Goal: Transaction & Acquisition: Purchase product/service

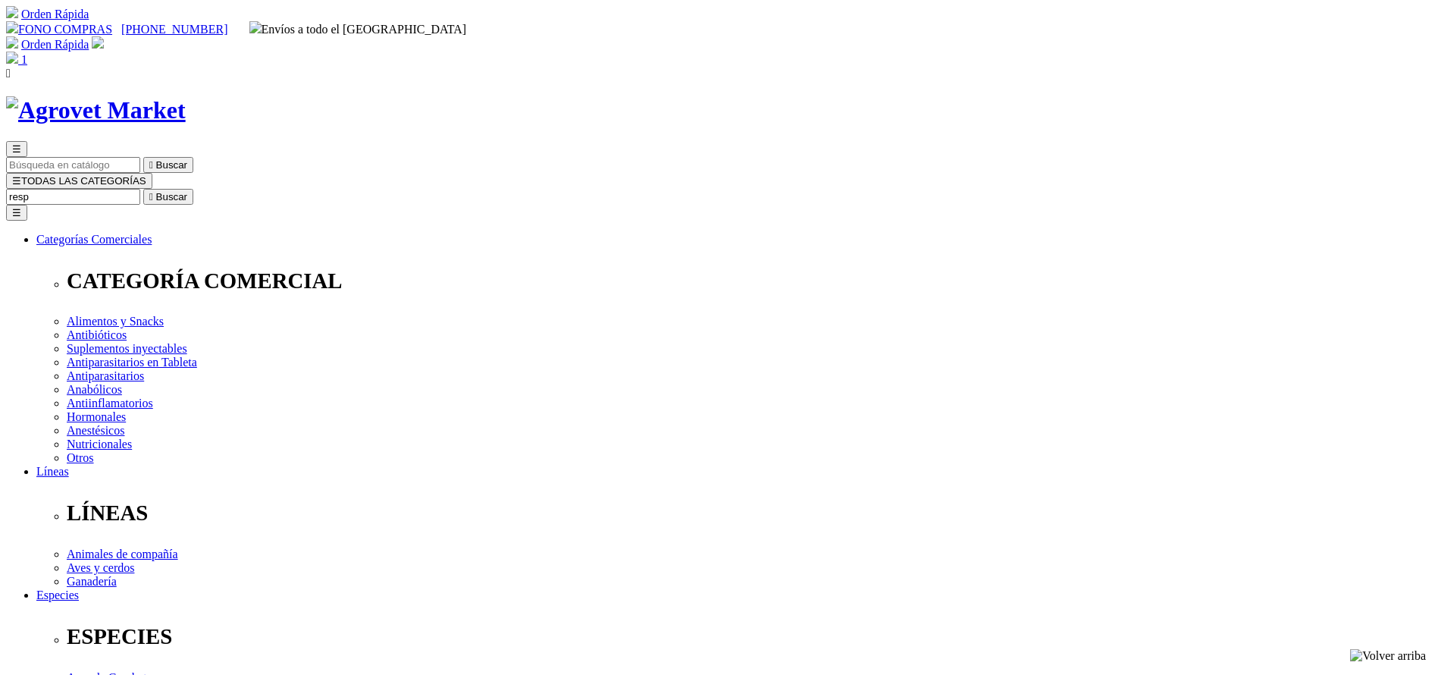
type input "resp"
click at [143, 189] on button " Buscar" at bounding box center [168, 197] width 50 height 16
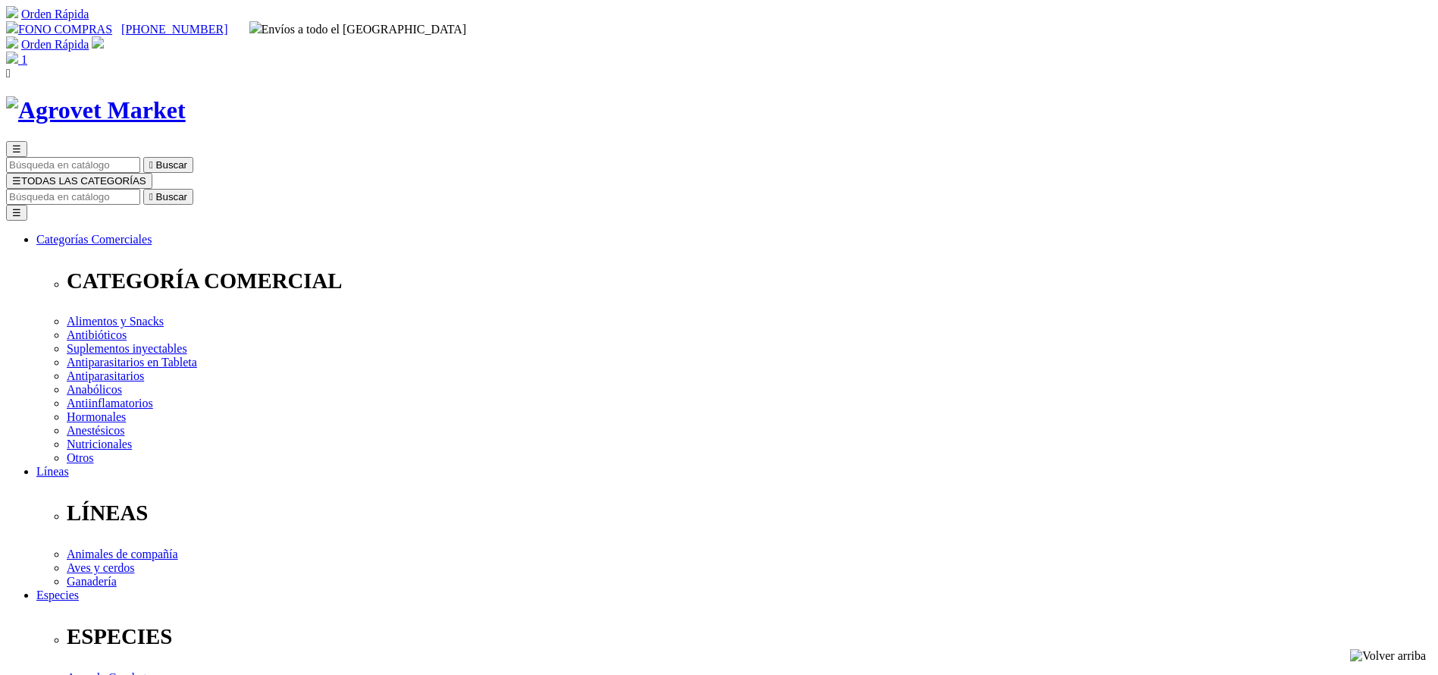
copy div "Respibiotic® 48 Horas"
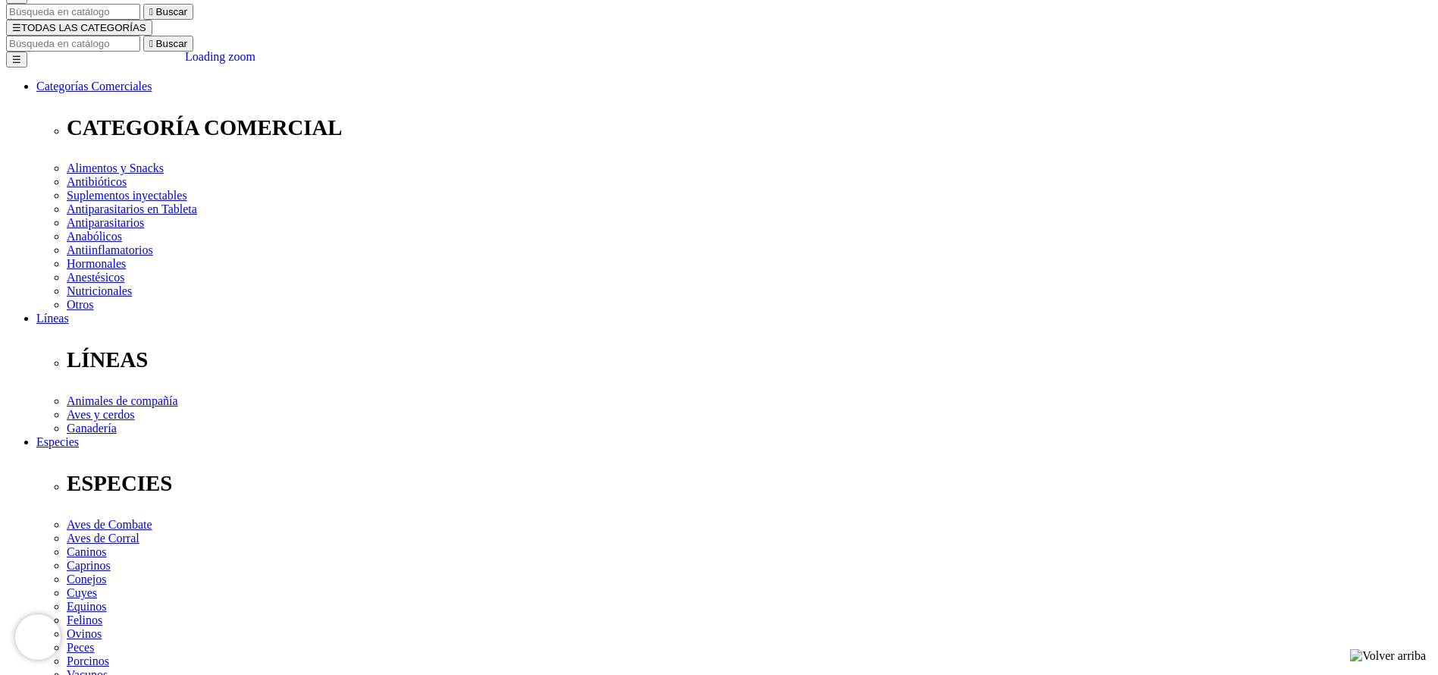
scroll to position [341, 0]
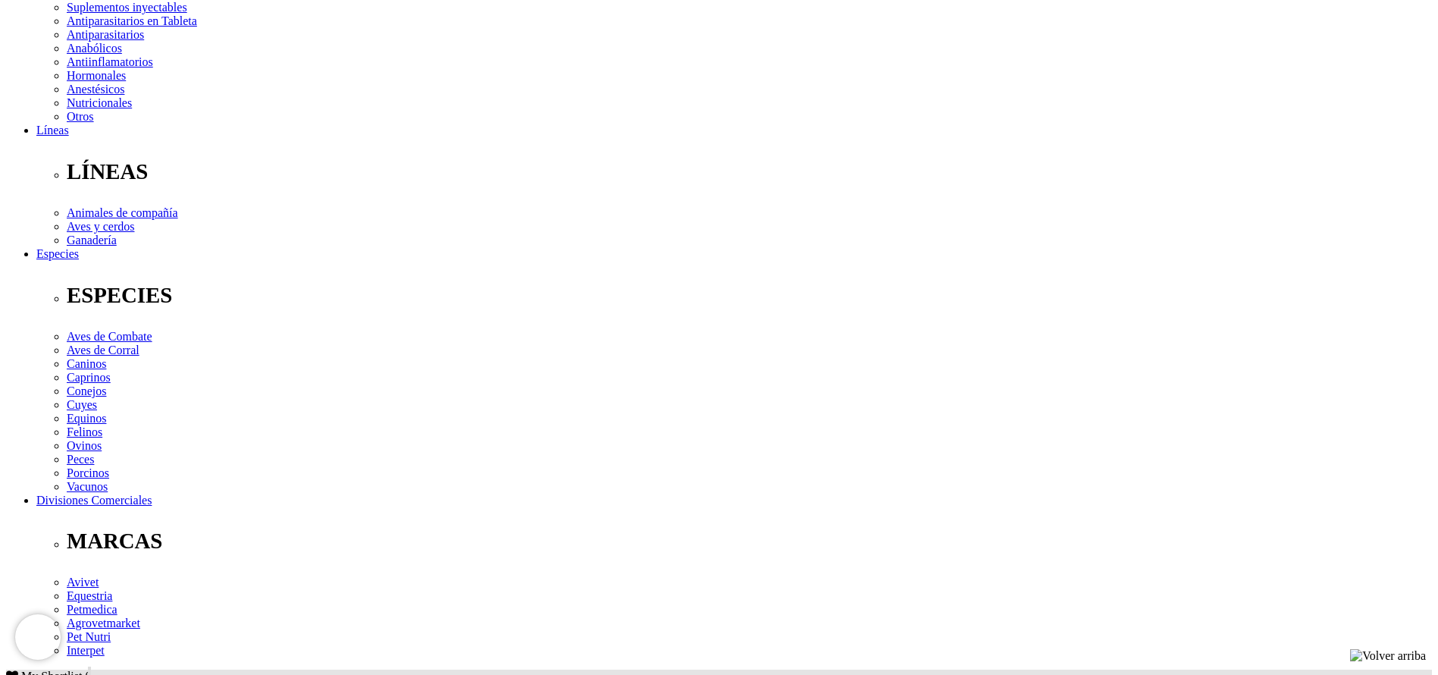
copy div "Para el tratamiento de enfermedades respiratorias producidas por bacterias sens…"
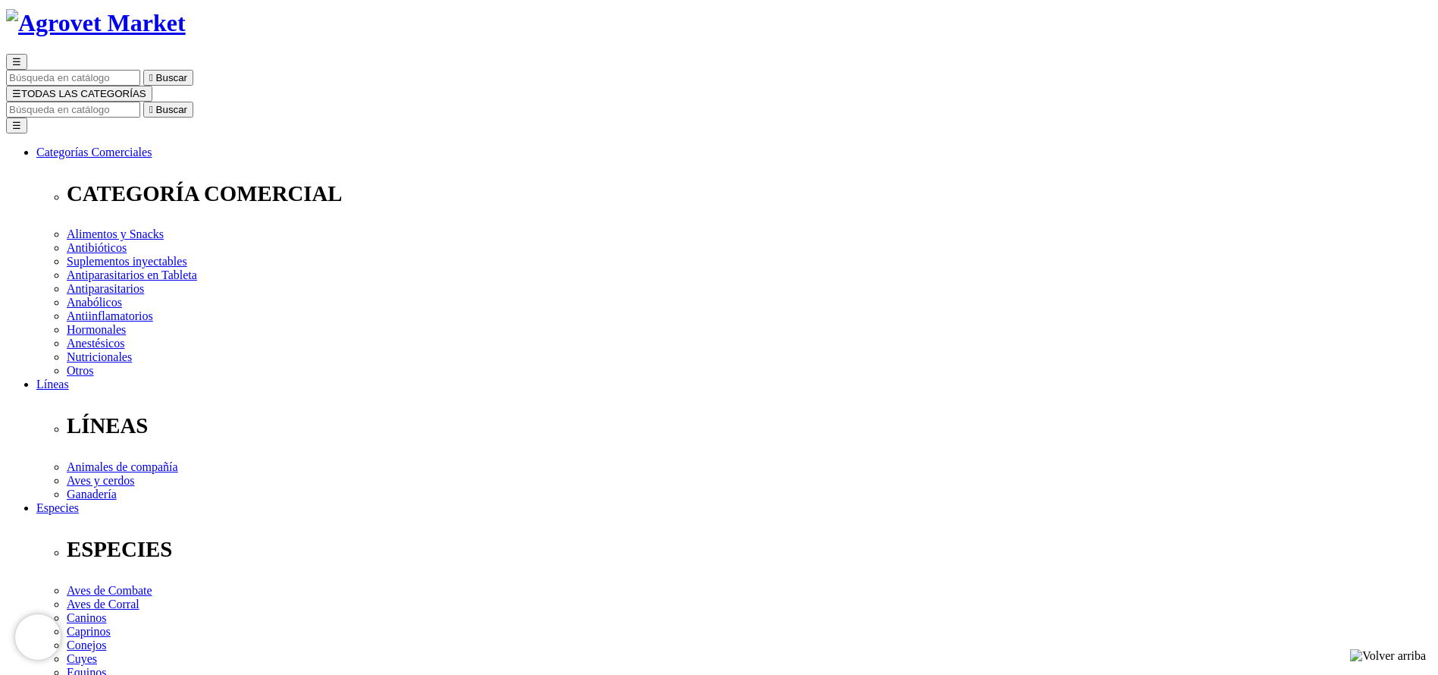
scroll to position [0, 0]
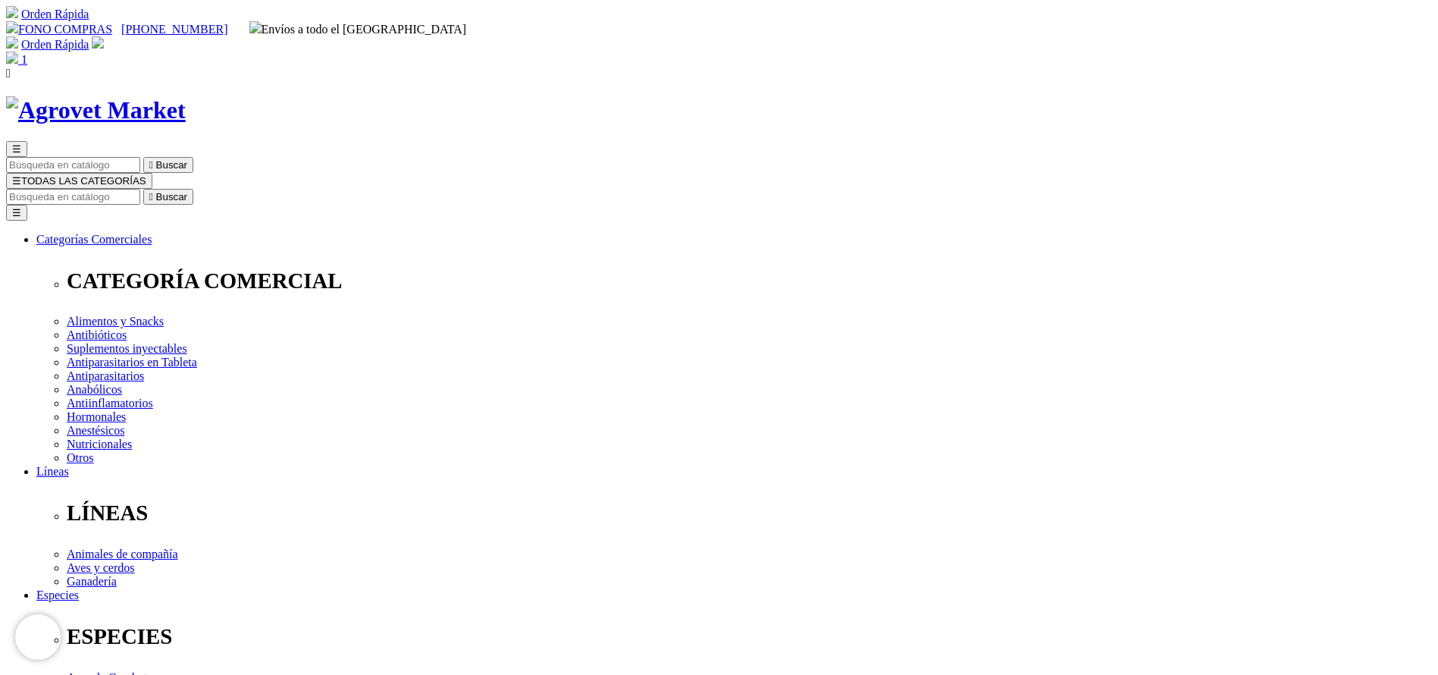
click at [140, 189] on input "Buscar" at bounding box center [73, 197] width 134 height 16
type input "facto"
click at [459, 189] on button " Buscar" at bounding box center [484, 197] width 50 height 16
select select "3"
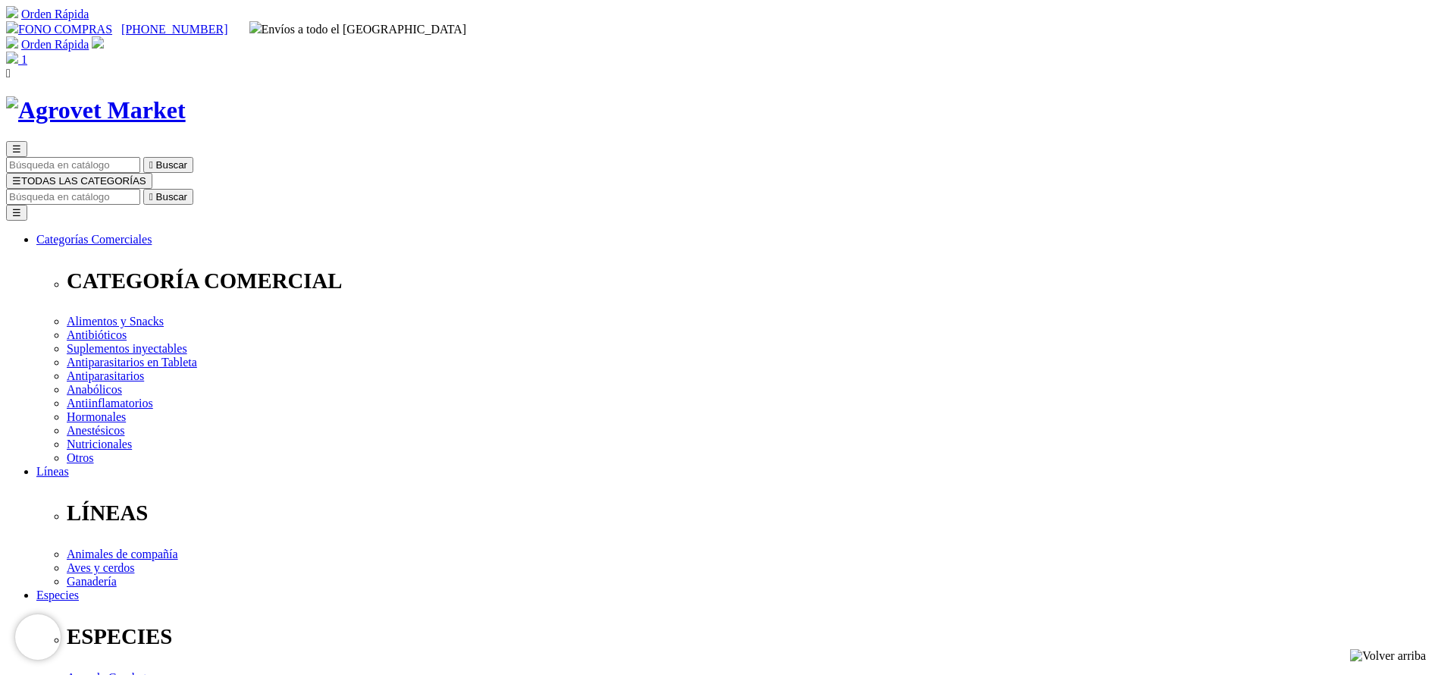
select select "3"
click at [140, 189] on input "Buscar" at bounding box center [73, 197] width 134 height 16
type input "[MEDICAL_DATA]"
click at [143, 189] on button " Buscar" at bounding box center [168, 197] width 50 height 16
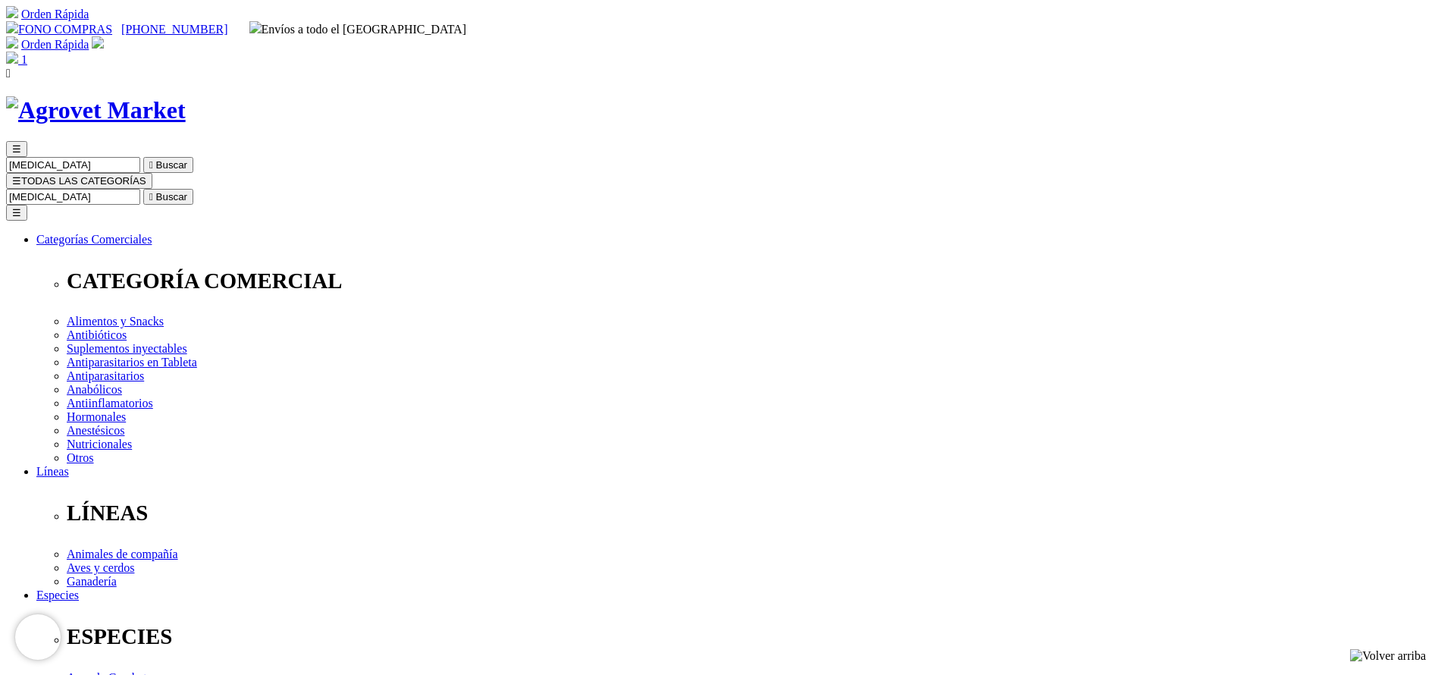
drag, startPoint x: 343, startPoint y: 355, endPoint x: 346, endPoint y: 337, distance: 18.4
click at [913, 102] on div "☰ cipro  Buscar ☰ TODAS LAS CATEGORÍAS cipro  Buscar Toggle navigation ☰ Cate…" at bounding box center [719, 594] width 1426 height 997
click at [140, 189] on input "cipro" at bounding box center [73, 197] width 134 height 16
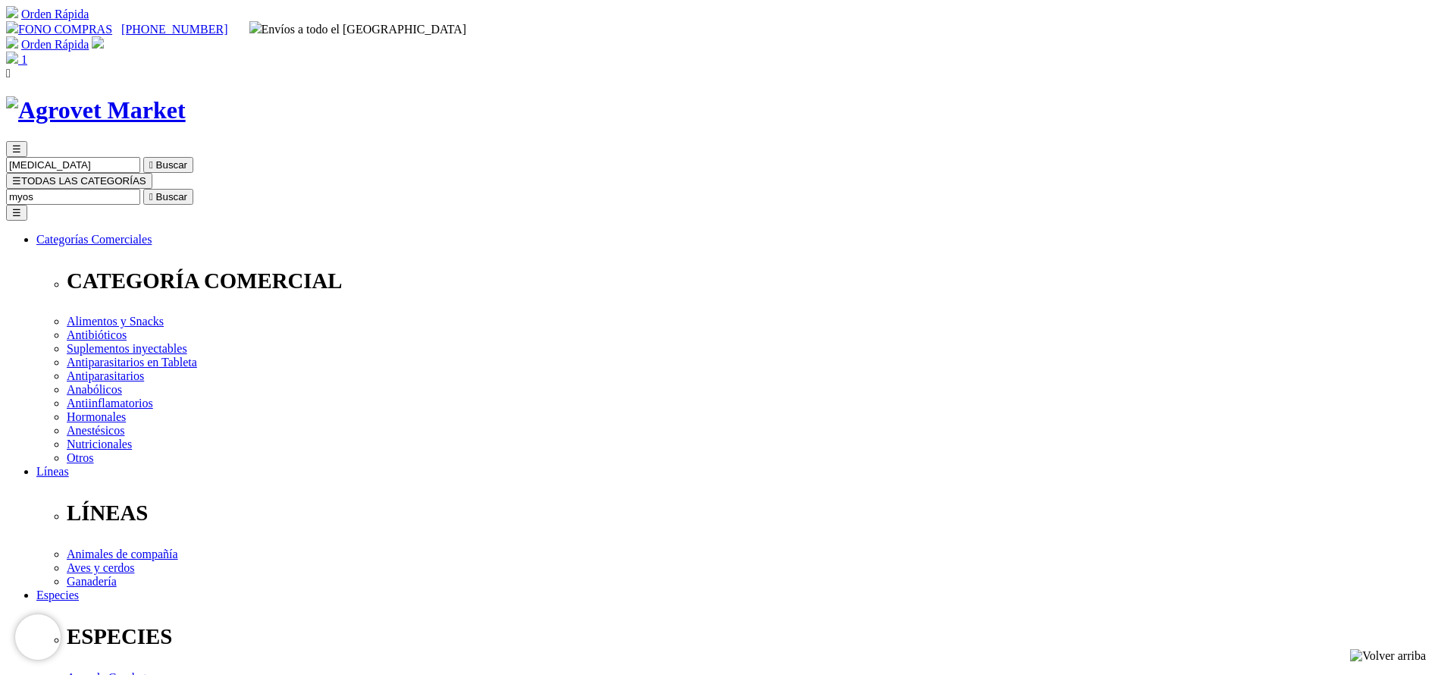
type input "myos"
click at [143, 189] on button " Buscar" at bounding box center [168, 197] width 50 height 16
select select "3"
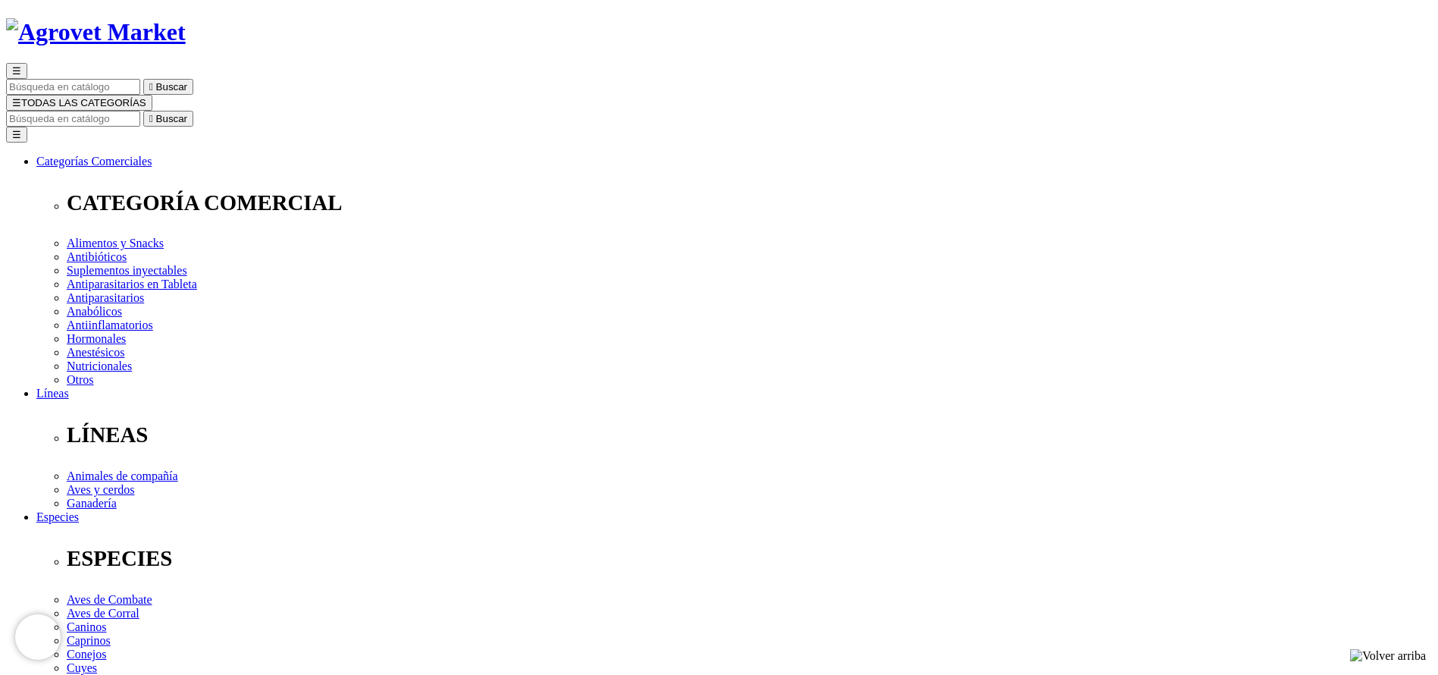
scroll to position [114, 0]
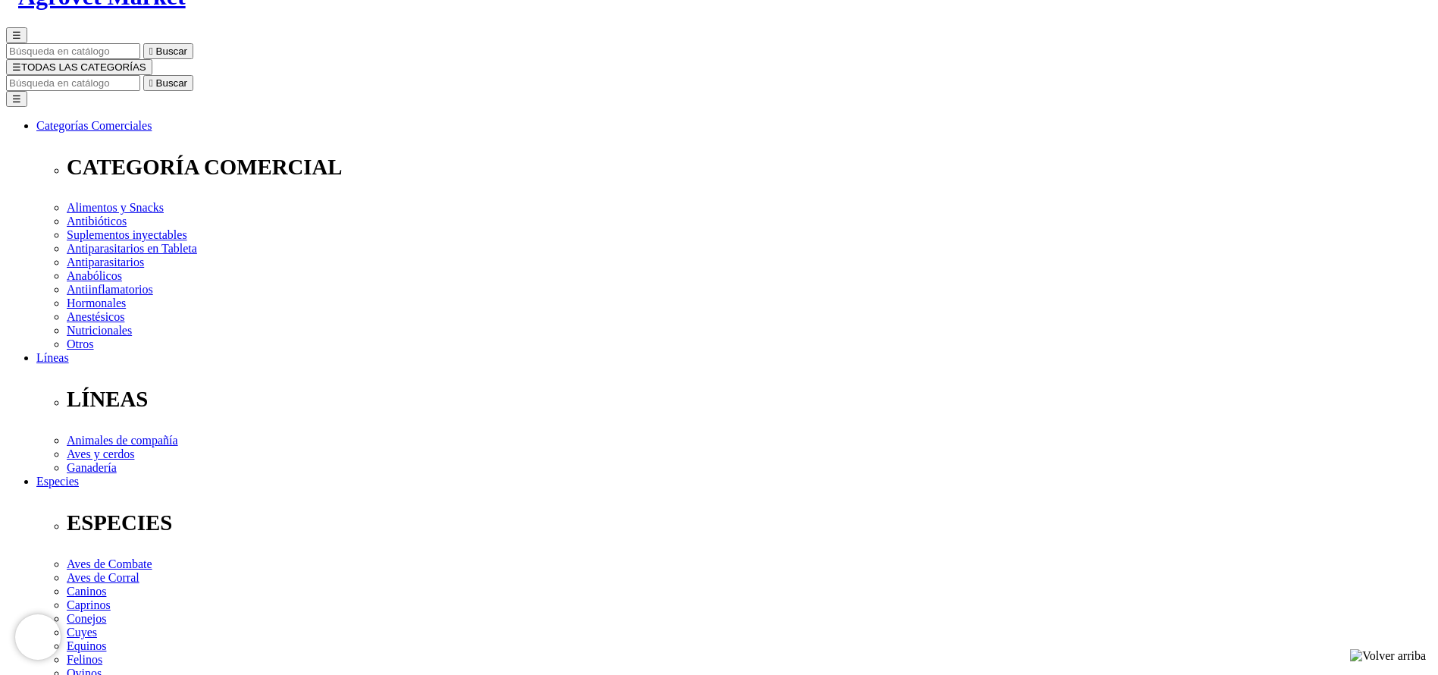
select select "4"
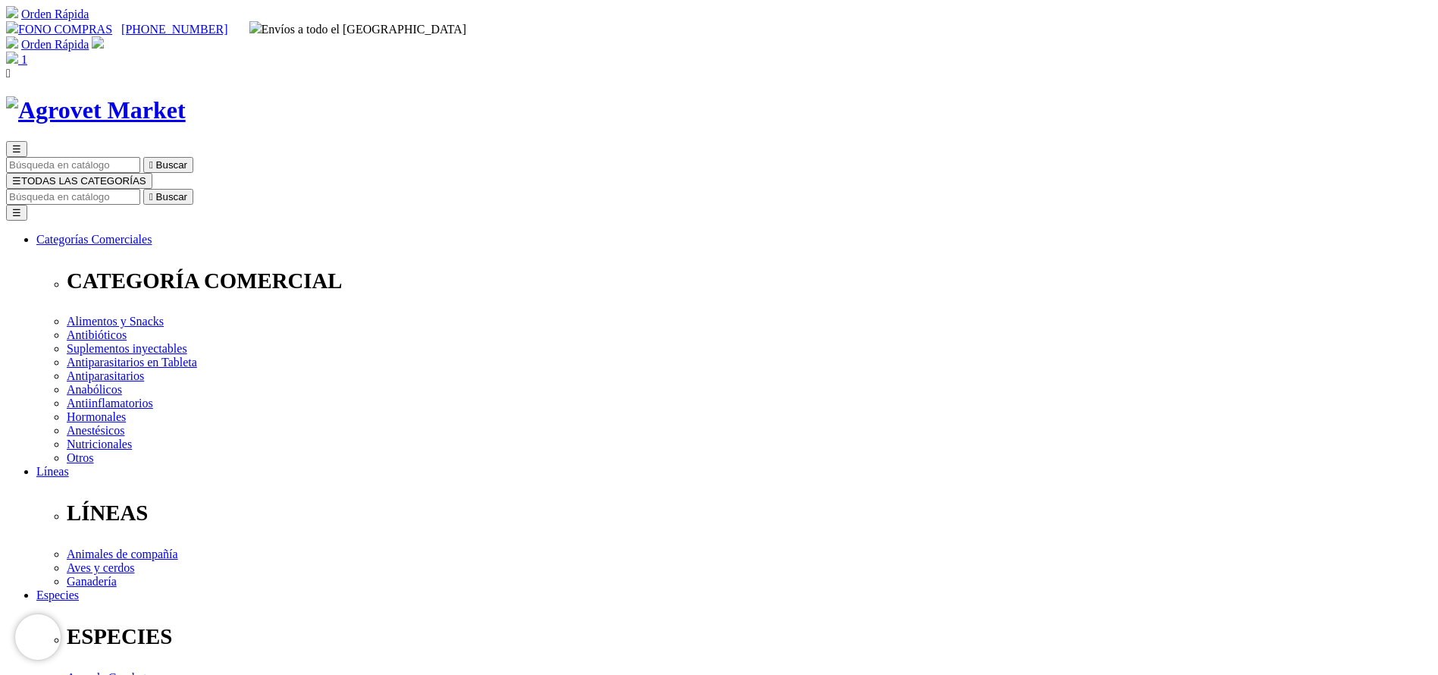
click at [140, 189] on input "Buscar" at bounding box center [73, 197] width 134 height 16
type input "CLOSTRI"
click at [143, 189] on button " Buscar" at bounding box center [168, 197] width 50 height 16
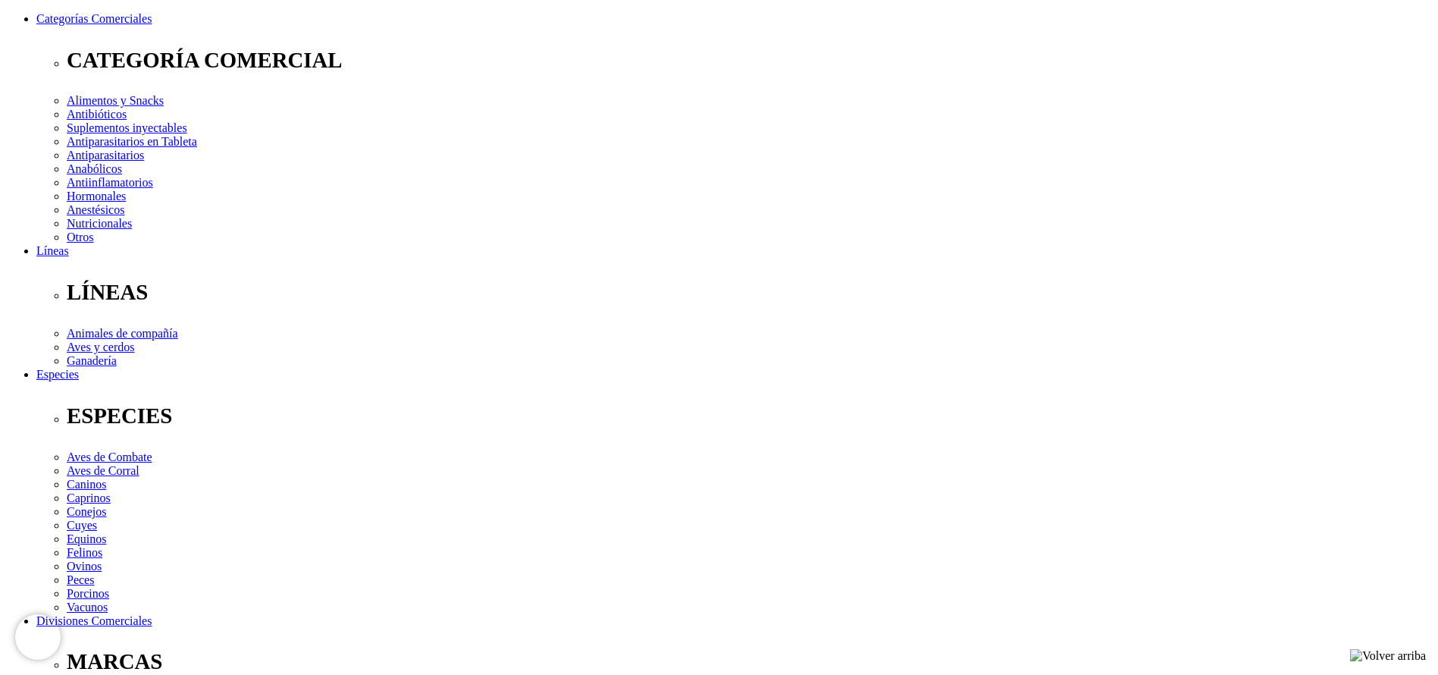
scroll to position [114, 0]
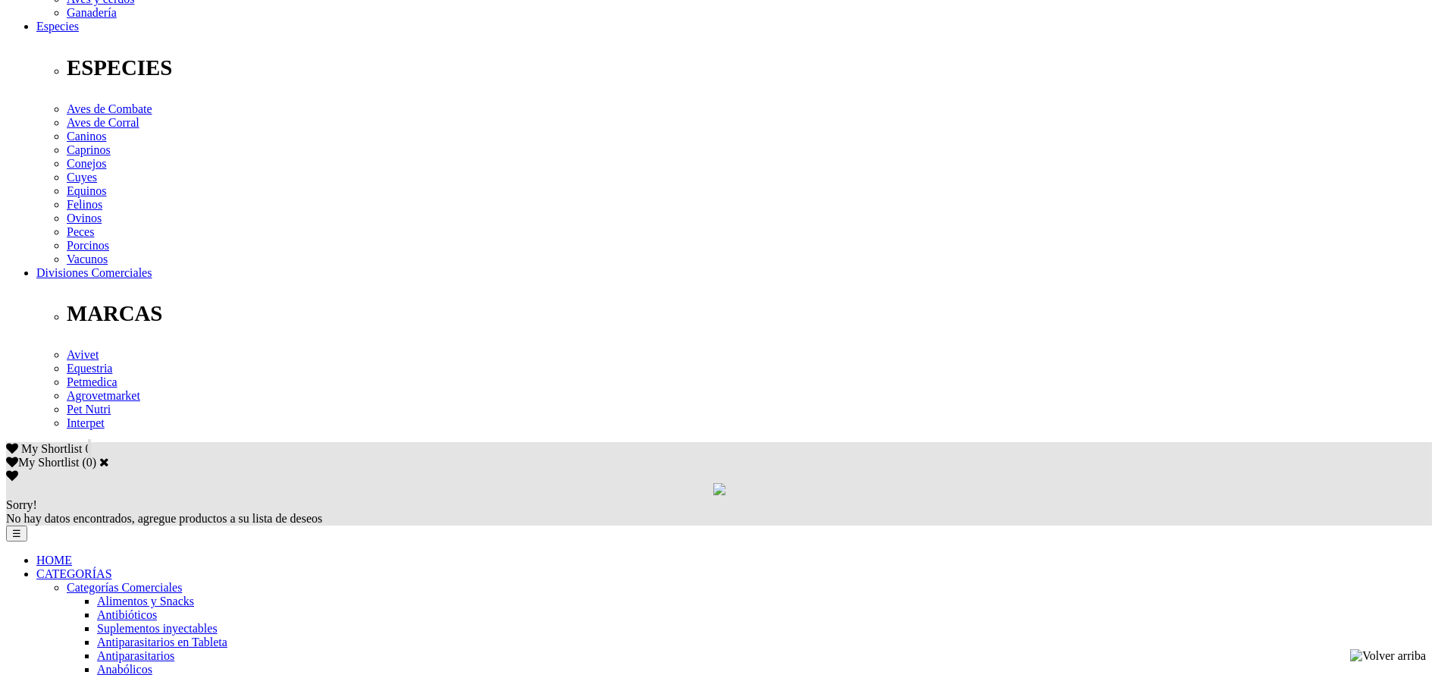
scroll to position [568, 0]
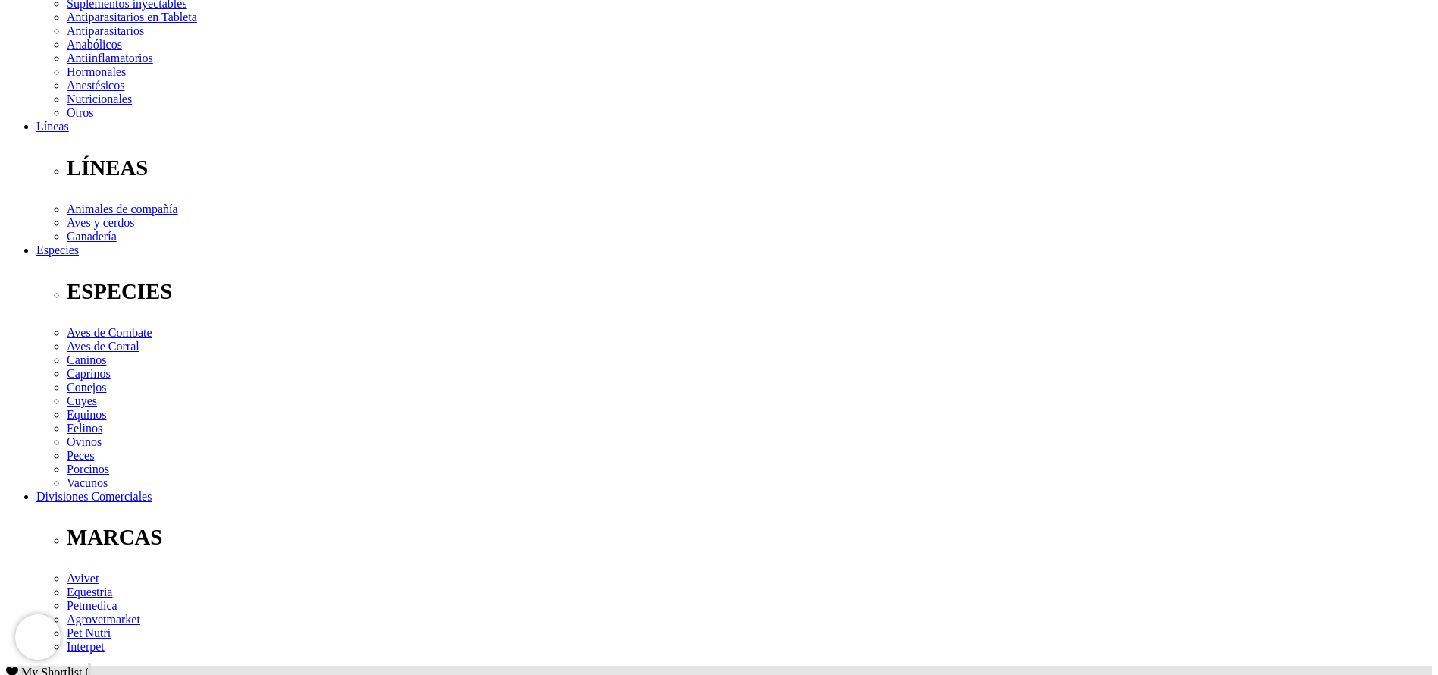
scroll to position [0, 0]
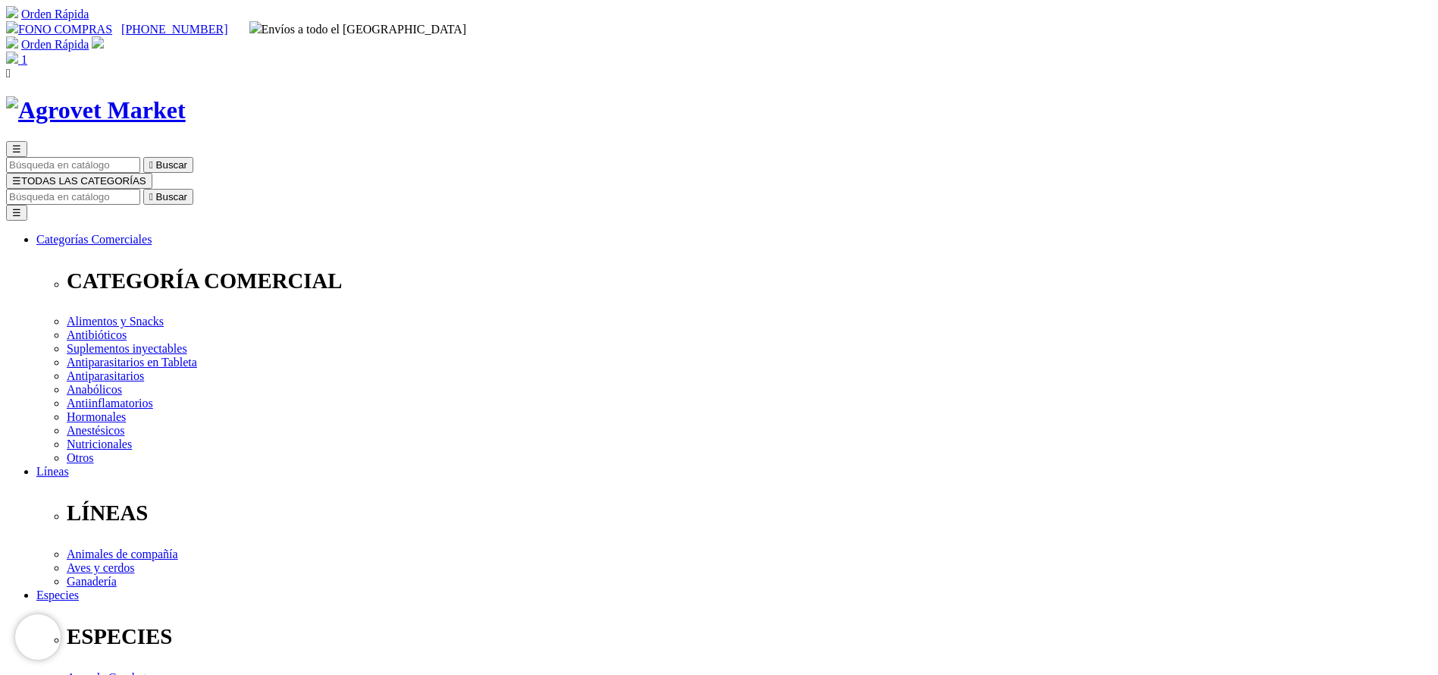
copy div "Amoxigentin®"
click at [140, 189] on input "Buscar" at bounding box center [73, 197] width 134 height 16
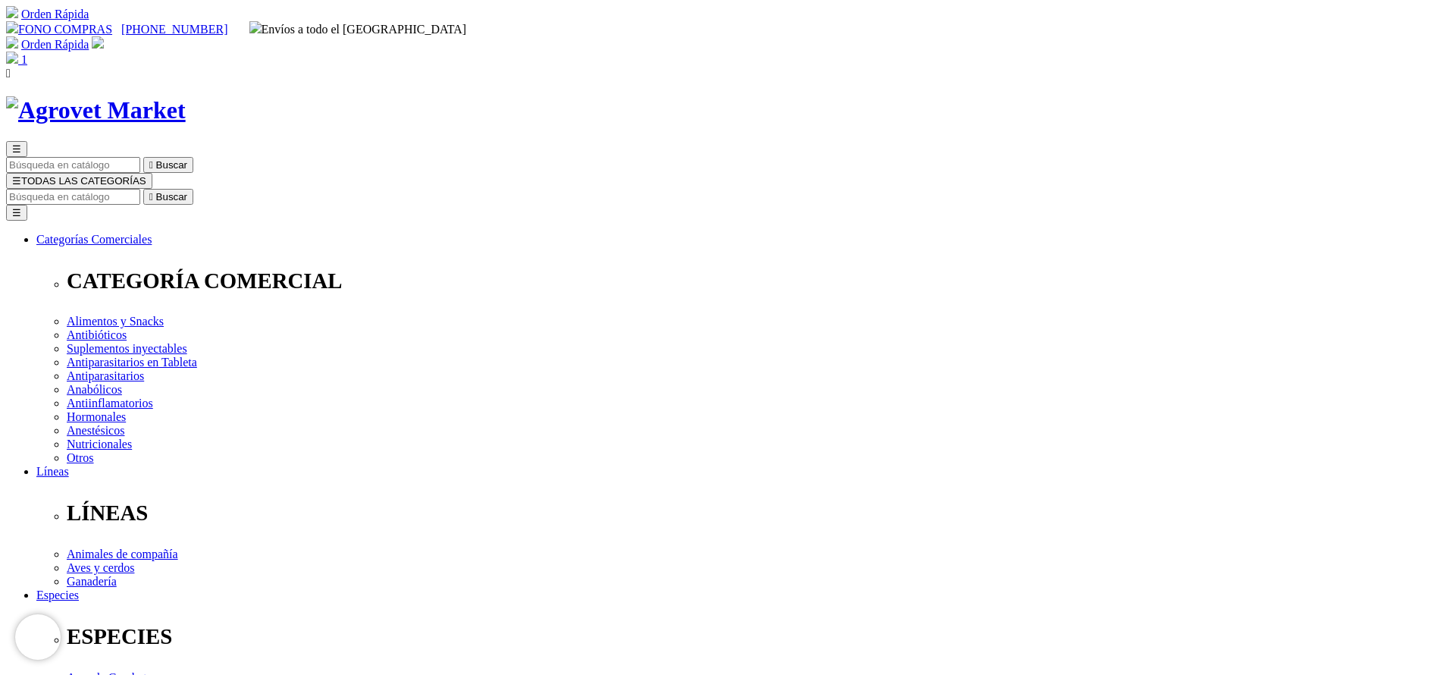
paste input "Enrofloxacina"
type input "Enrofloxacina"
click at [143, 189] on button " Buscar" at bounding box center [168, 197] width 50 height 16
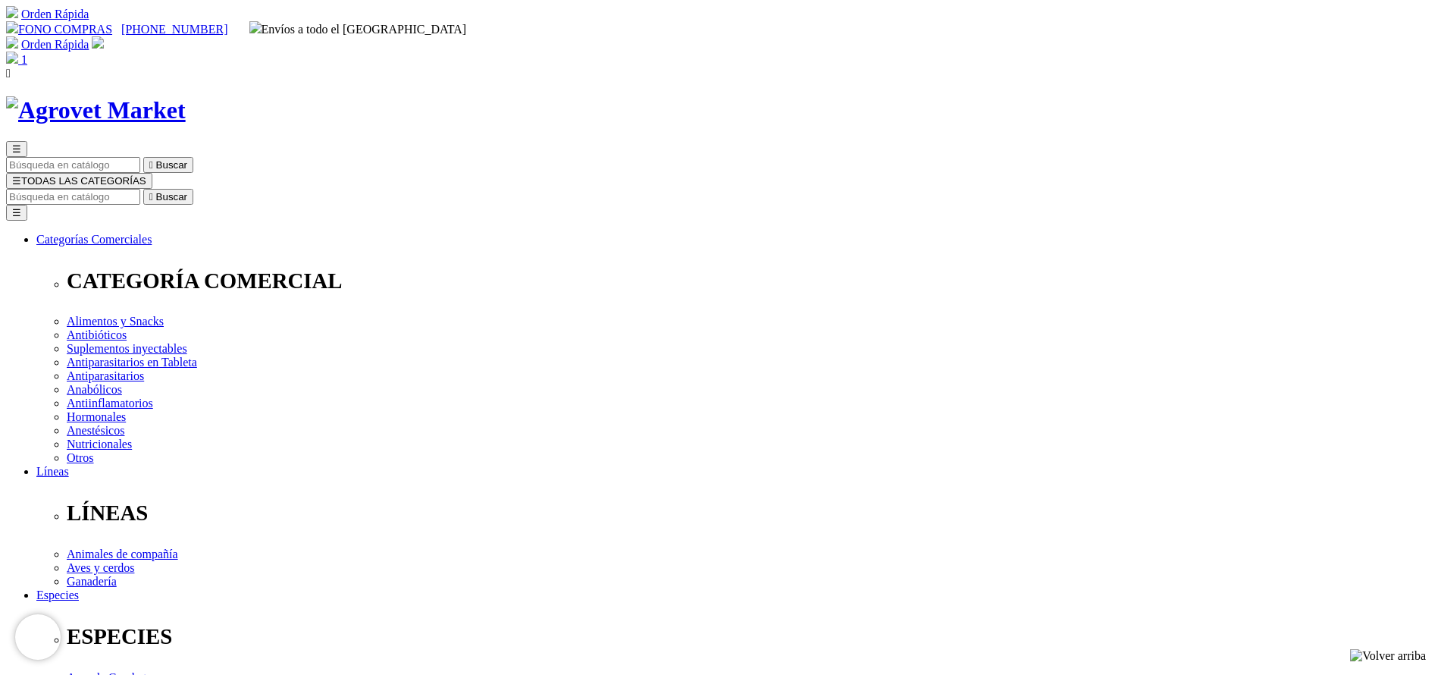
select select "35"
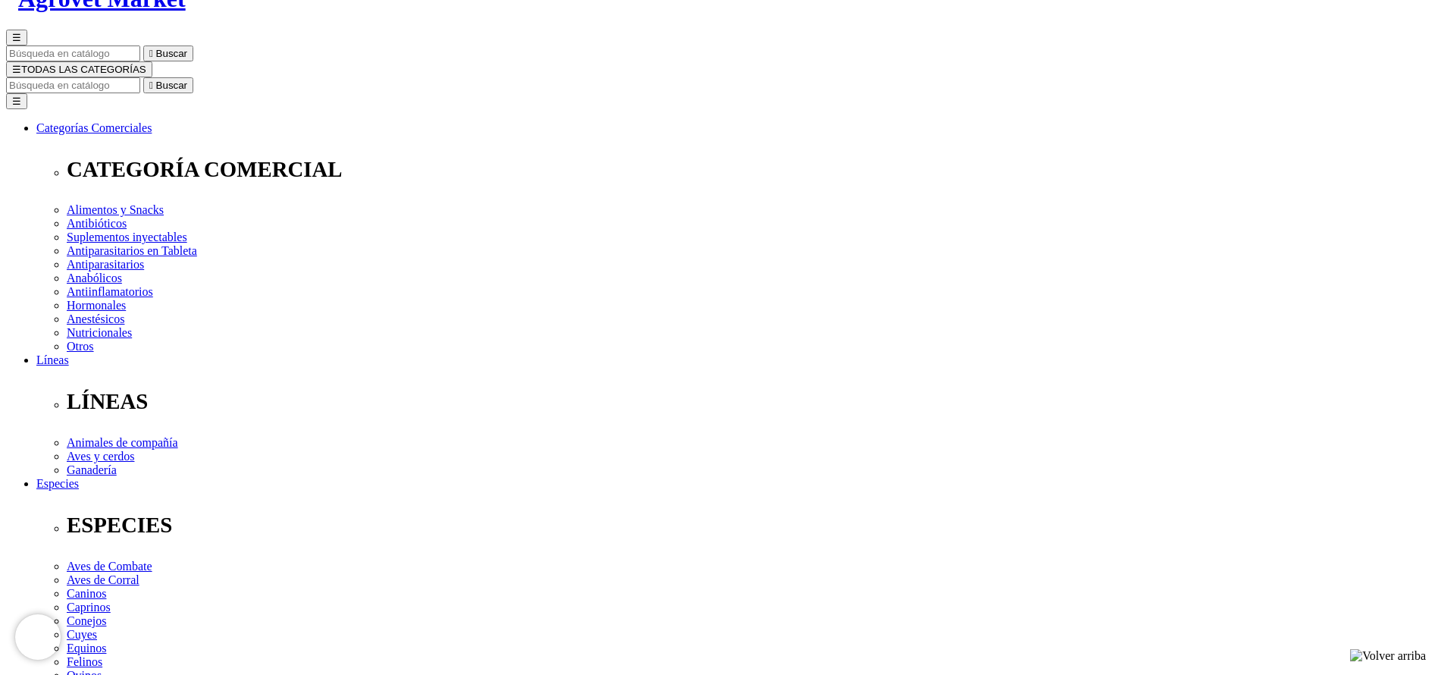
scroll to position [114, 0]
select select "35"
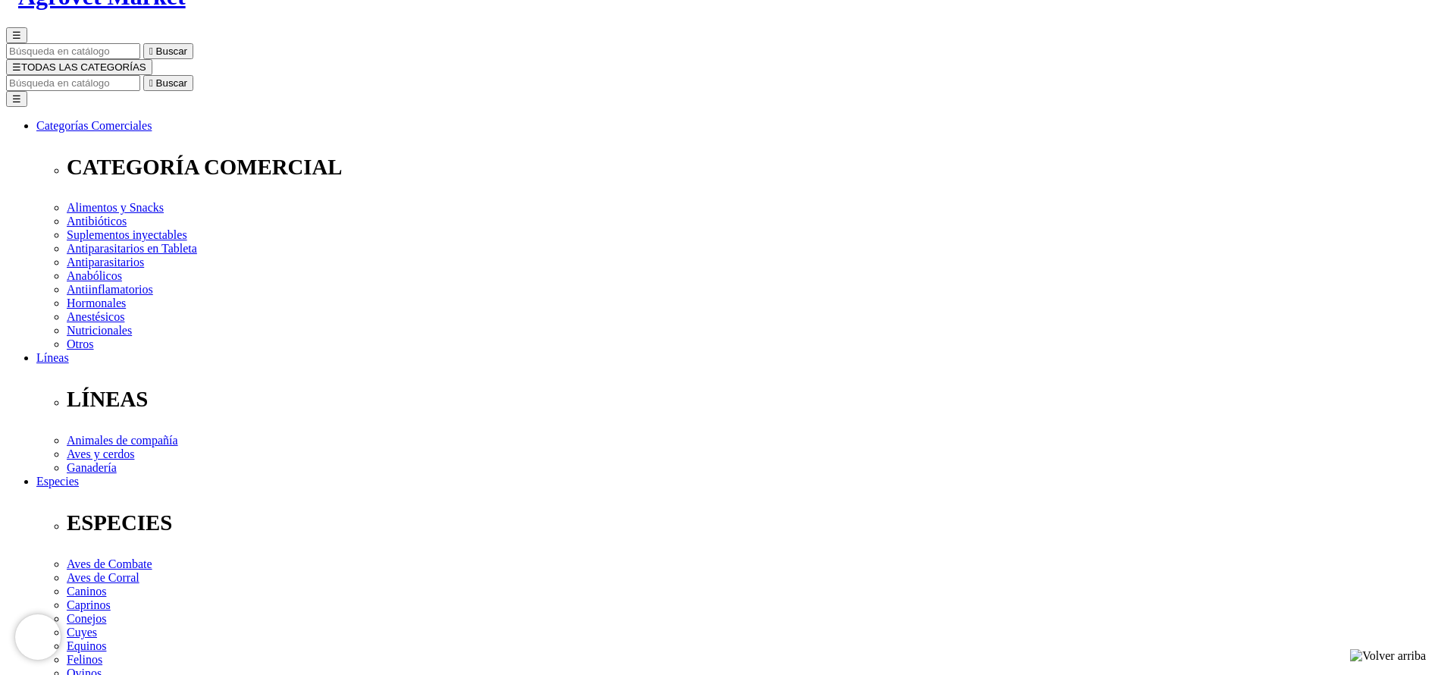
copy div "Enro-Tabs® 150 FT"
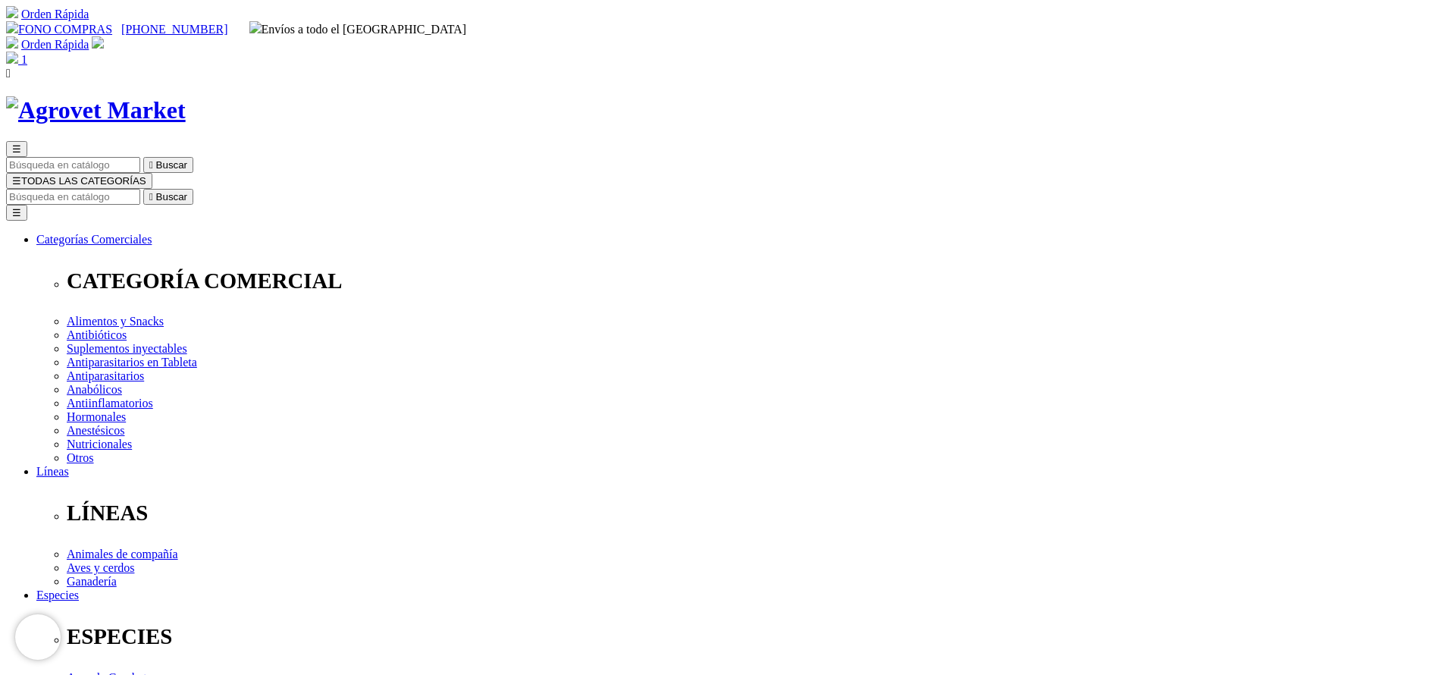
click at [140, 189] on input "Buscar" at bounding box center [73, 197] width 134 height 16
type input "clo"
click at [140, 189] on input "Buscar" at bounding box center [73, 197] width 134 height 16
type input "modi"
click at [143, 189] on button " Buscar" at bounding box center [168, 197] width 50 height 16
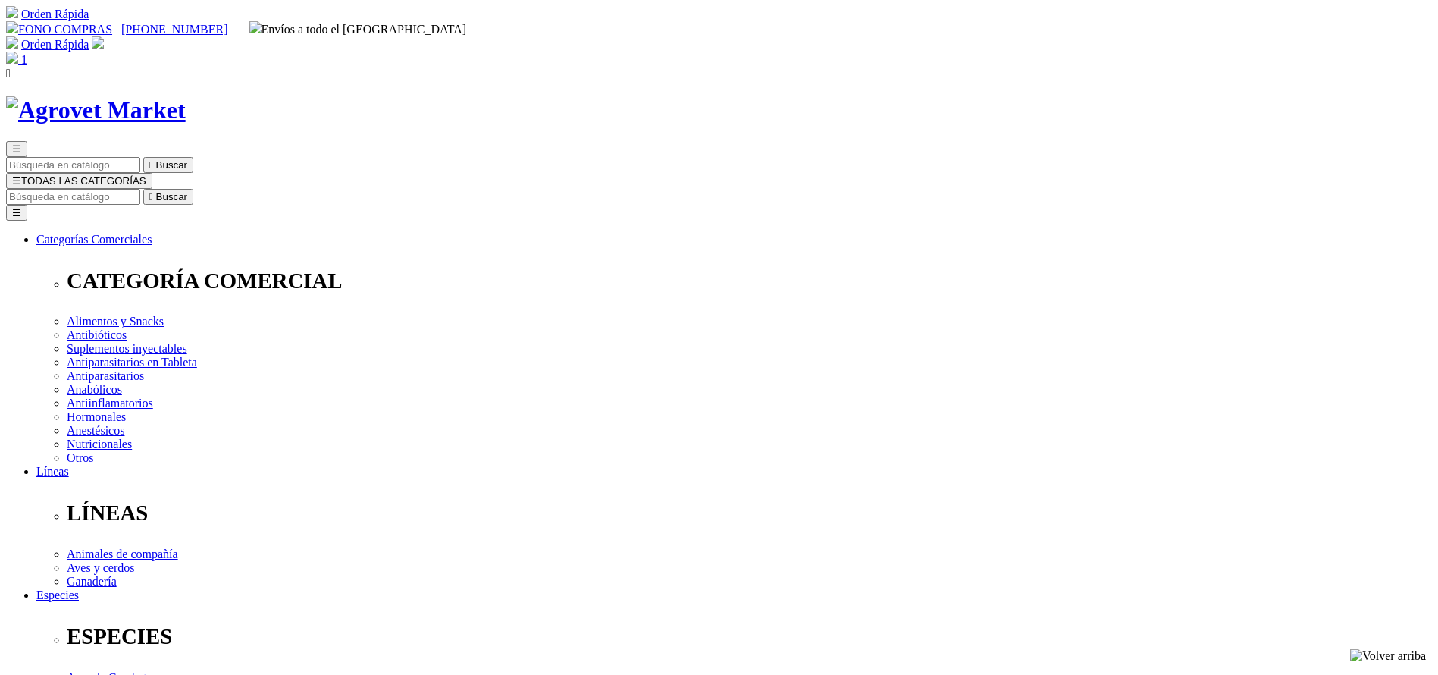
copy div "Modivitasan®"
click at [140, 189] on input "Buscar" at bounding box center [73, 197] width 134 height 16
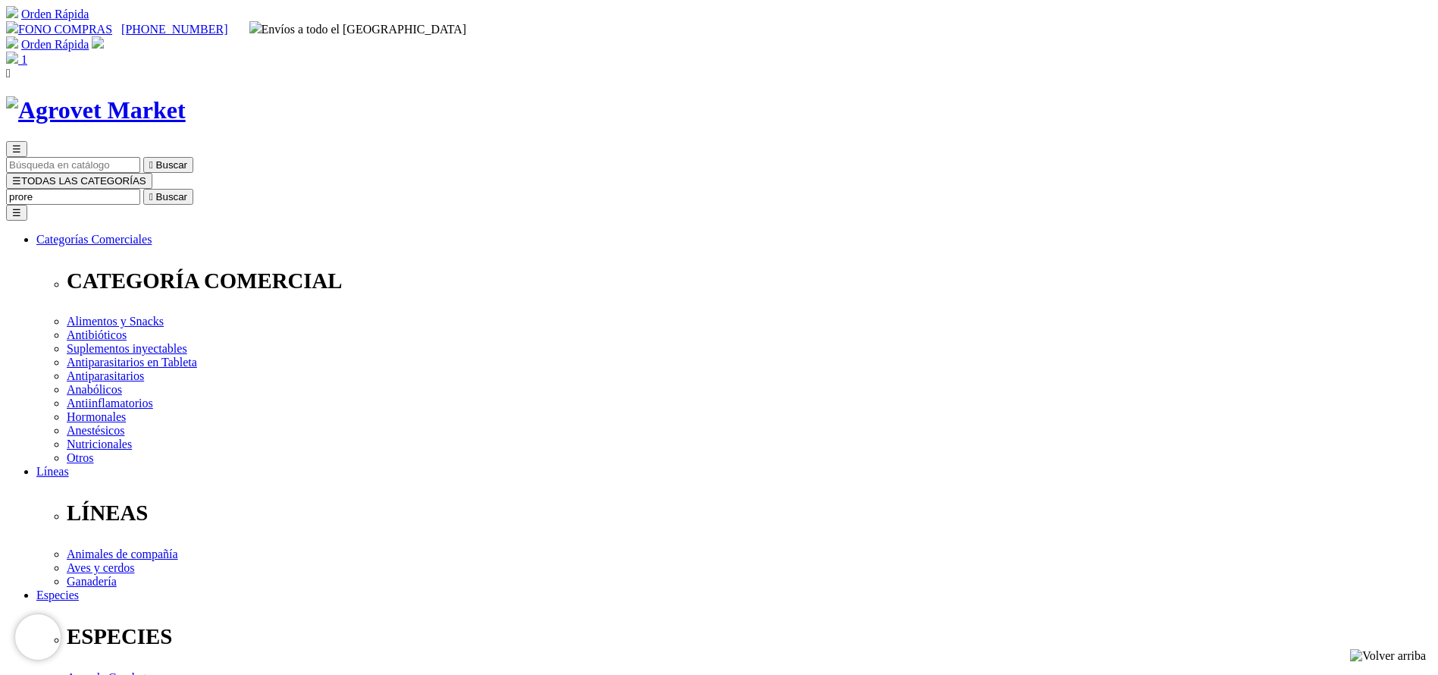
type input "prore"
click at [143, 189] on button " Buscar" at bounding box center [168, 197] width 50 height 16
click at [831, 96] on div "☰  Buscar ☰ TODAS LAS CATEGORÍAS  Buscar Toggle navigation ☰ Categorías Comer…" at bounding box center [719, 594] width 1426 height 997
click at [140, 189] on input "Buscar" at bounding box center [73, 197] width 134 height 16
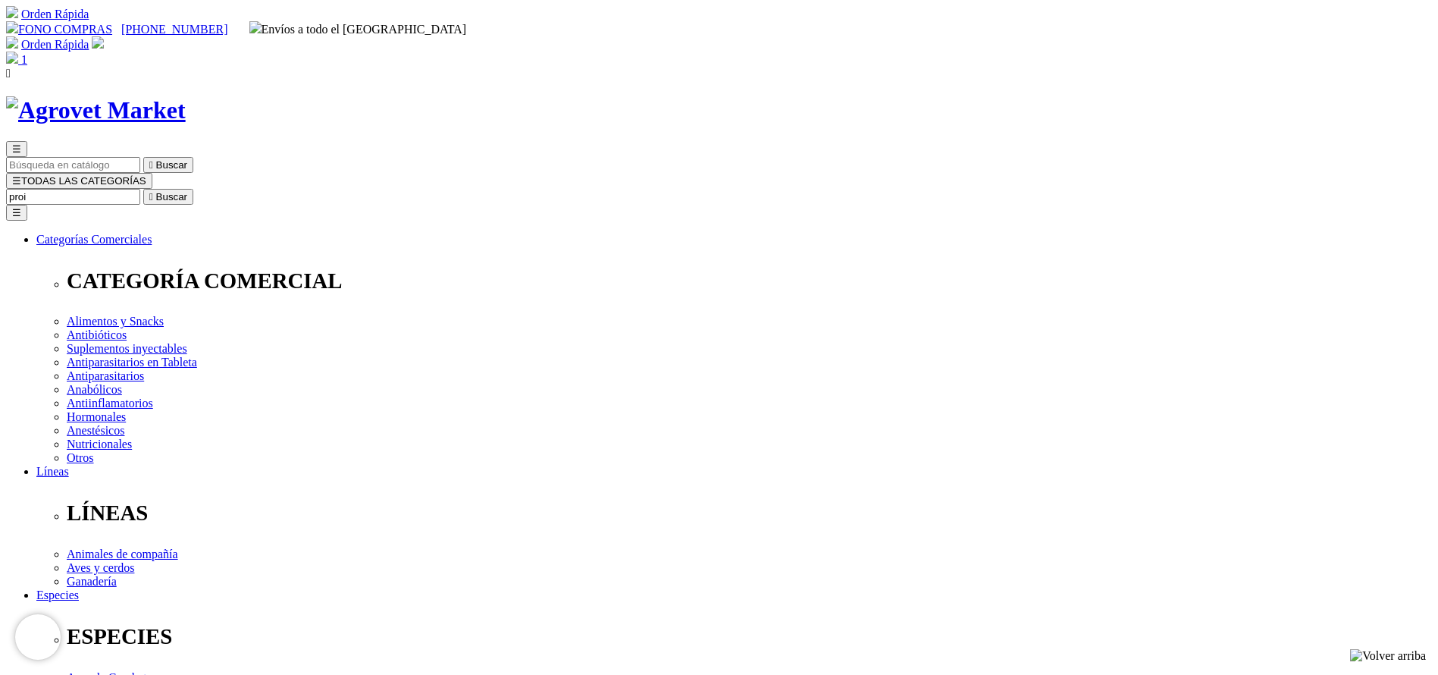
type input "proi"
click at [143, 189] on button " Buscar" at bounding box center [168, 197] width 50 height 16
type input "proxi"
click at [143, 189] on button " Buscar" at bounding box center [168, 197] width 50 height 16
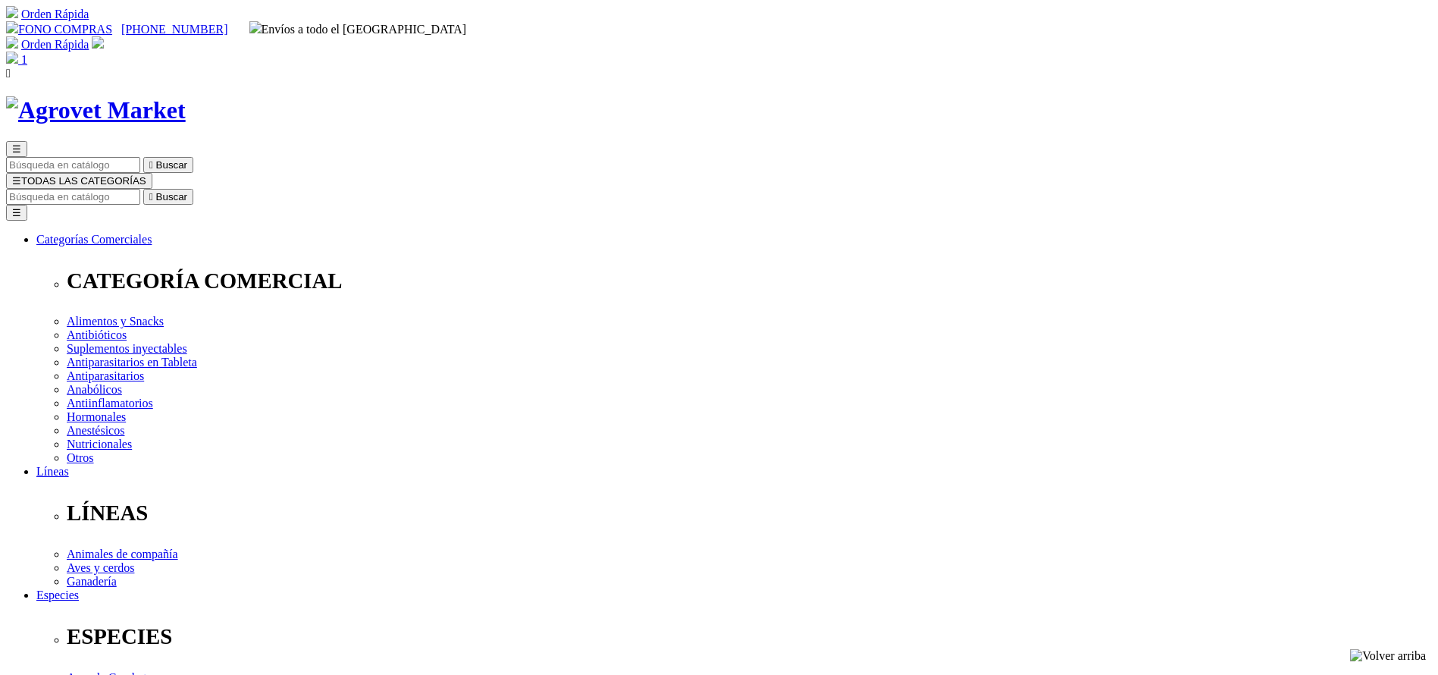
copy div "Proxifen® 23 L.A."
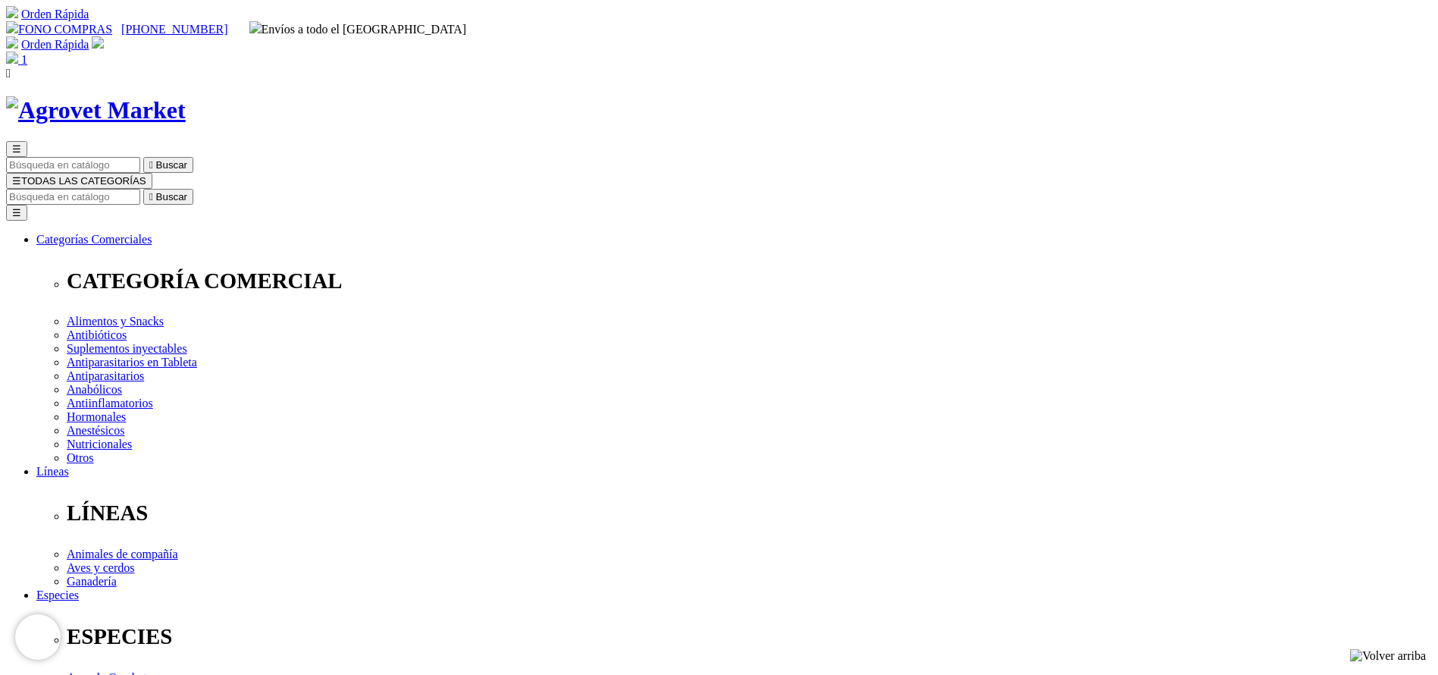
radio input "true"
drag, startPoint x: 950, startPoint y: 473, endPoint x: 938, endPoint y: 471, distance: 13.1
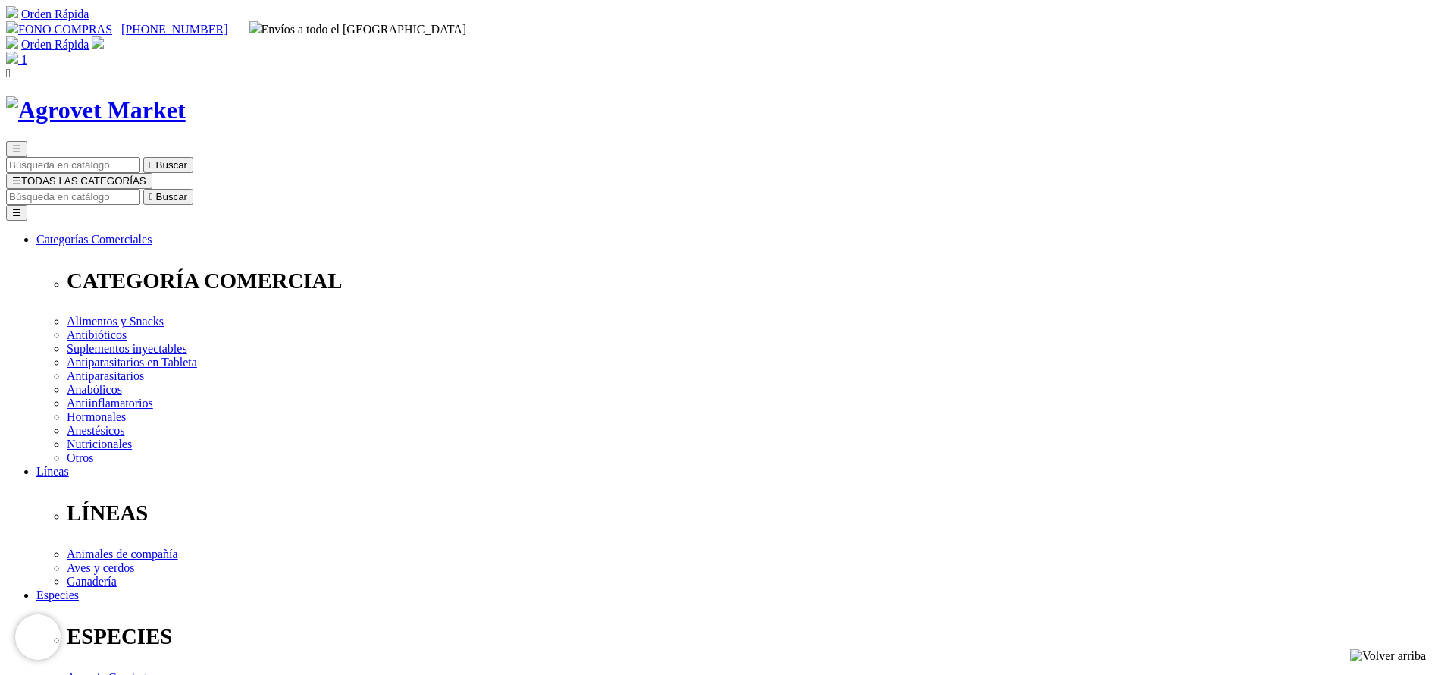
select select "247"
select select "7"
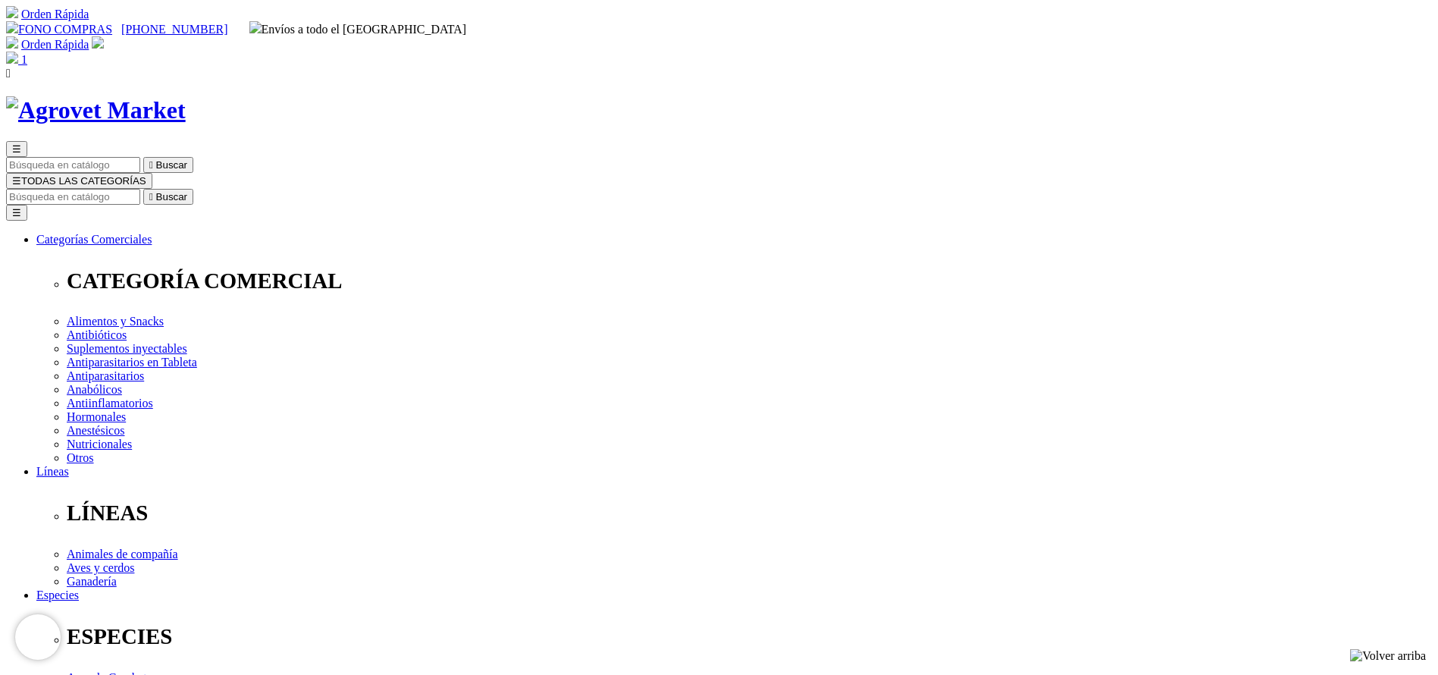
select select "7"
click at [140, 189] on input "Buscar" at bounding box center [73, 197] width 134 height 16
type input "pen d"
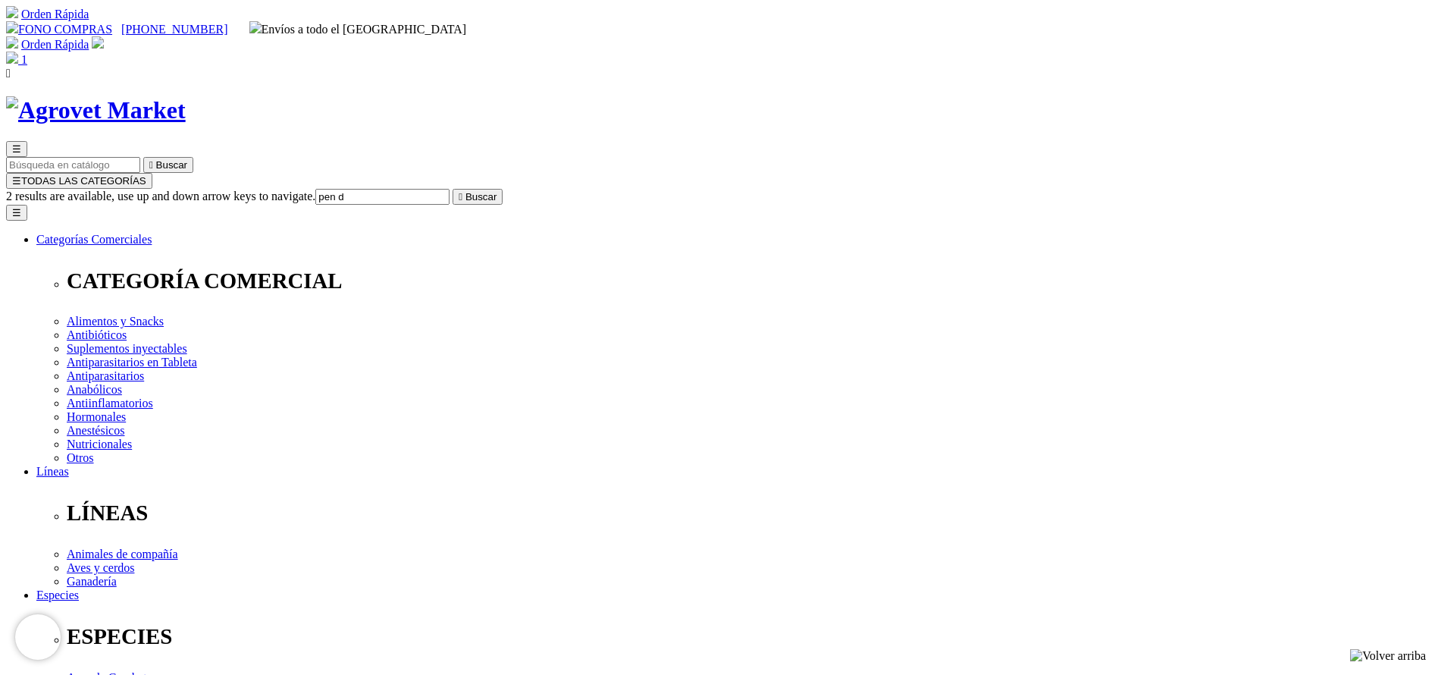
click at [453, 189] on button " Buscar" at bounding box center [478, 197] width 50 height 16
radio input "true"
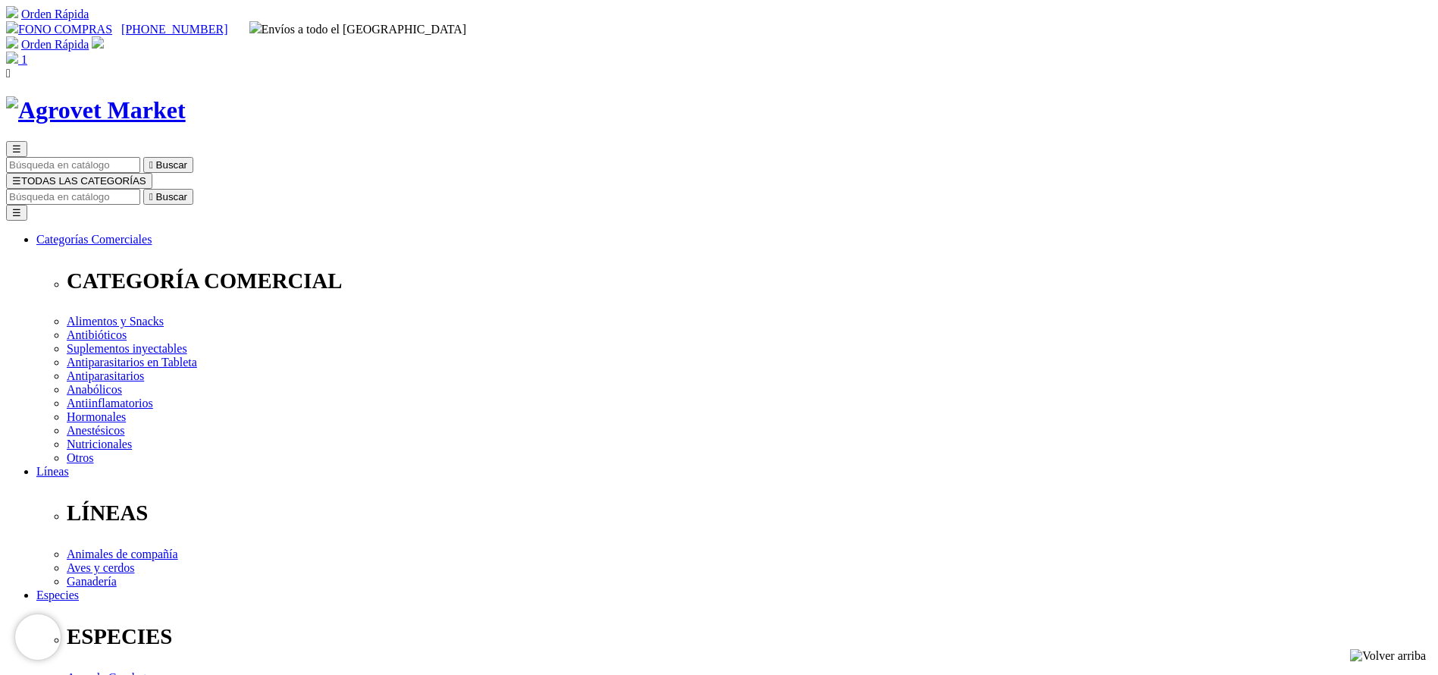
select select "96"
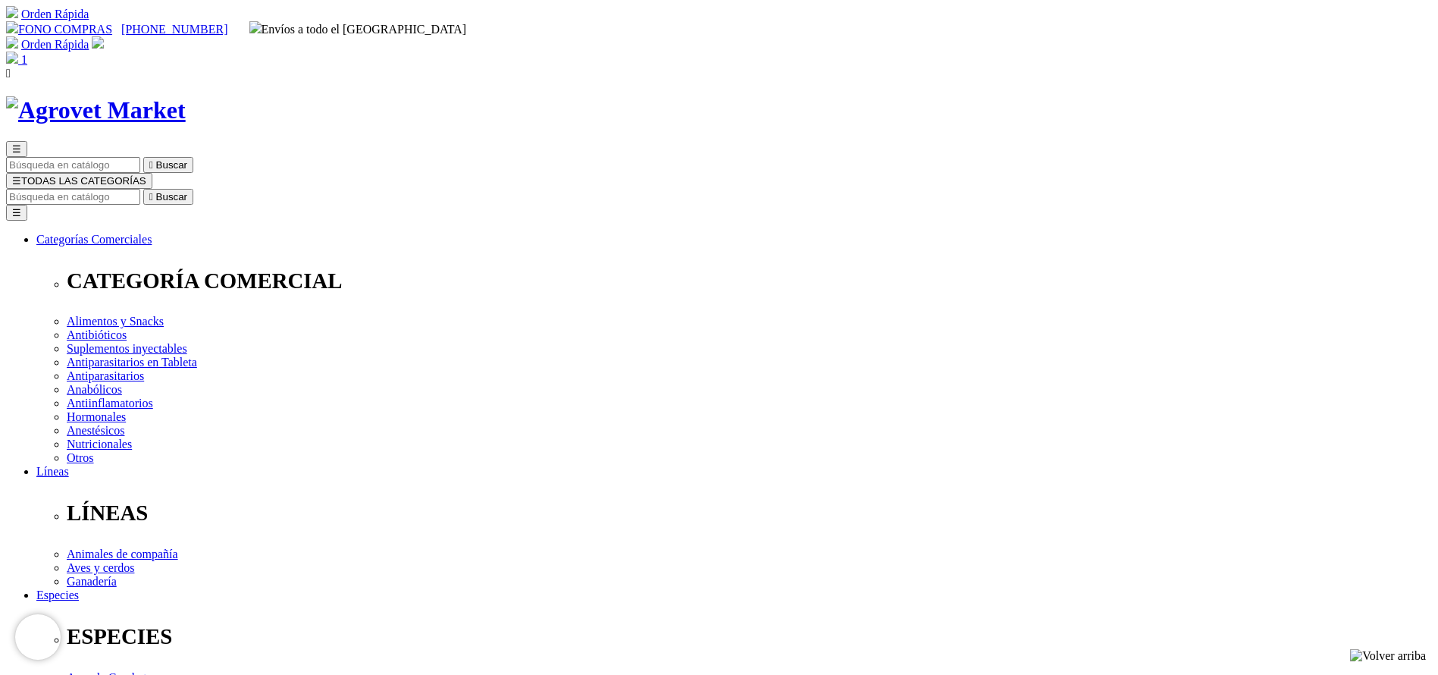
copy div "Pen Duo Strep® 250/200"
click at [140, 189] on input "Buscar" at bounding box center [73, 197] width 134 height 16
type input "tylo"
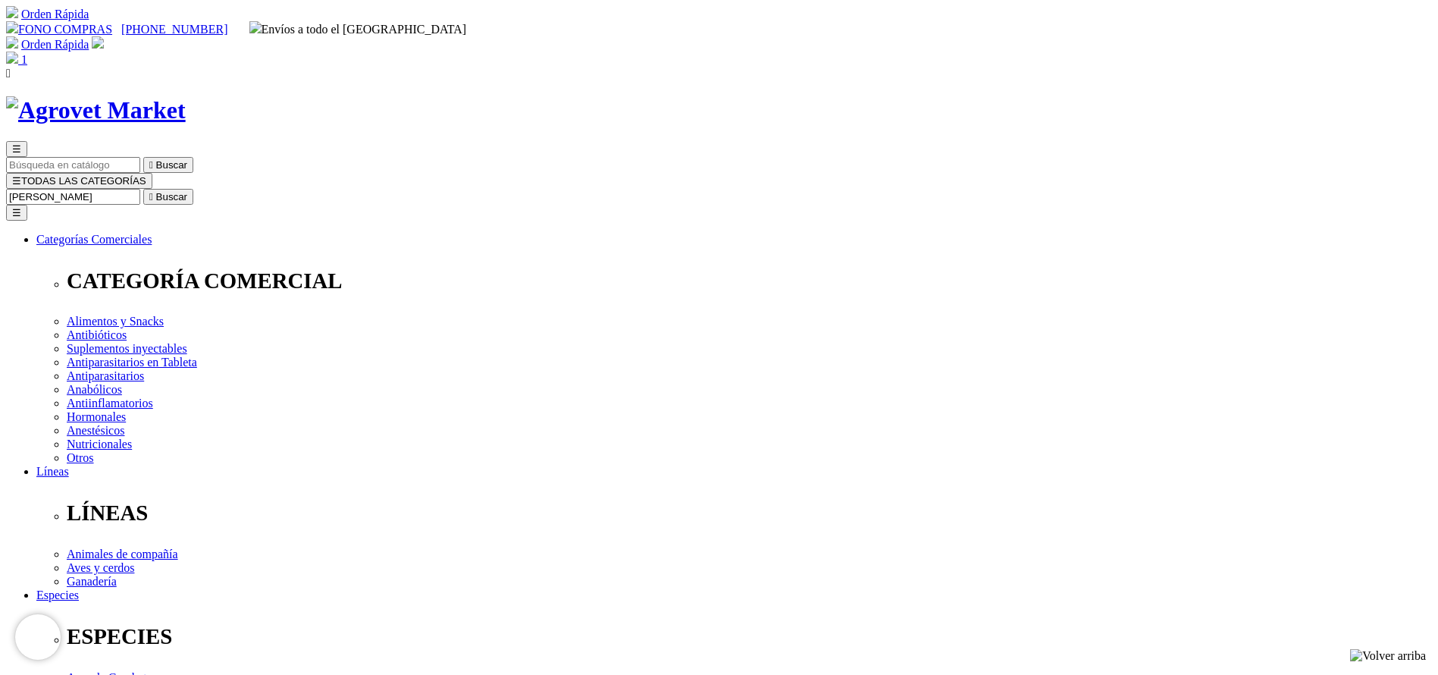
click at [143, 189] on button " Buscar" at bounding box center [168, 197] width 50 height 16
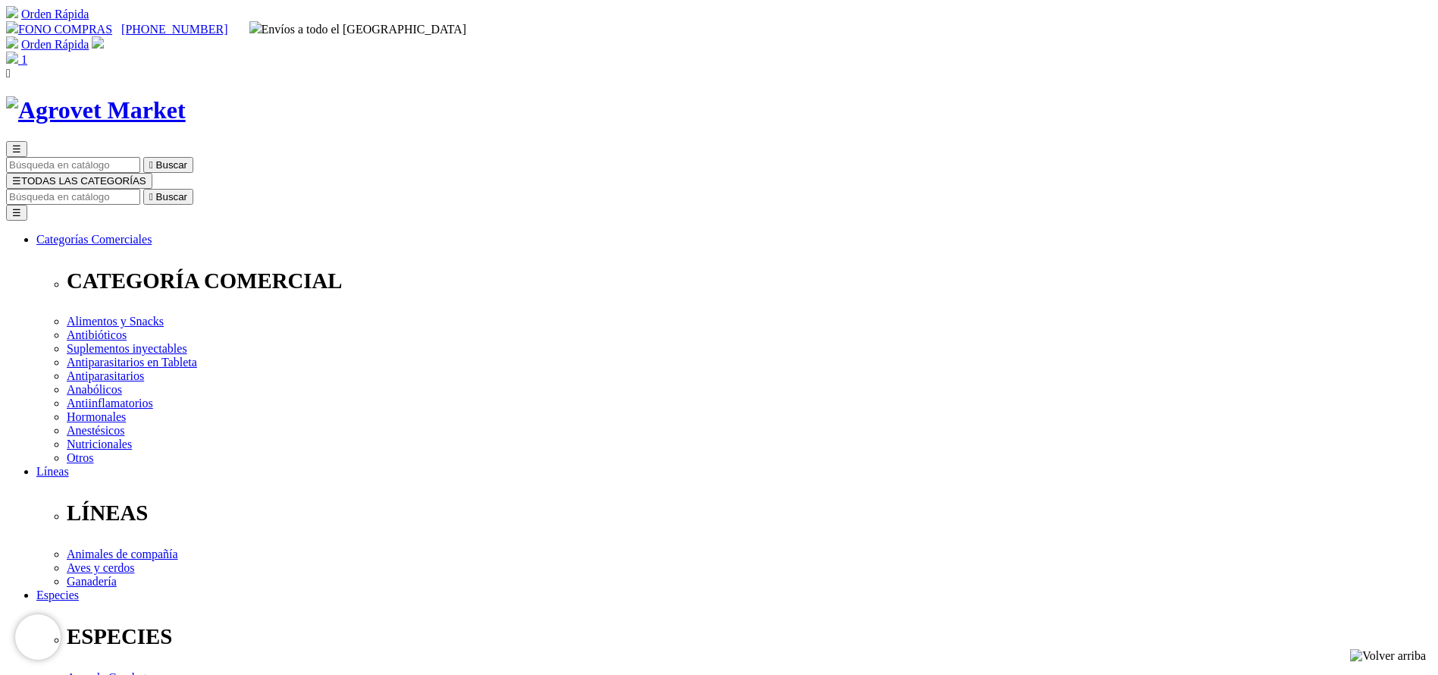
radio input "true"
select select "0"
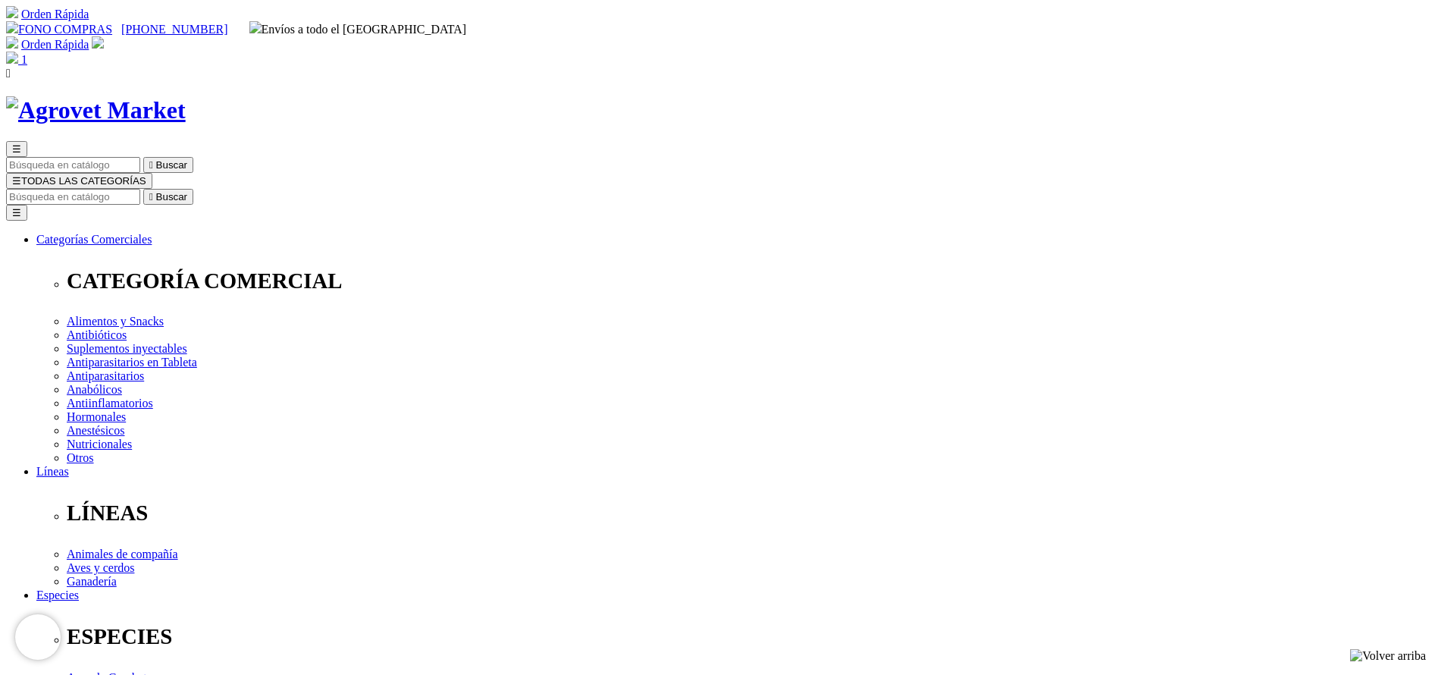
radio input "true"
select select "3"
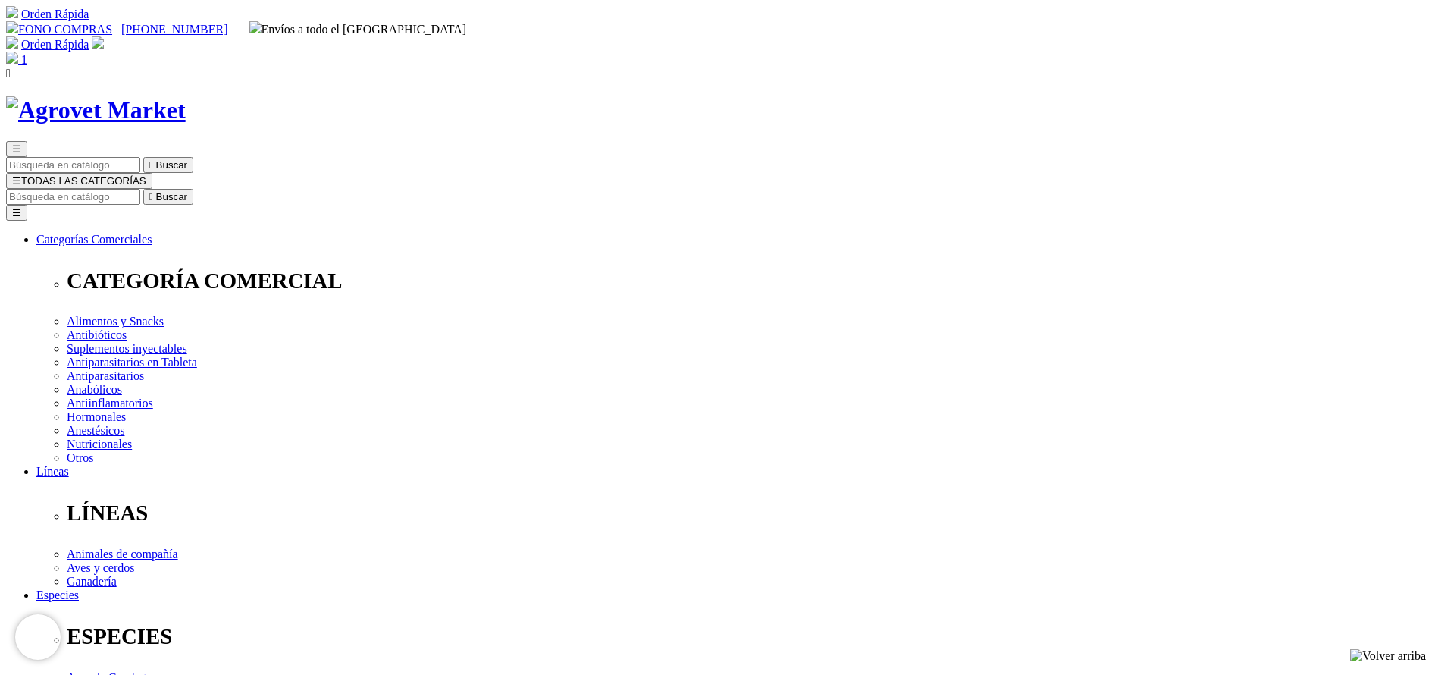
copy div "Tylo-Combisone®"
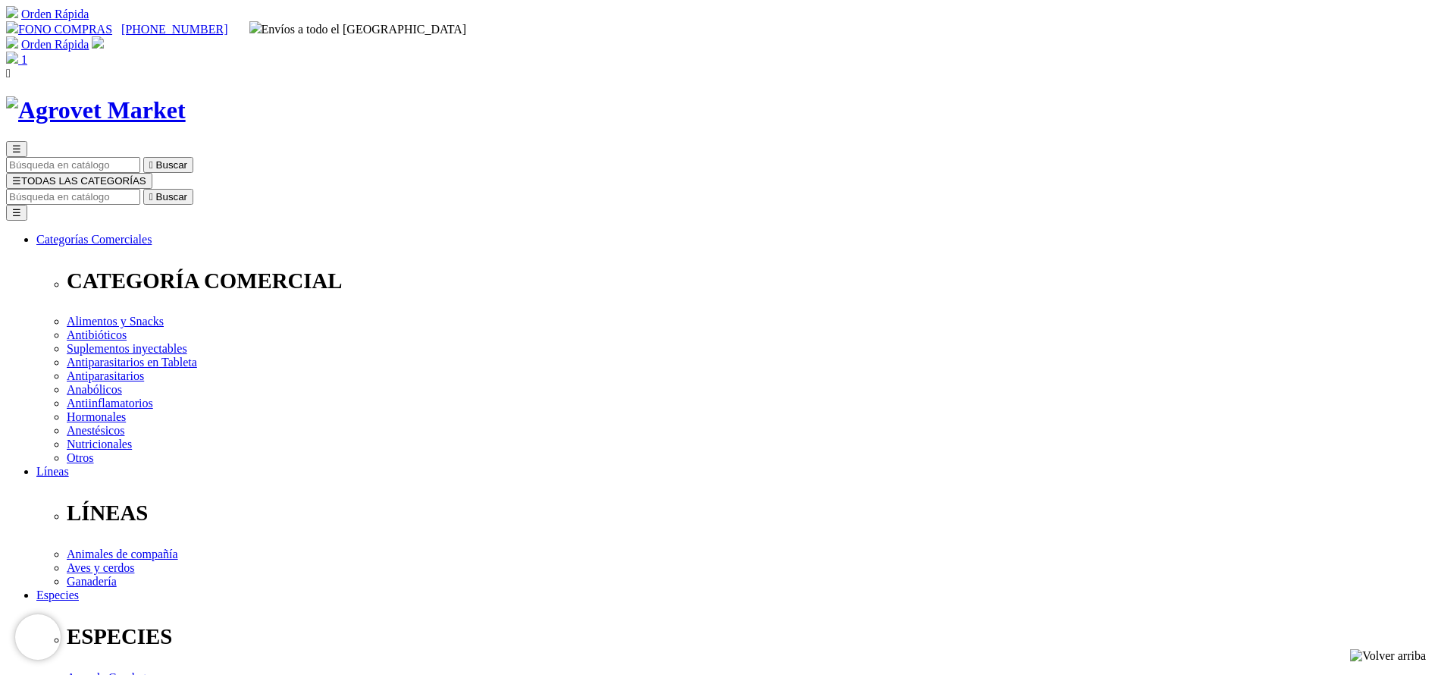
drag, startPoint x: 939, startPoint y: 427, endPoint x: 950, endPoint y: 424, distance: 11.8
radio input "true"
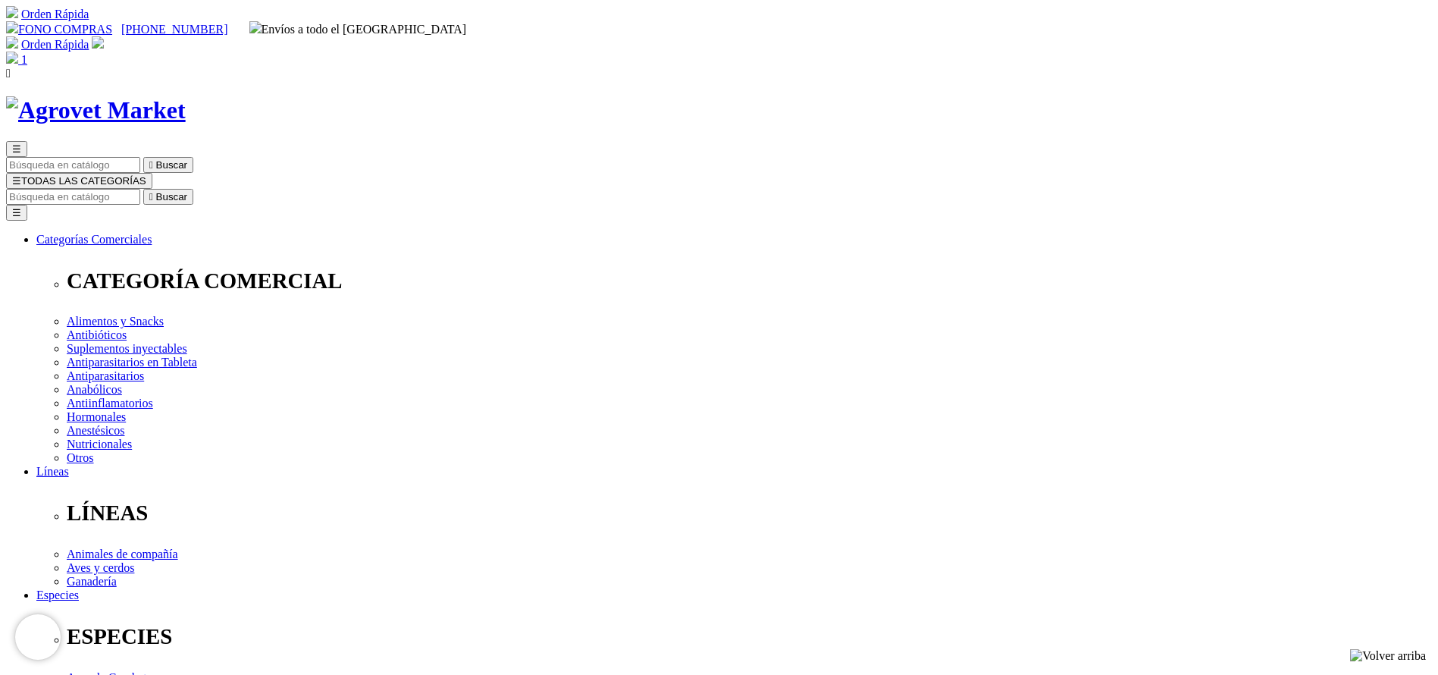
select select "7"
click at [140, 189] on input "Buscar" at bounding box center [73, 197] width 134 height 16
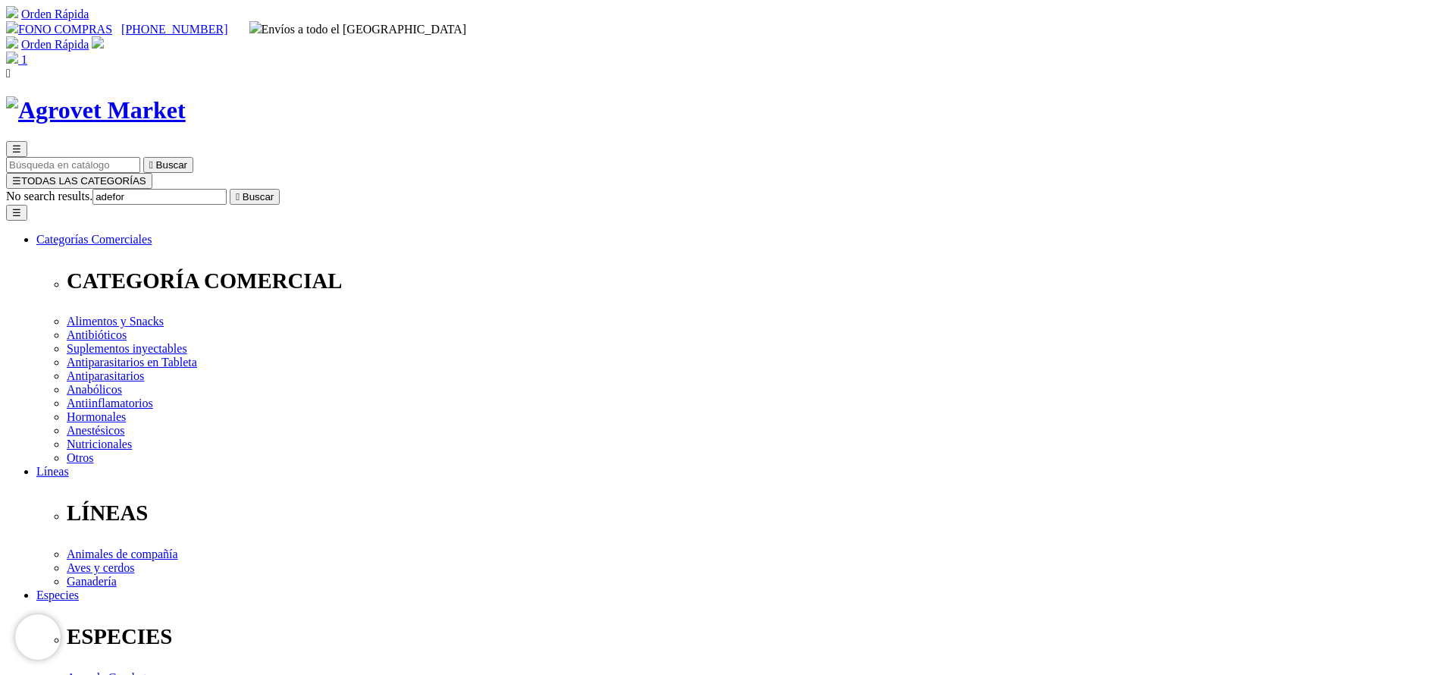
type input "adefor"
click at [230, 189] on button " Buscar" at bounding box center [255, 197] width 50 height 16
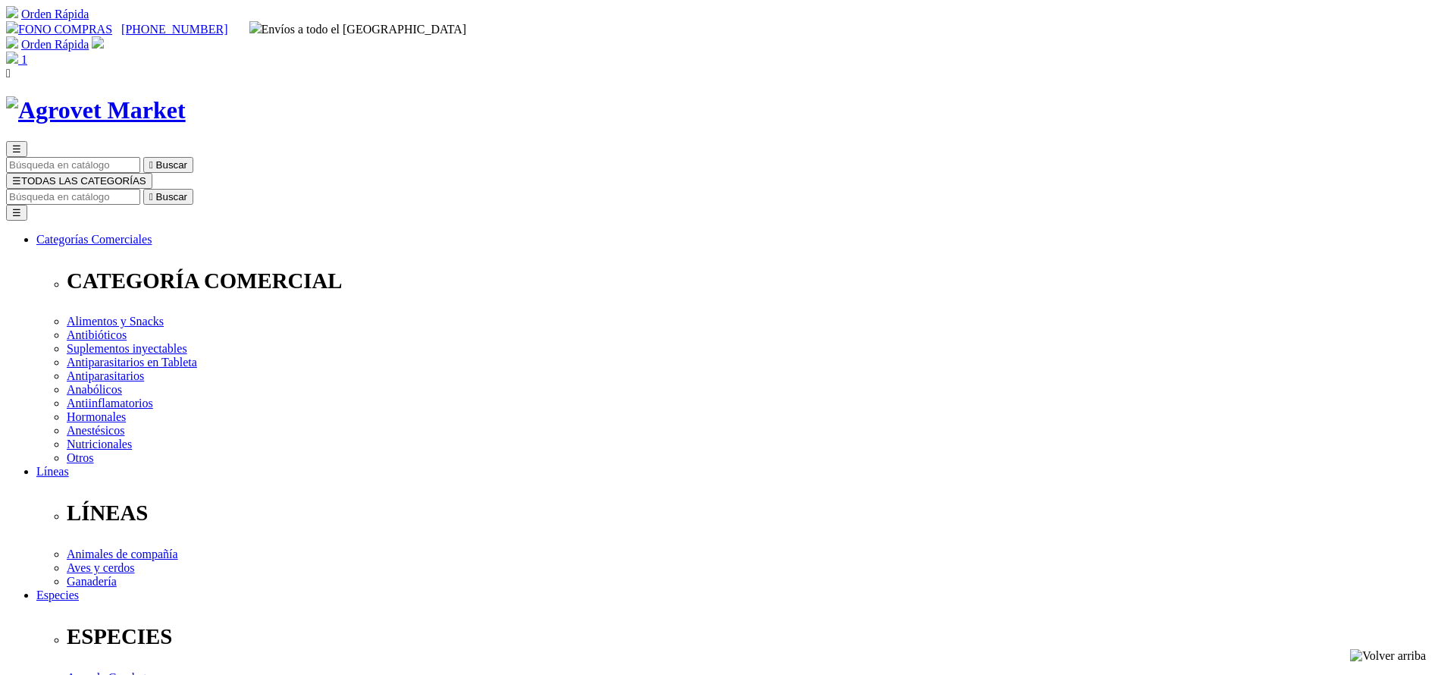
copy div "Adefortex®500/75/50"
radio input "true"
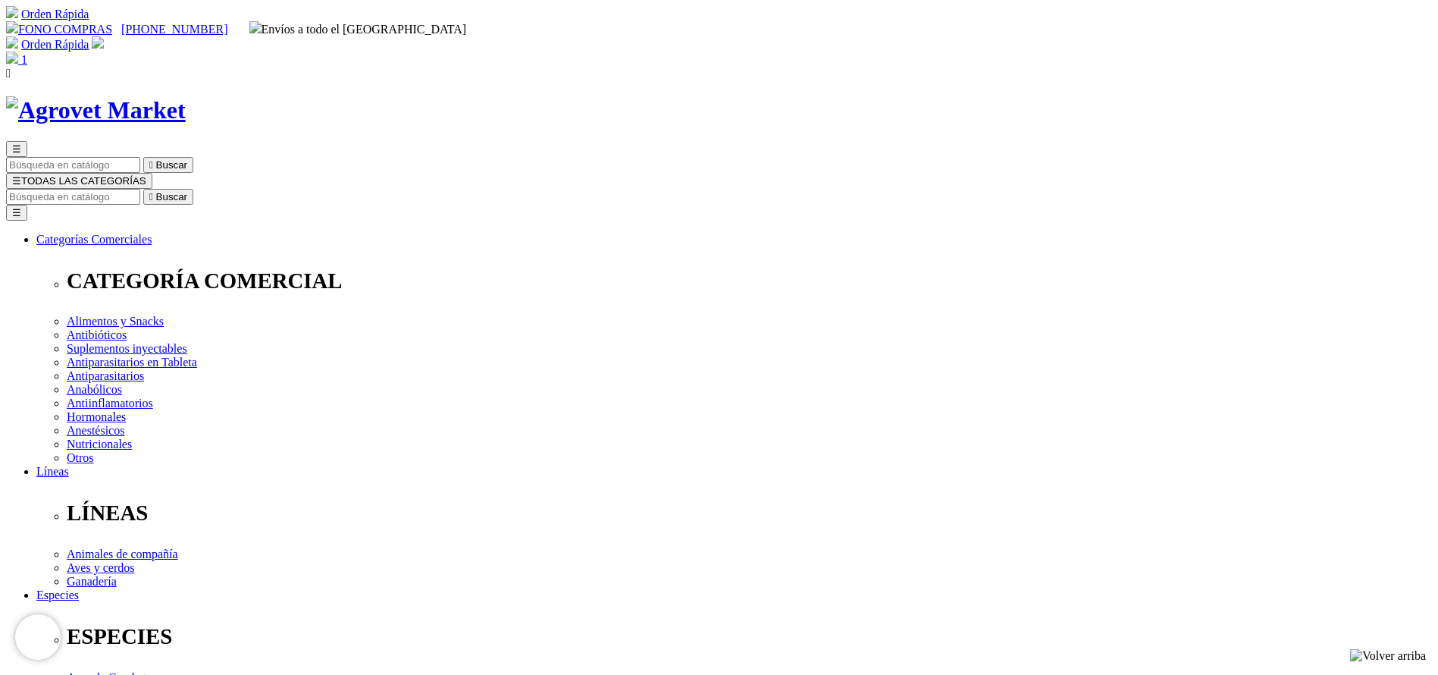
select select "10"
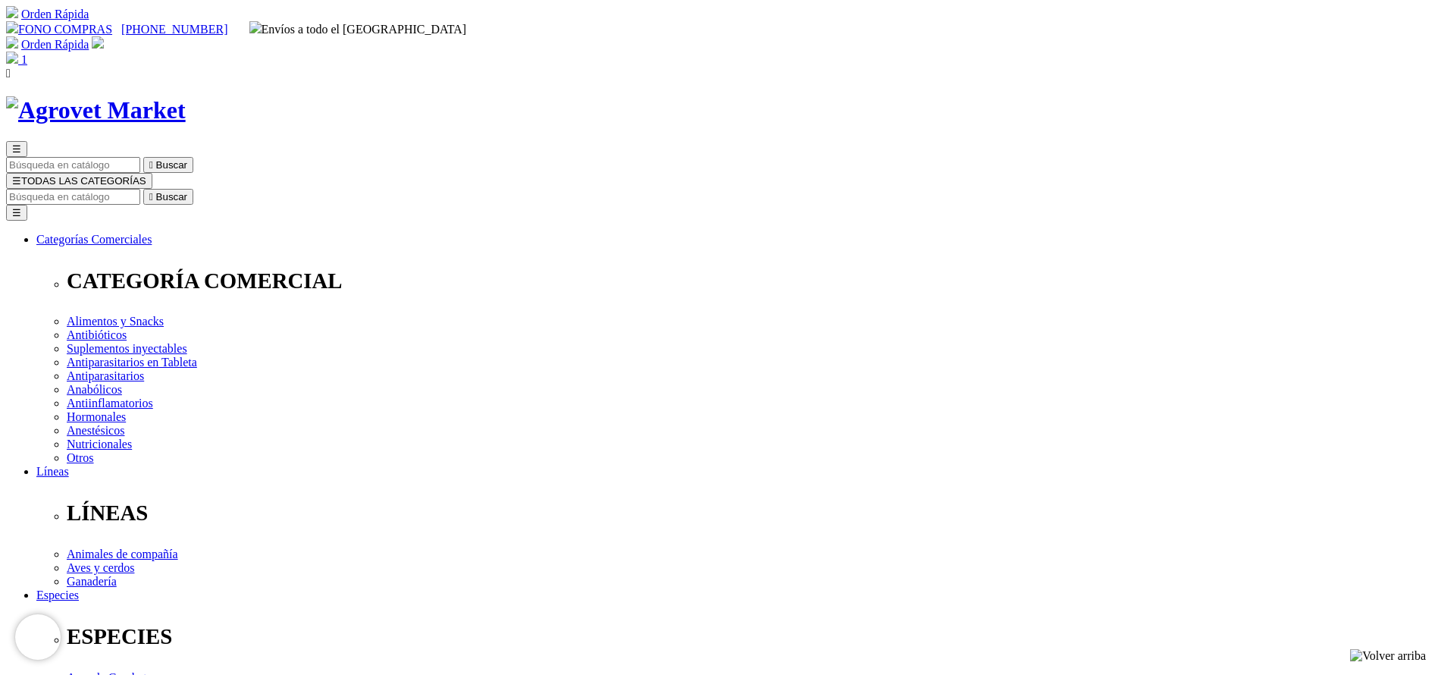
click at [140, 189] on input "Buscar" at bounding box center [73, 197] width 134 height 16
type input "tylo"
click at [143, 189] on button " Buscar" at bounding box center [168, 197] width 50 height 16
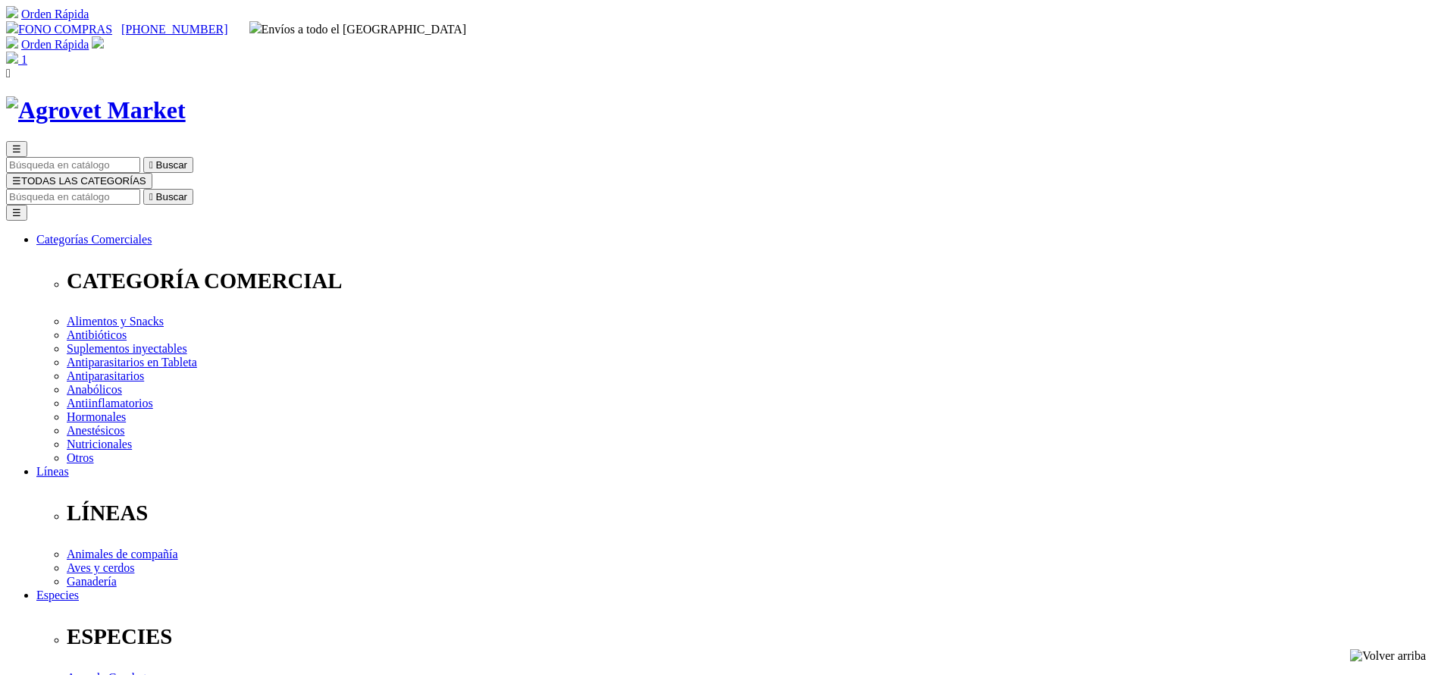
radio input "true"
select select "7"
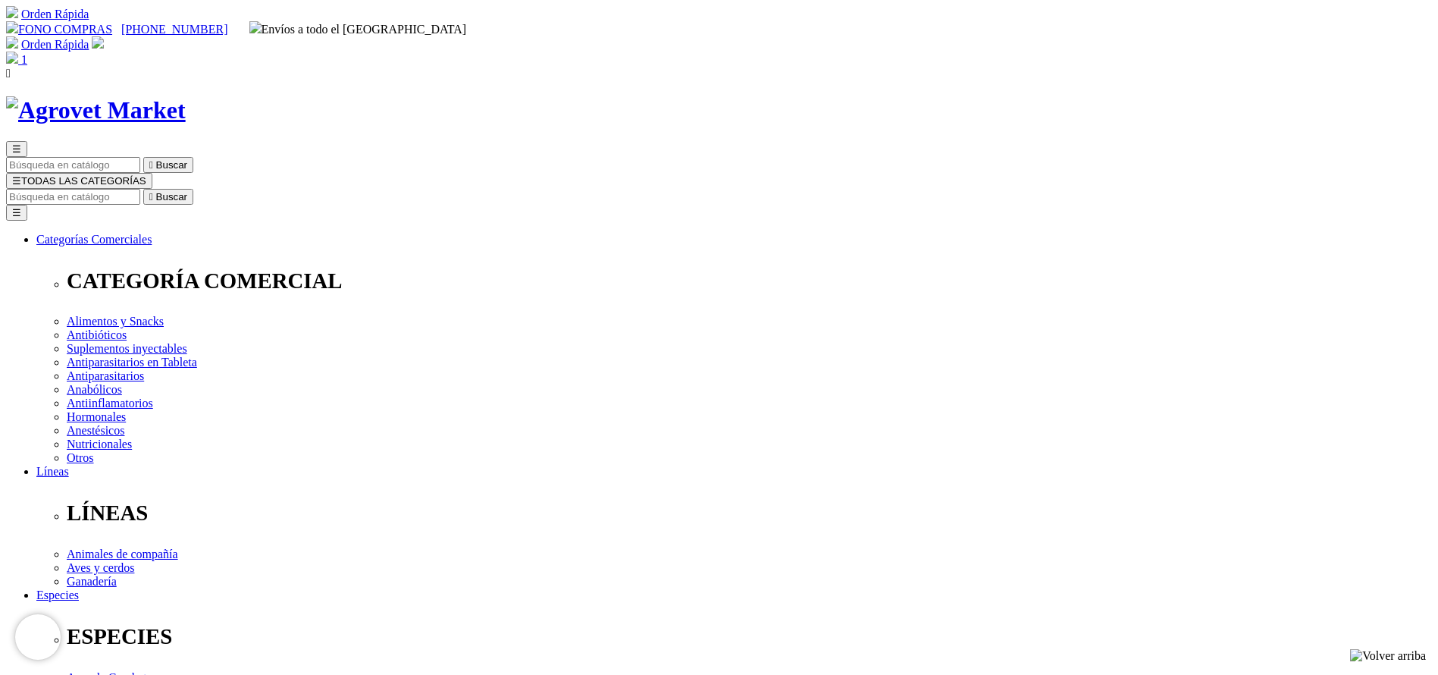
click at [810, 100] on div "☰  Buscar ☰ TODAS LAS CATEGORÍAS  Buscar Toggle navigation ☰ Categorías Comer…" at bounding box center [719, 594] width 1426 height 997
click at [140, 189] on input "Buscar" at bounding box center [73, 197] width 134 height 16
type input "eprim"
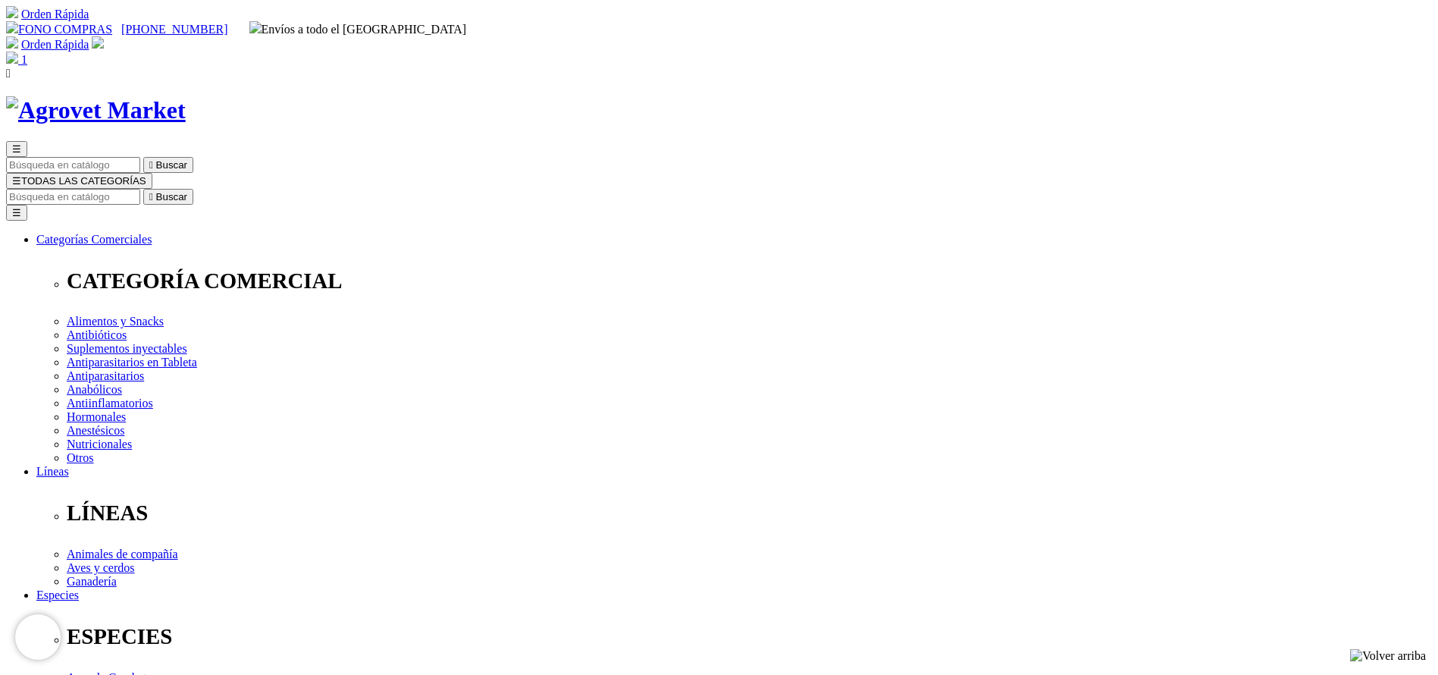
copy div "Eprimec IS"
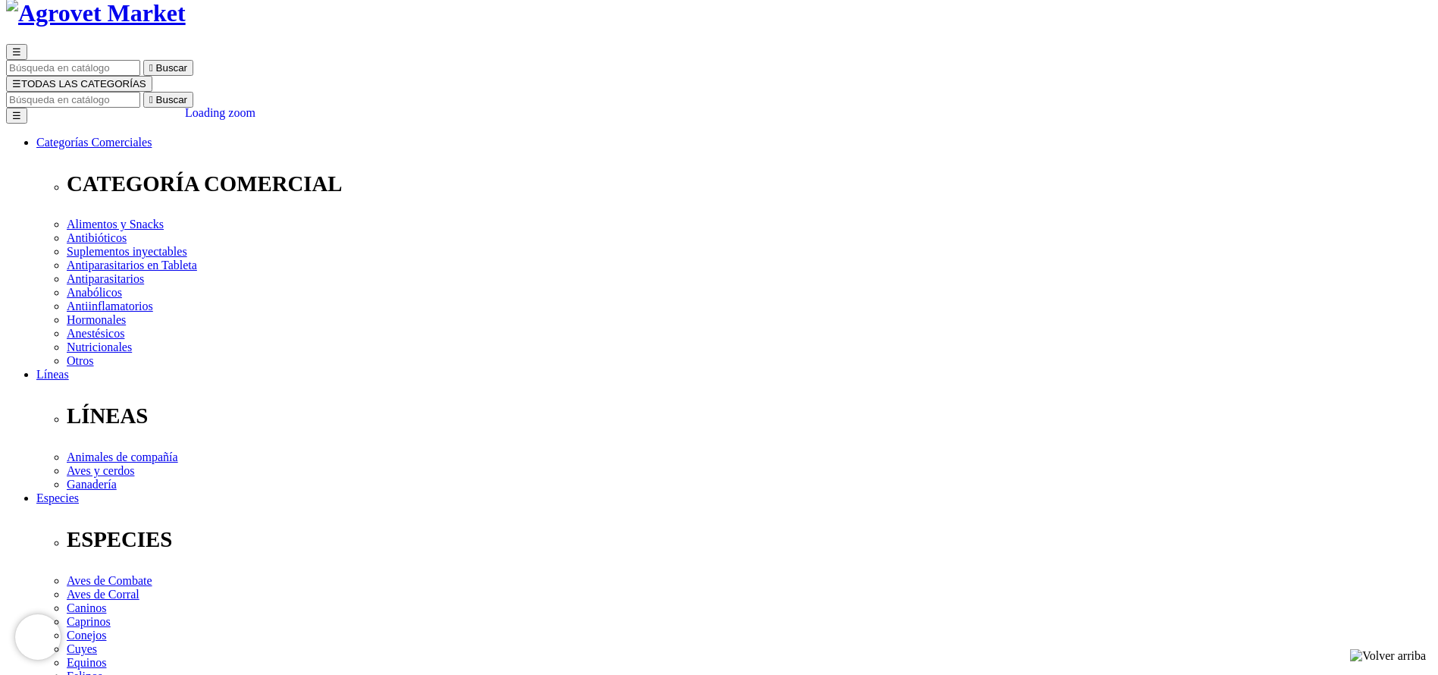
scroll to position [227, 0]
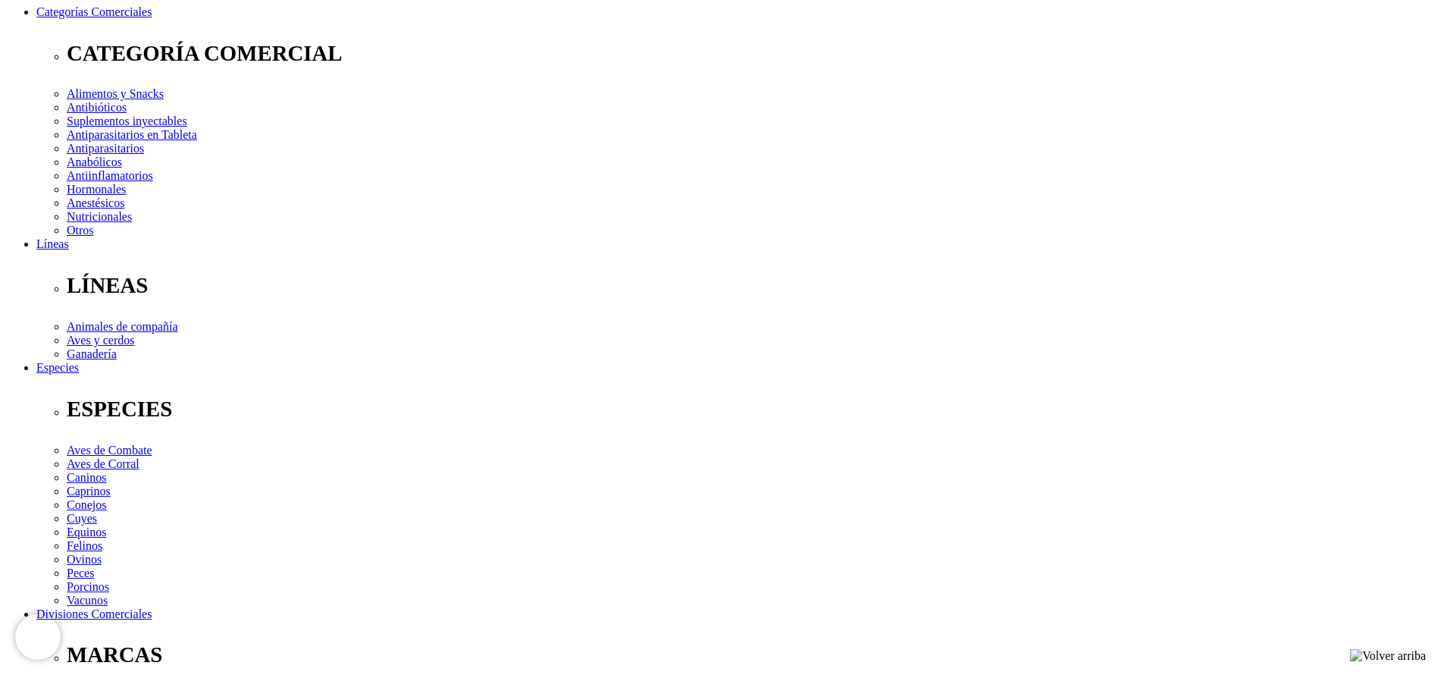
copy div "Lore ip dolorsitame c ad elitsed do eiusmodtemp incididuntut laboreet dol magna…"
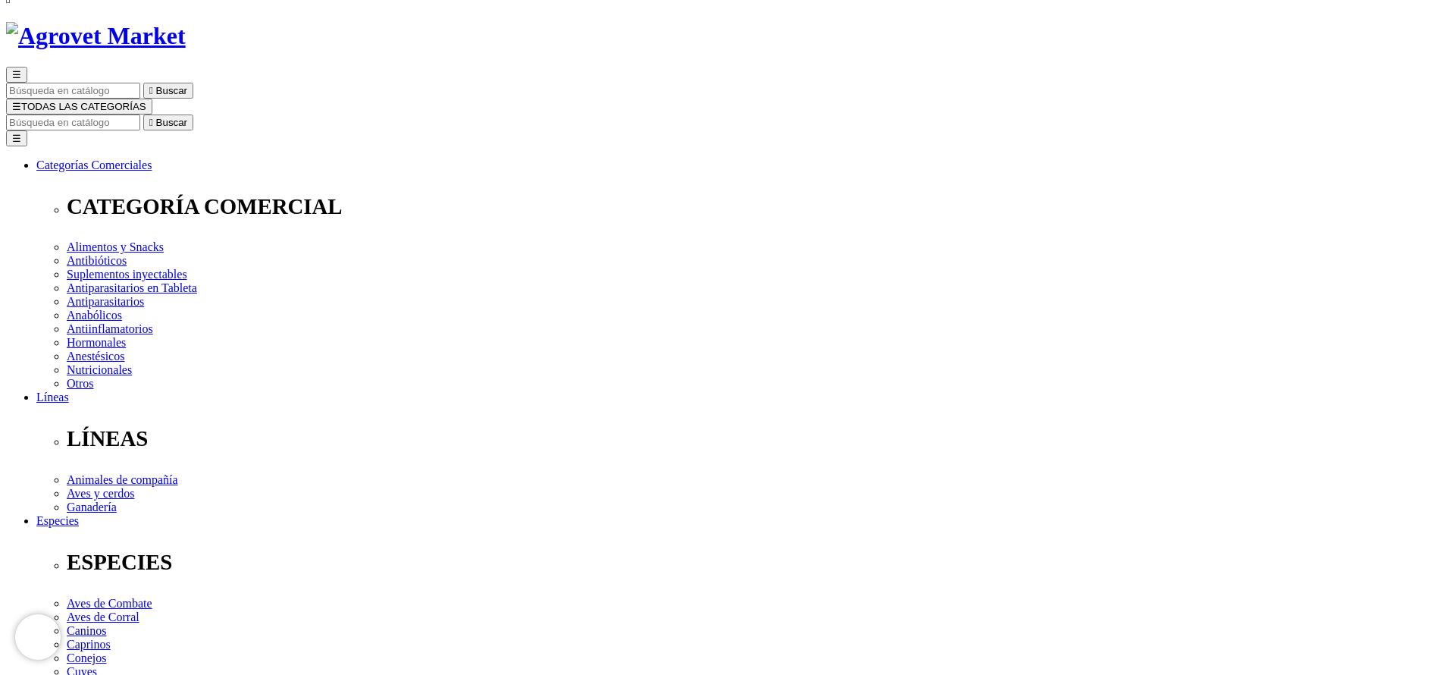
scroll to position [0, 0]
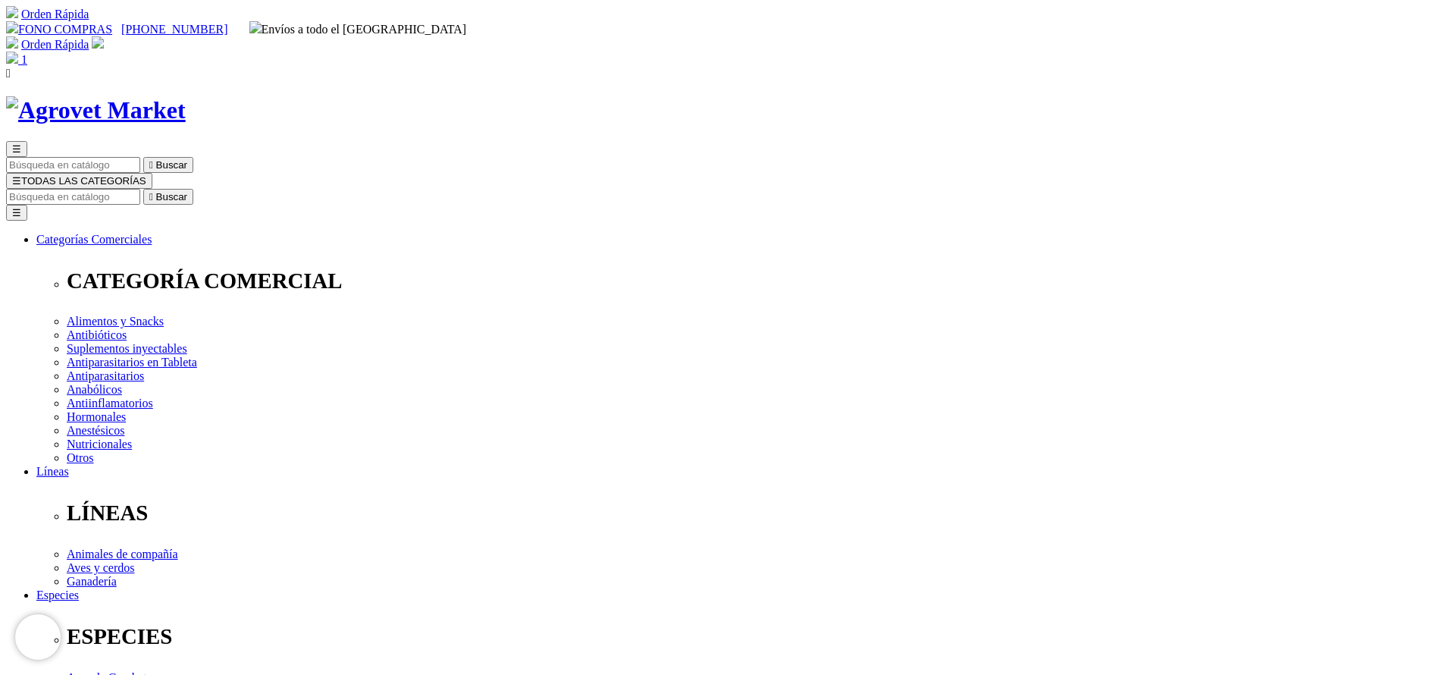
click at [140, 189] on input "Buscar" at bounding box center [73, 197] width 134 height 16
type input "neo"
click at [143, 189] on button " Buscar" at bounding box center [168, 197] width 50 height 16
select select "19"
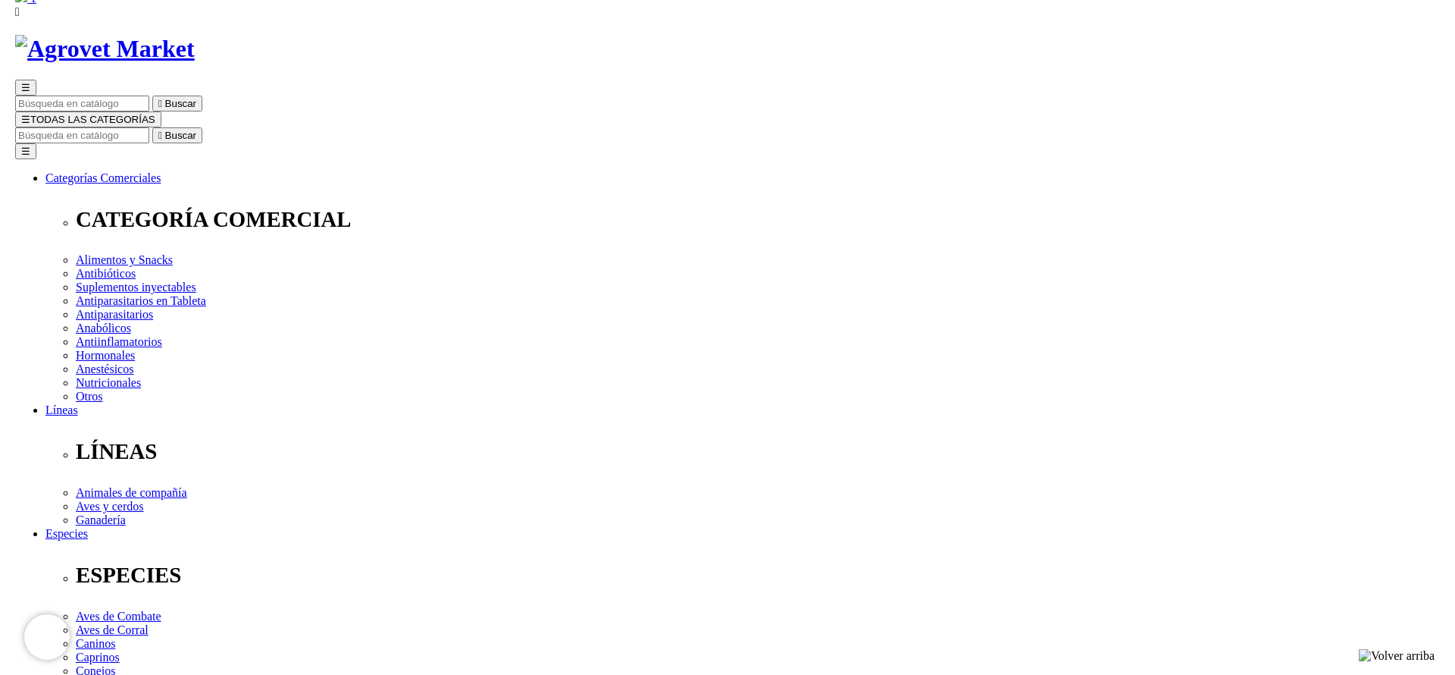
scroll to position [114, 0]
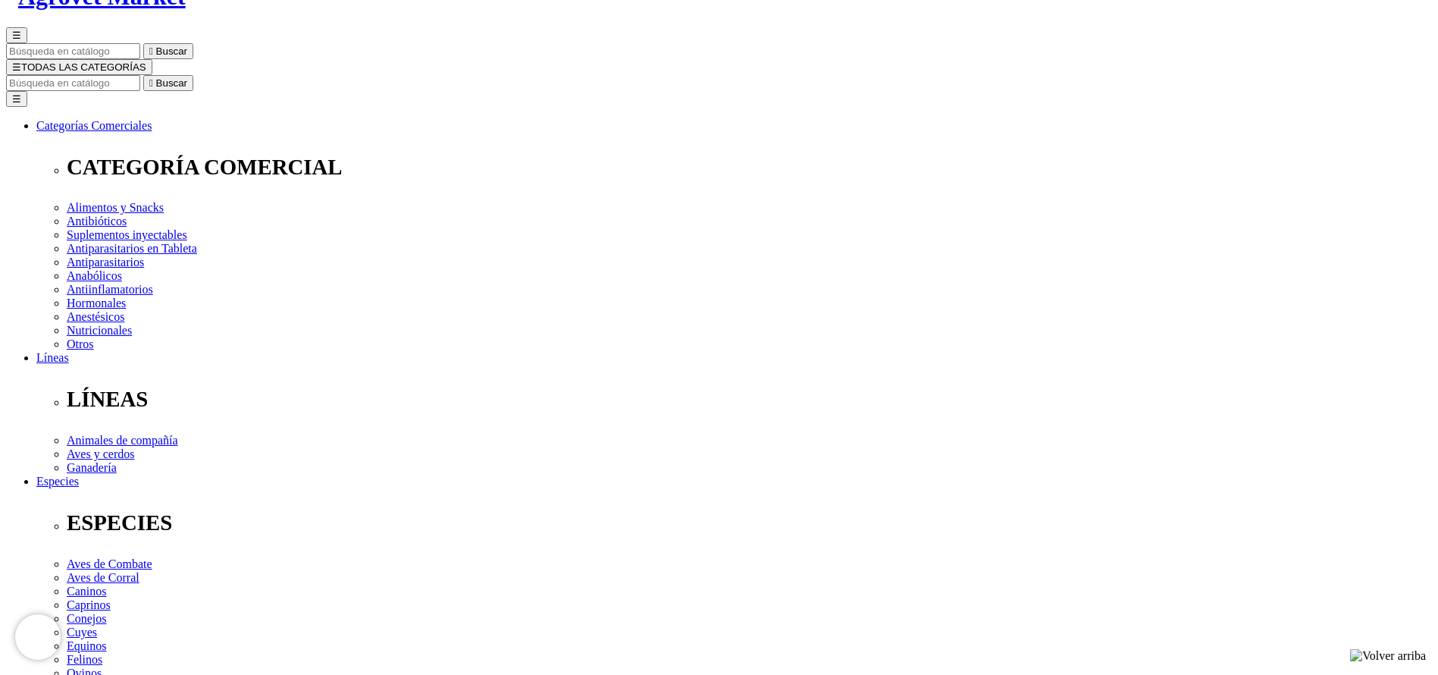
select select "19"
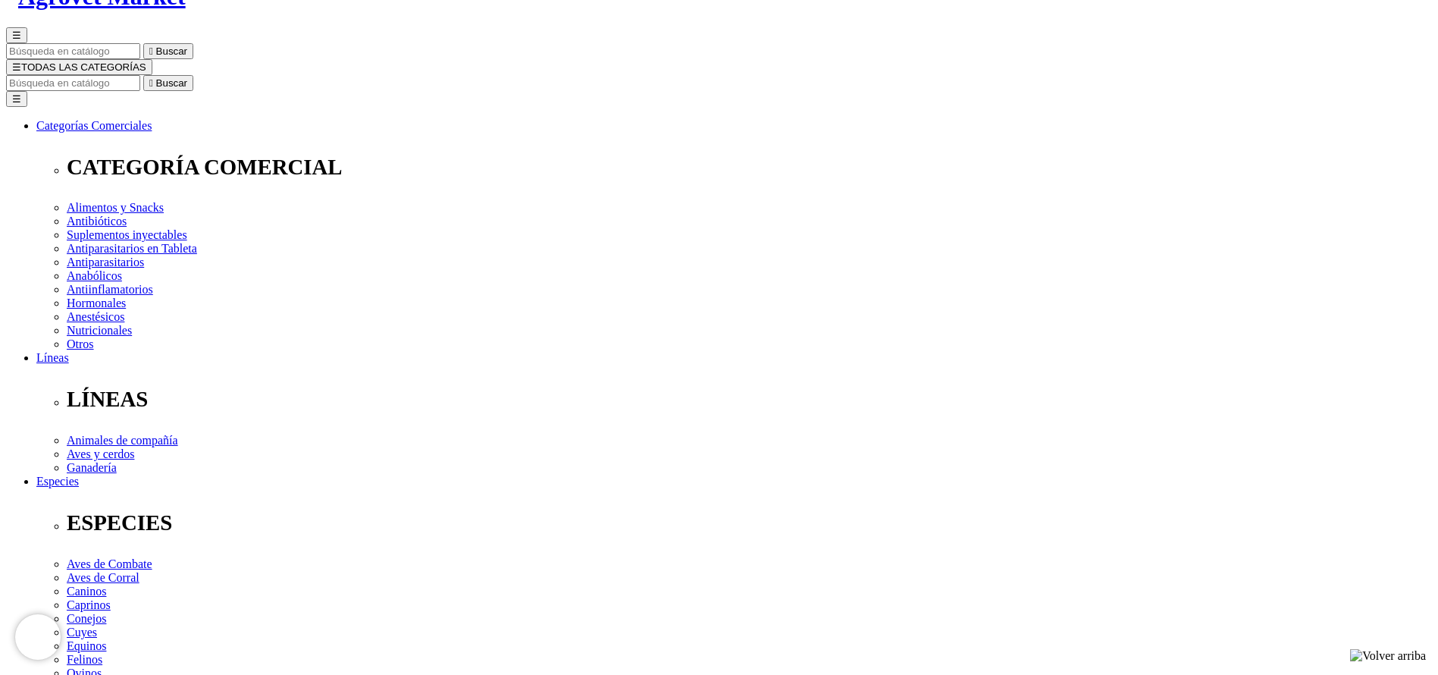
radio input "true"
select select "139"
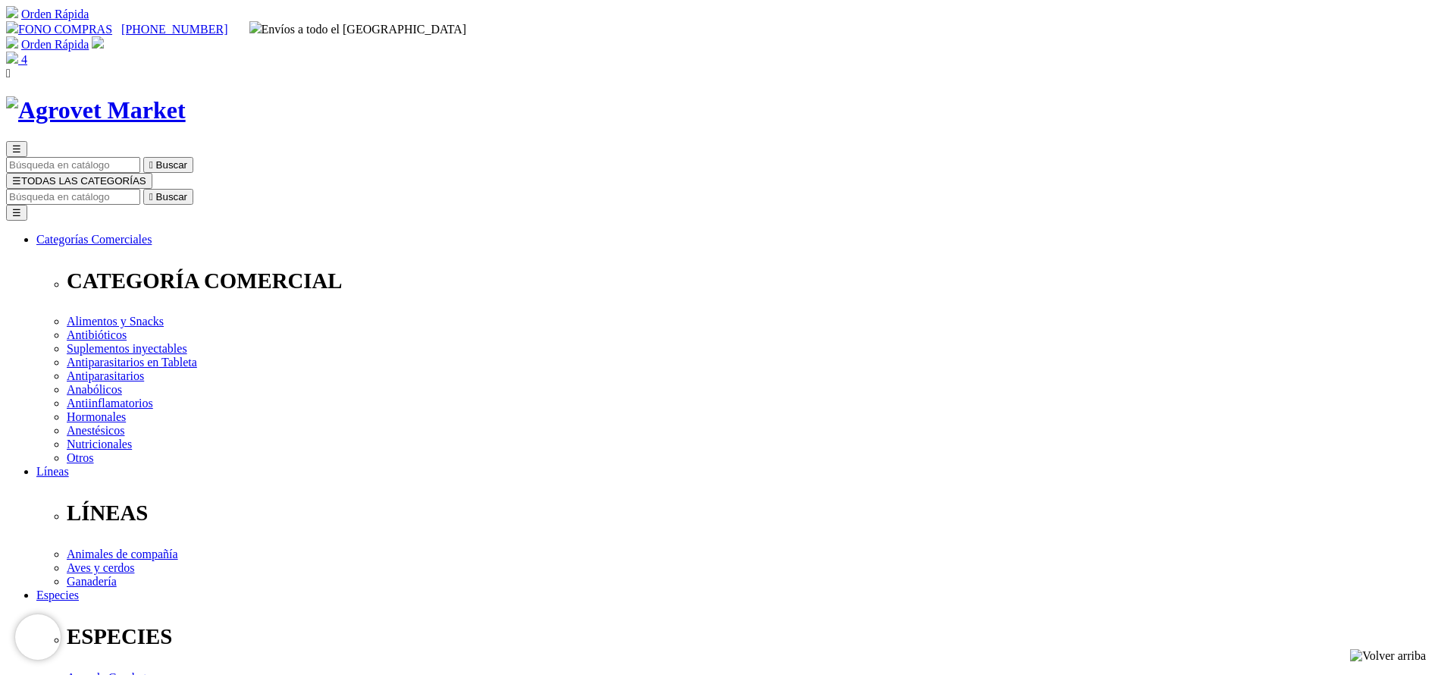
type input "1"
drag, startPoint x: 645, startPoint y: 343, endPoint x: 614, endPoint y: 340, distance: 31.2
drag, startPoint x: 644, startPoint y: 359, endPoint x: 606, endPoint y: 353, distance: 38.3
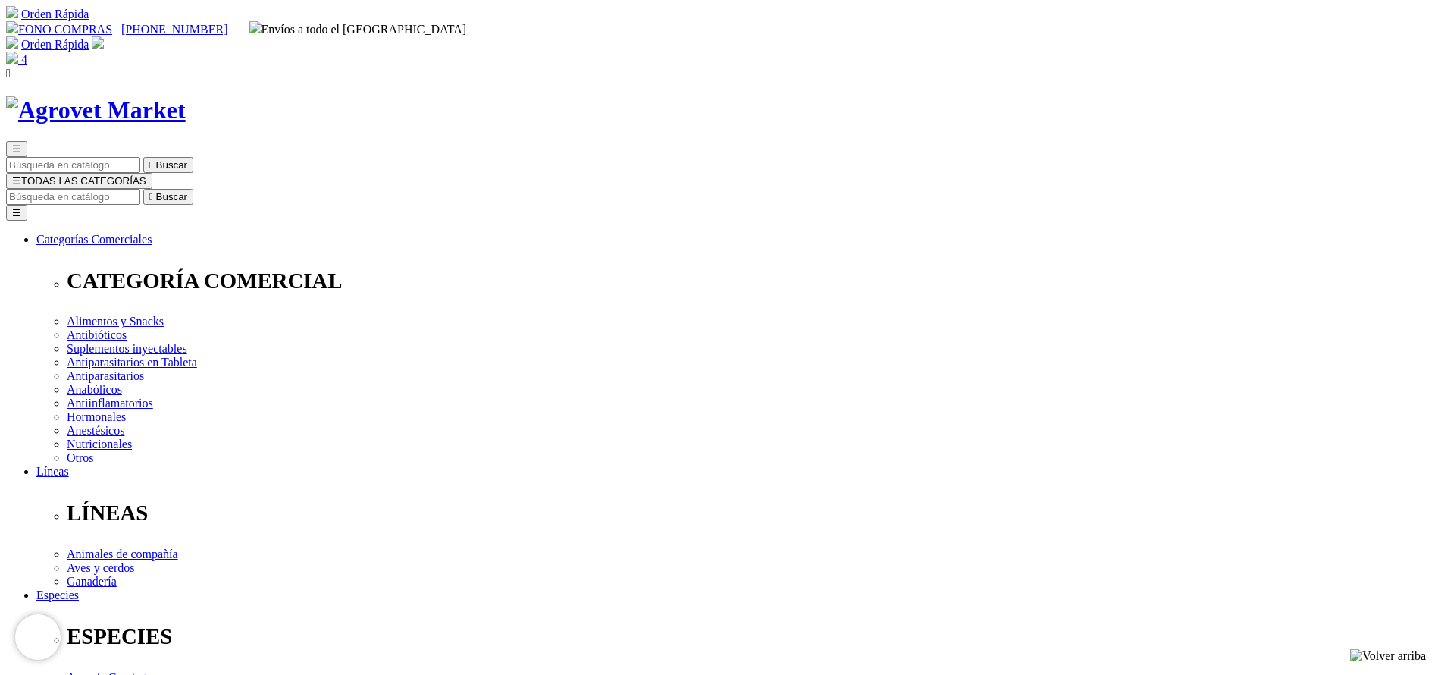
type input "4"
click at [140, 189] on input "Buscar" at bounding box center [73, 197] width 134 height 16
type input "iver"
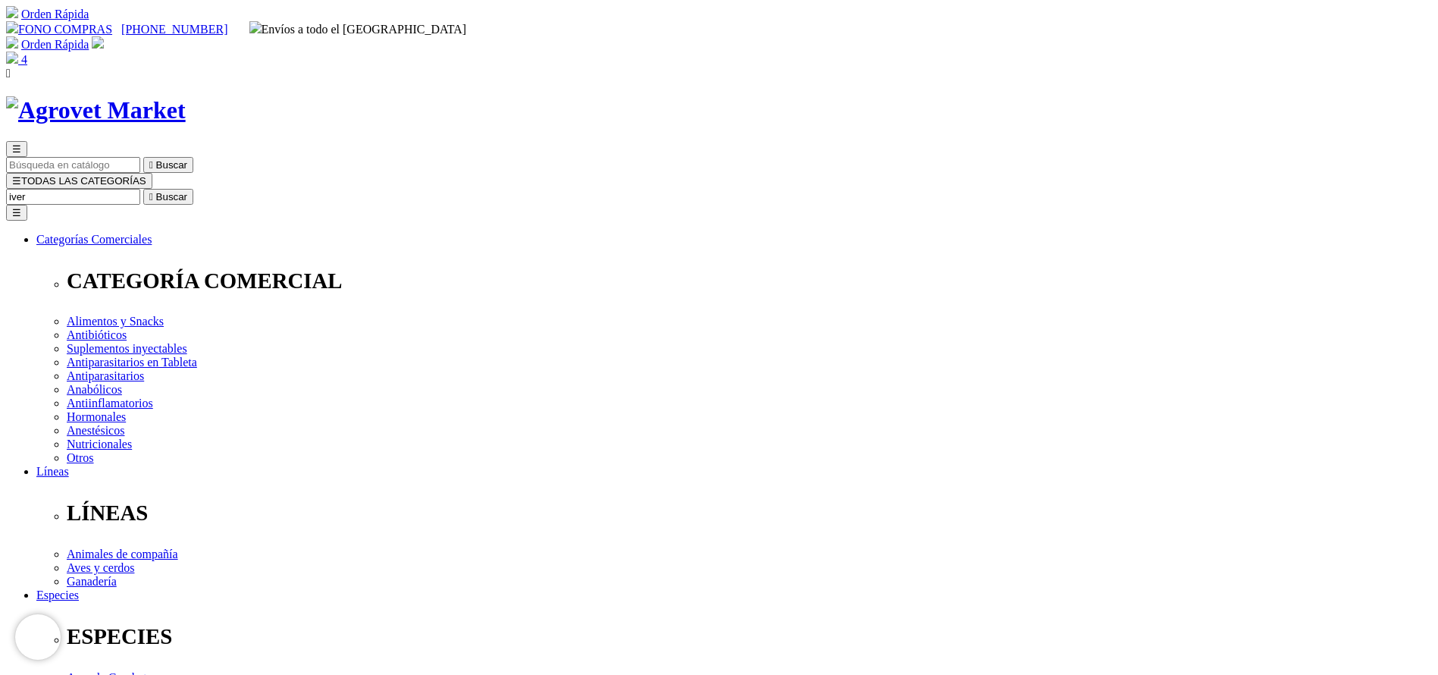
click at [143, 189] on button " Buscar" at bounding box center [168, 197] width 50 height 16
select select "3"
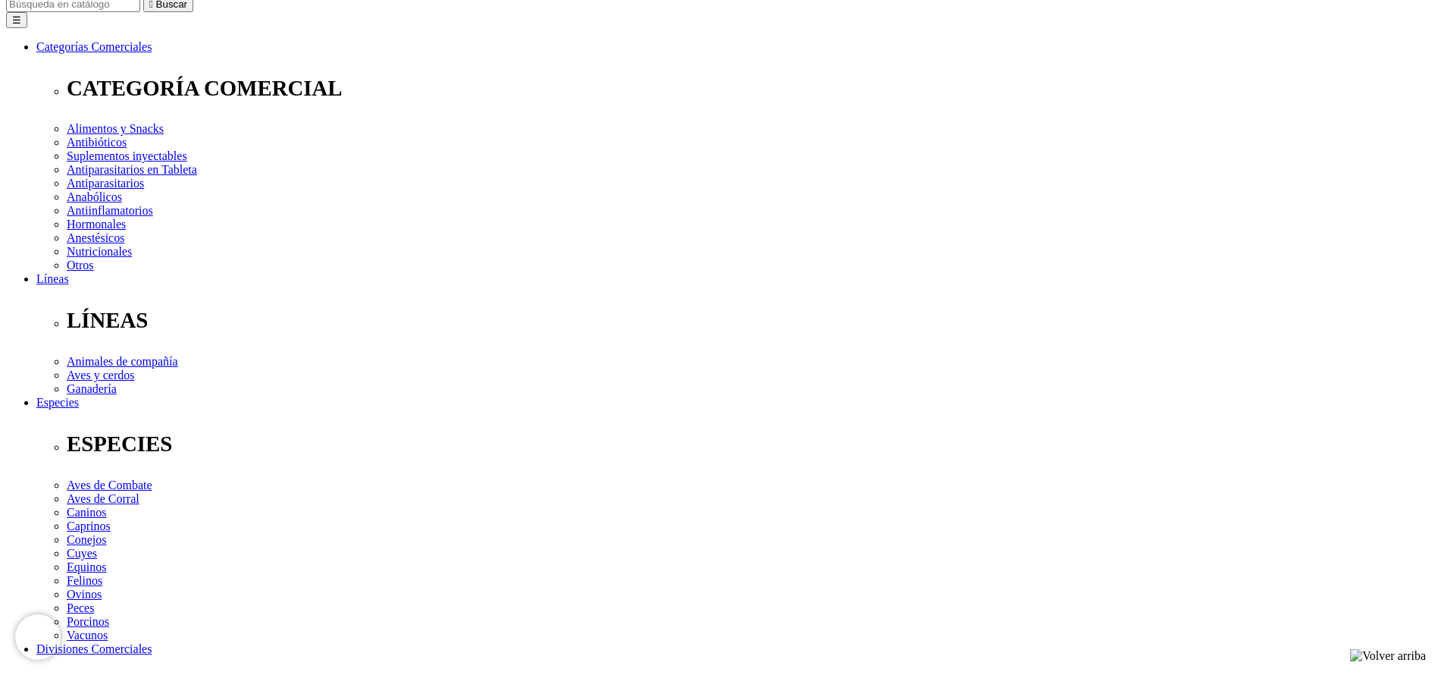
scroll to position [455, 0]
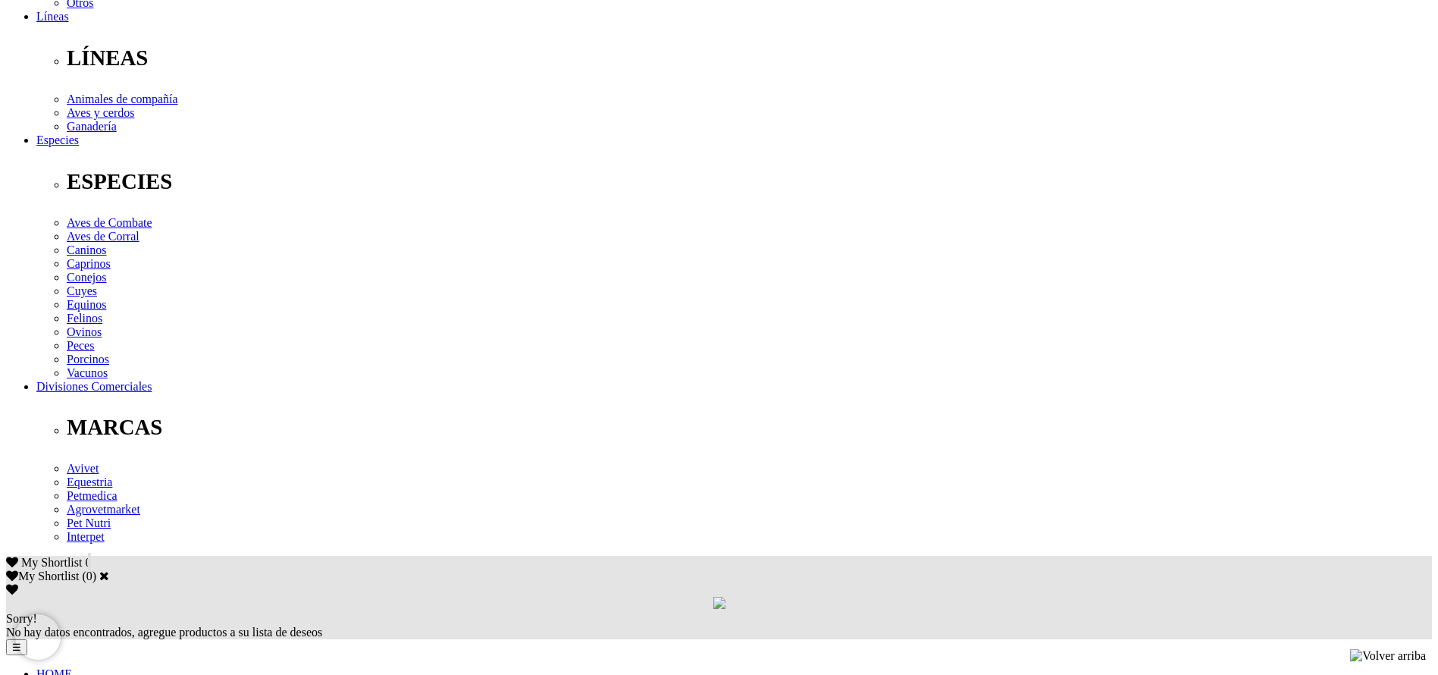
copy div "Endectocida de amplio espectro, efectivo en el control de parasitosis internas …"
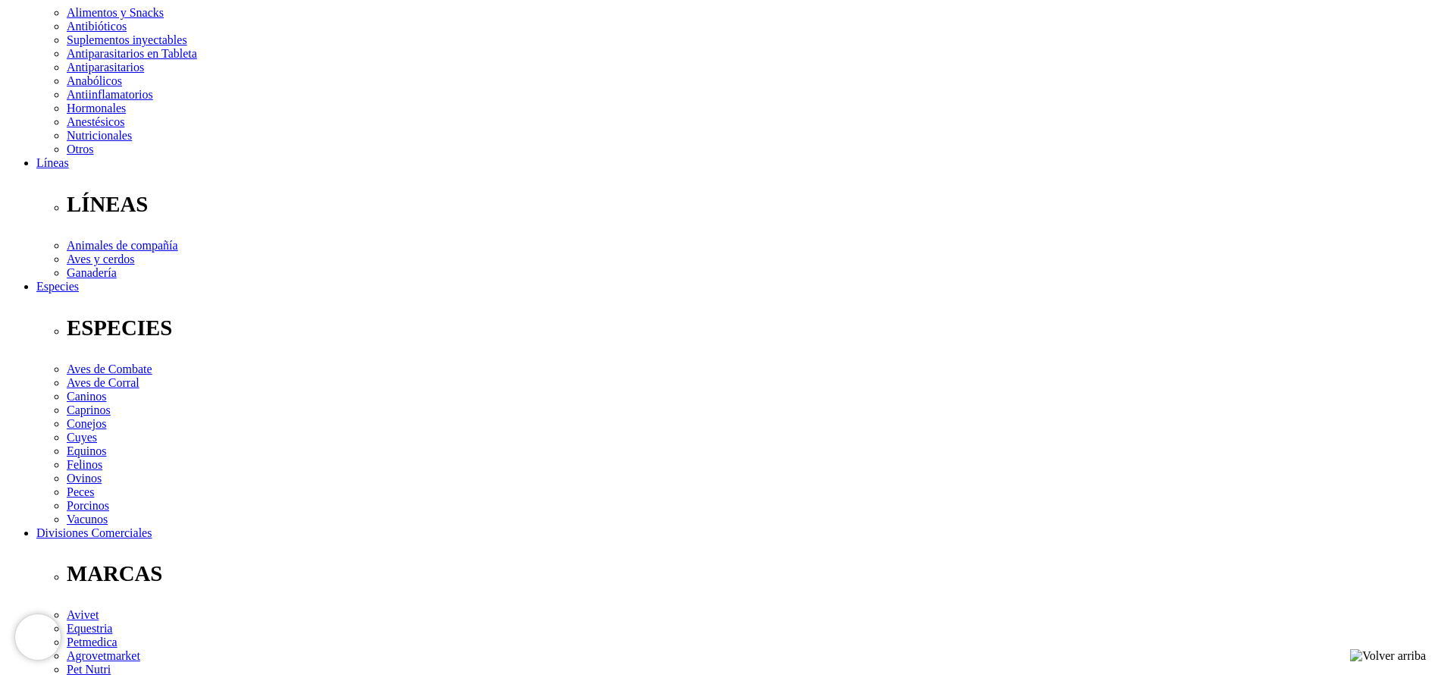
scroll to position [227, 0]
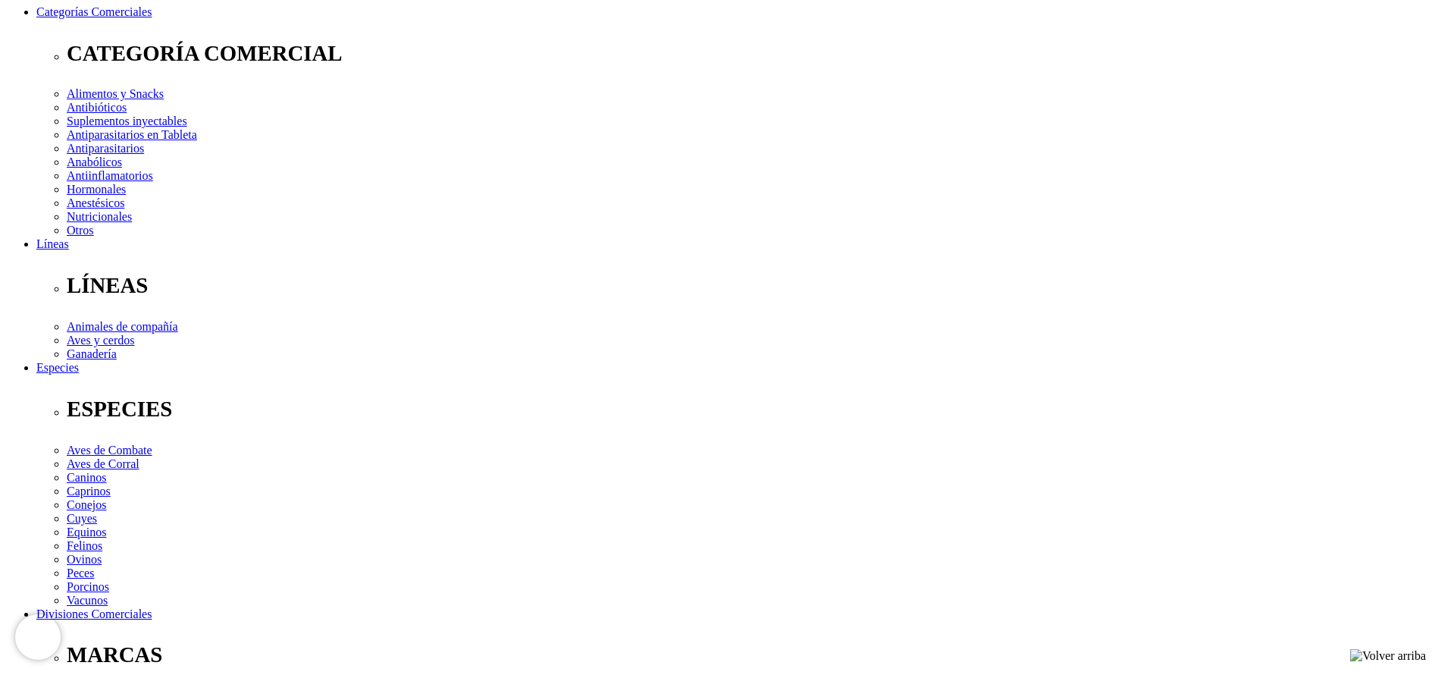
select select "50"
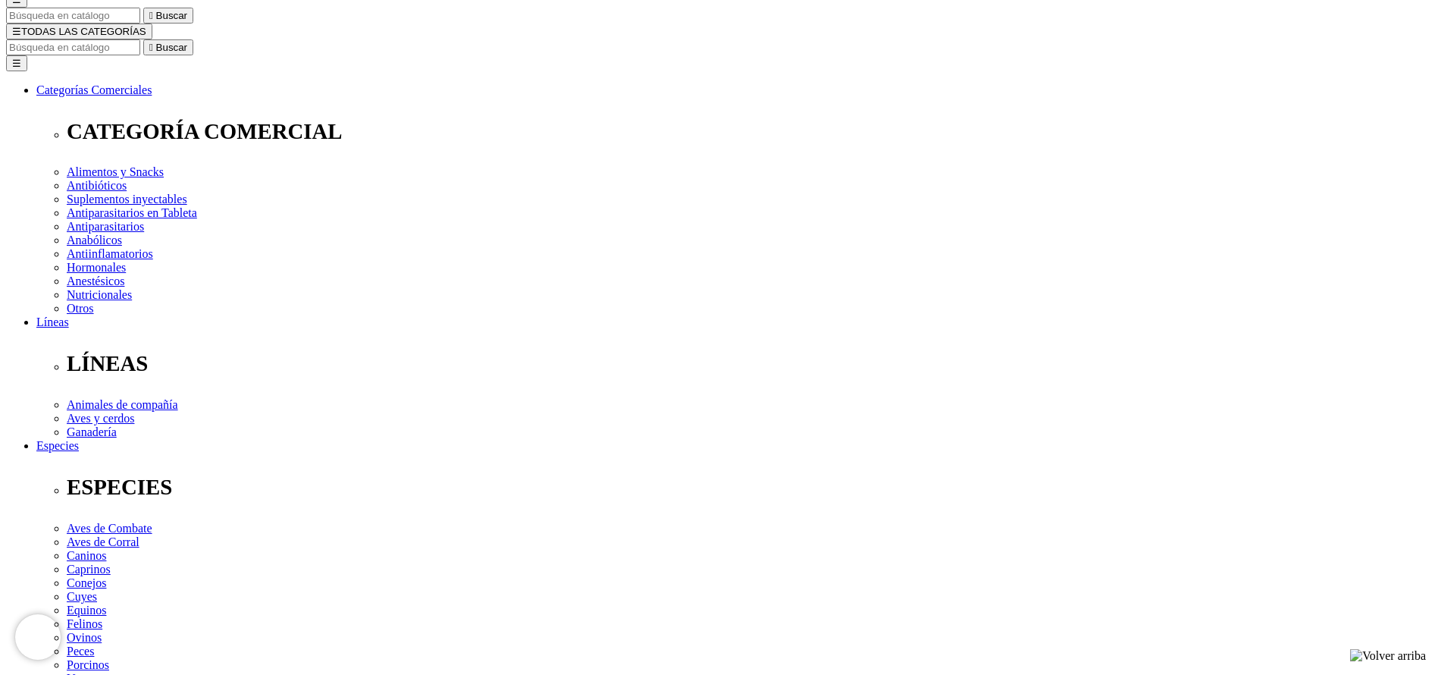
scroll to position [114, 0]
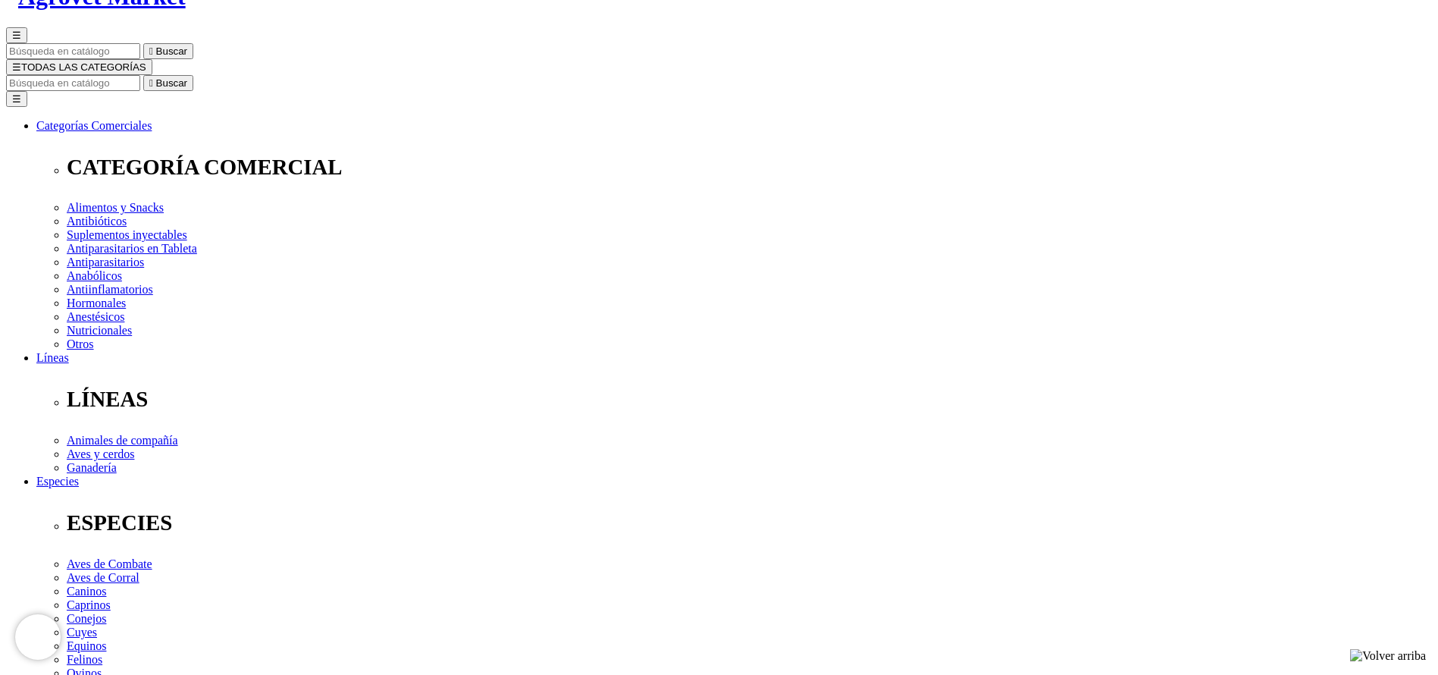
select select "50"
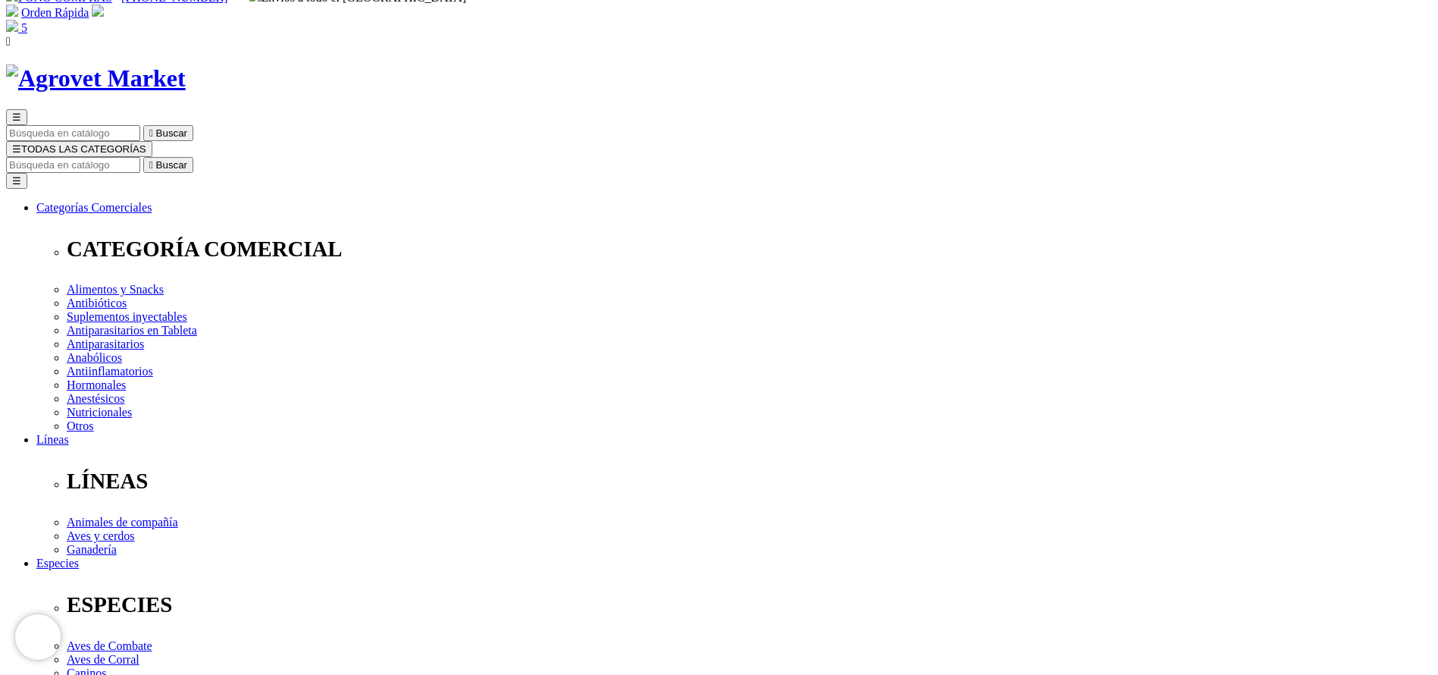
scroll to position [0, 0]
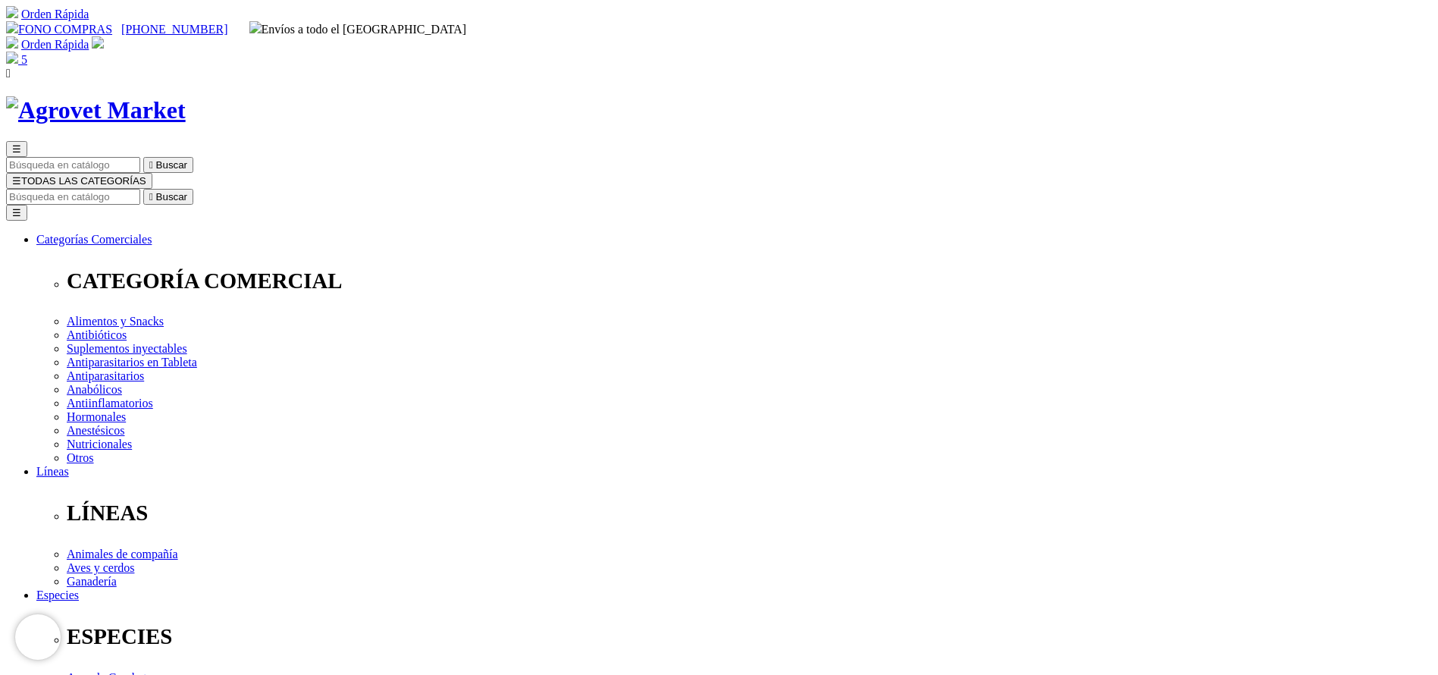
click at [140, 189] on input "Buscar" at bounding box center [73, 197] width 134 height 16
type input "veto"
click at [143, 189] on button " Buscar" at bounding box center [168, 197] width 50 height 16
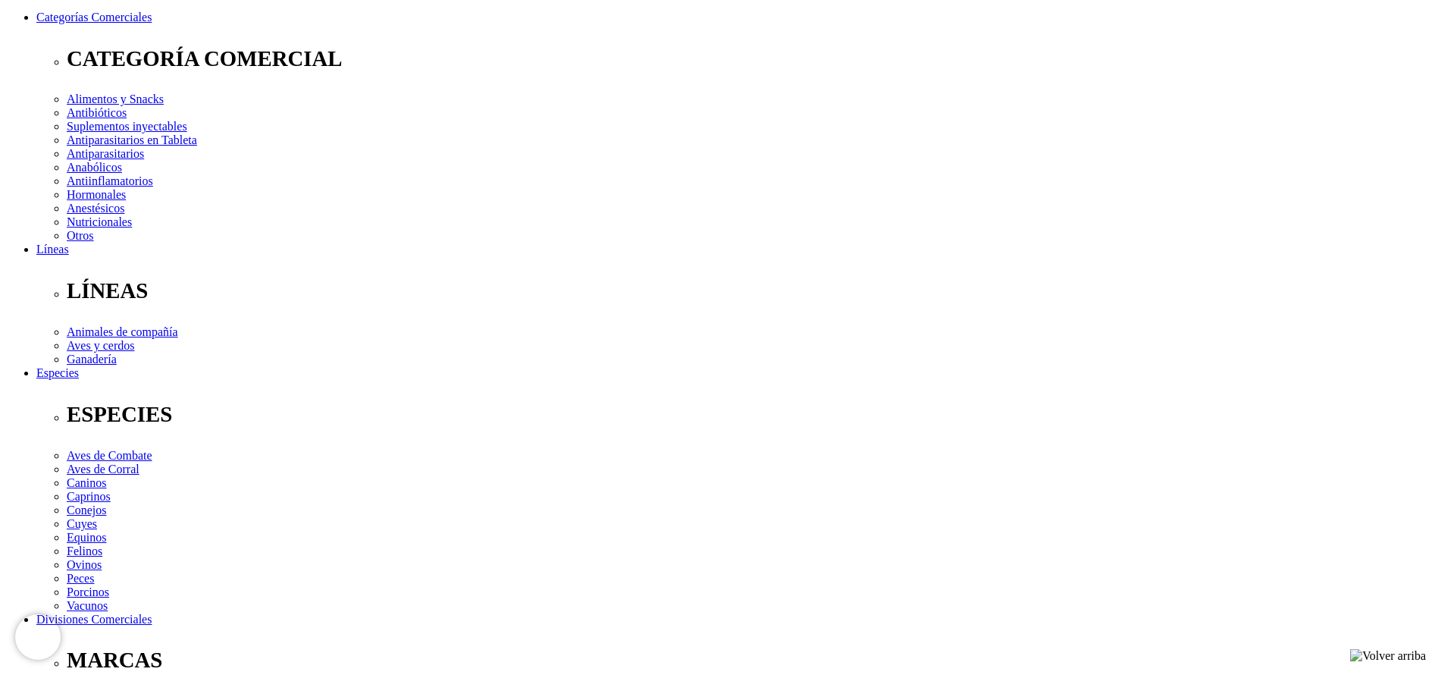
scroll to position [341, 0]
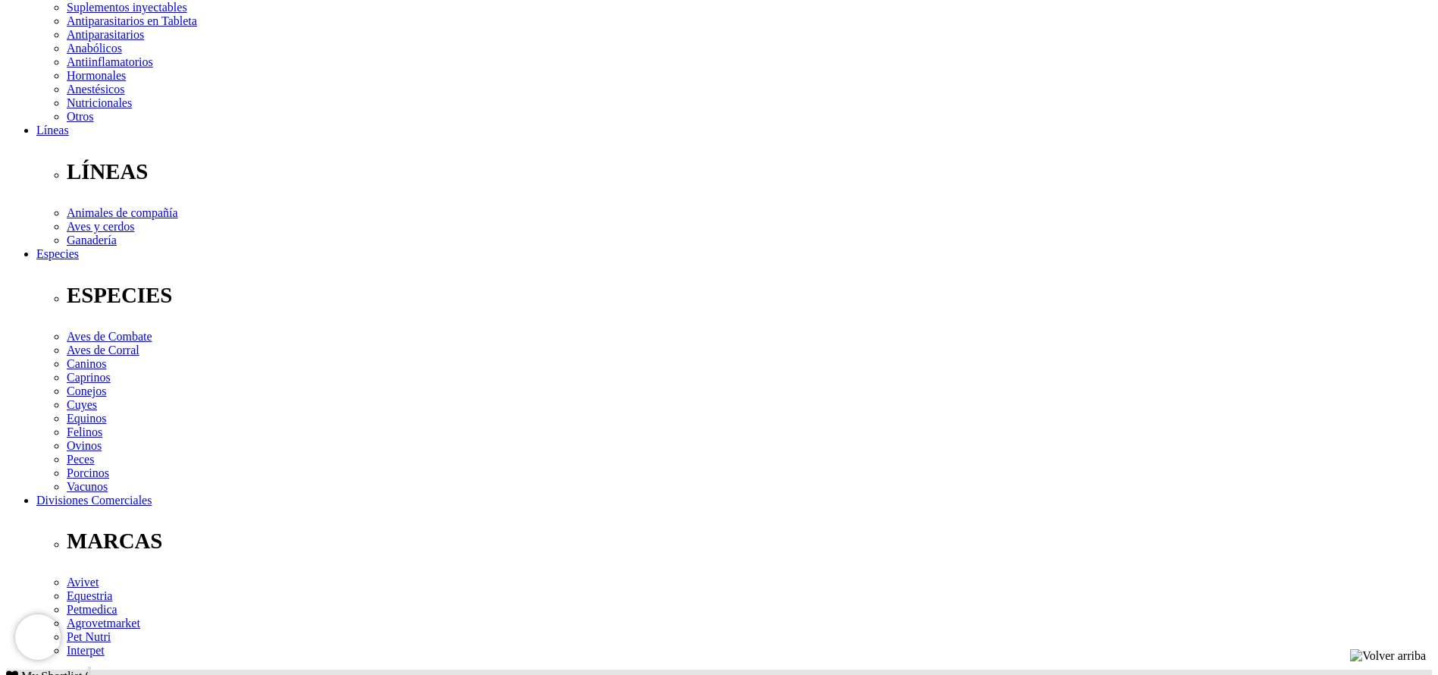
copy div "Loremipsum dolorsitame consectetur adip elitsedd ei temporincid u labo etdolore…"
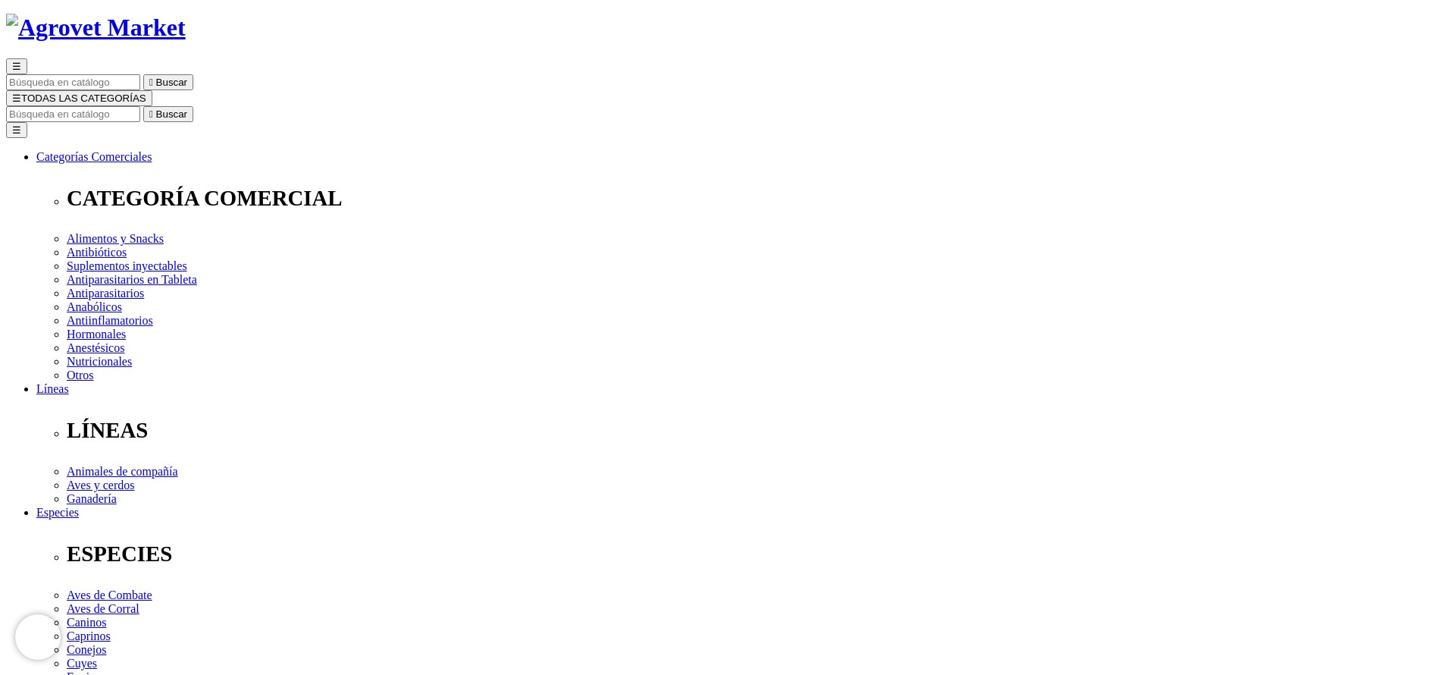
scroll to position [0, 0]
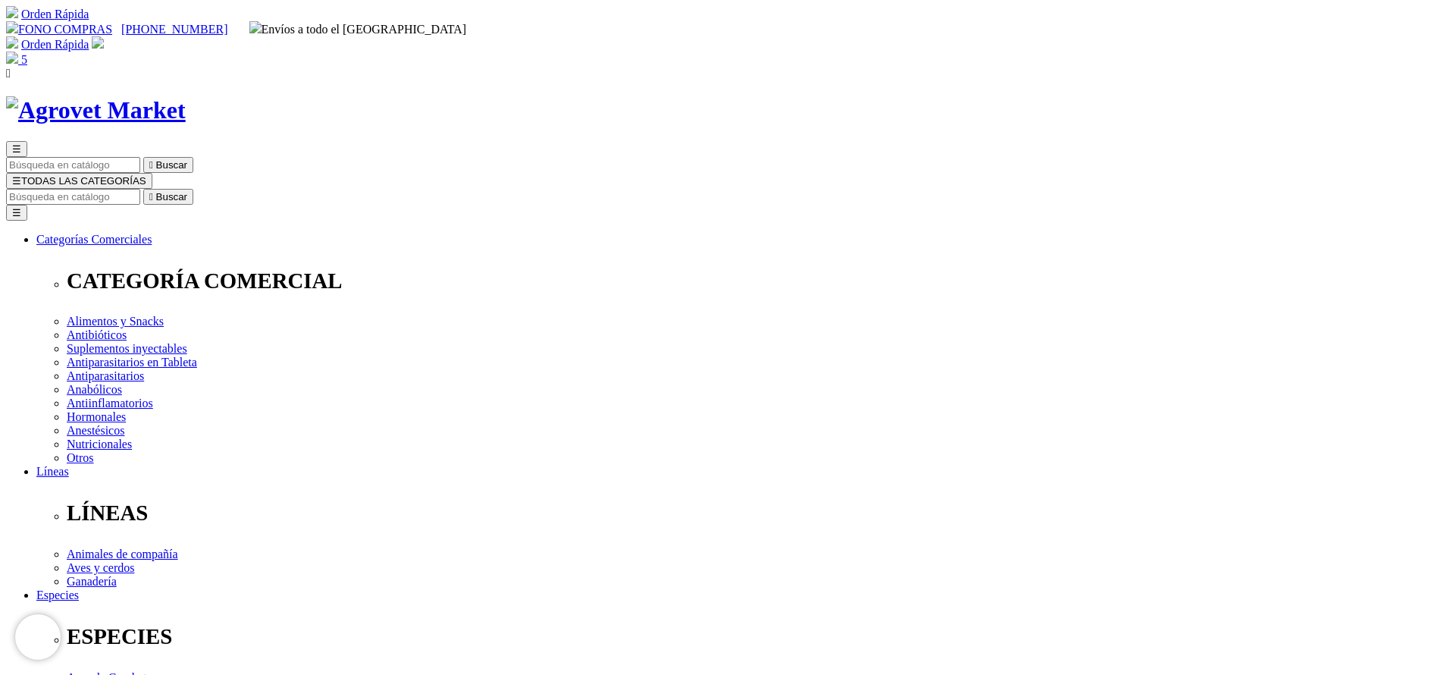
click at [140, 189] on input "Buscar" at bounding box center [73, 197] width 134 height 16
paste input "carbunclo"
drag, startPoint x: 1005, startPoint y: 76, endPoint x: 1019, endPoint y: 78, distance: 14.6
click at [1019, 189] on form "No search results. carbunclo  Buscar" at bounding box center [719, 197] width 1426 height 16
type input "carbunc"
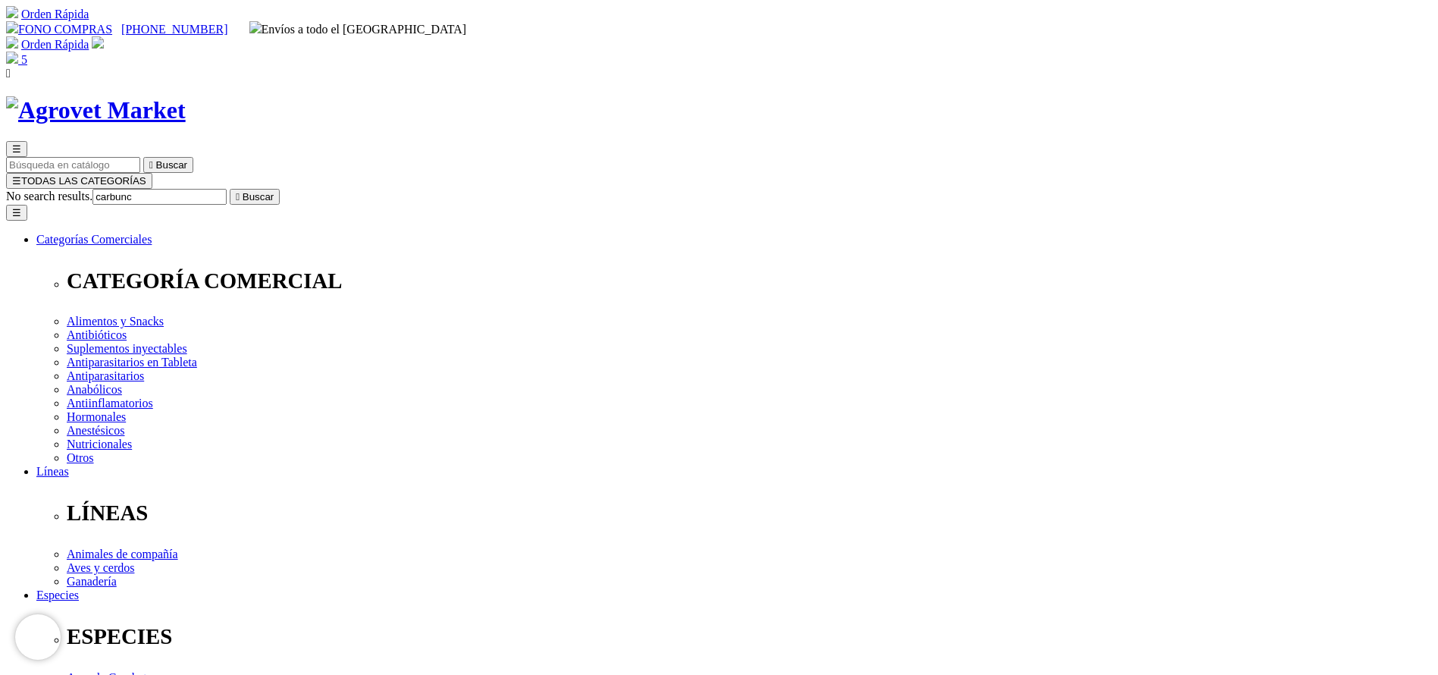
click at [230, 189] on button " Buscar" at bounding box center [255, 197] width 50 height 16
click at [140, 189] on input "carbunc" at bounding box center [73, 197] width 134 height 16
type input "hair"
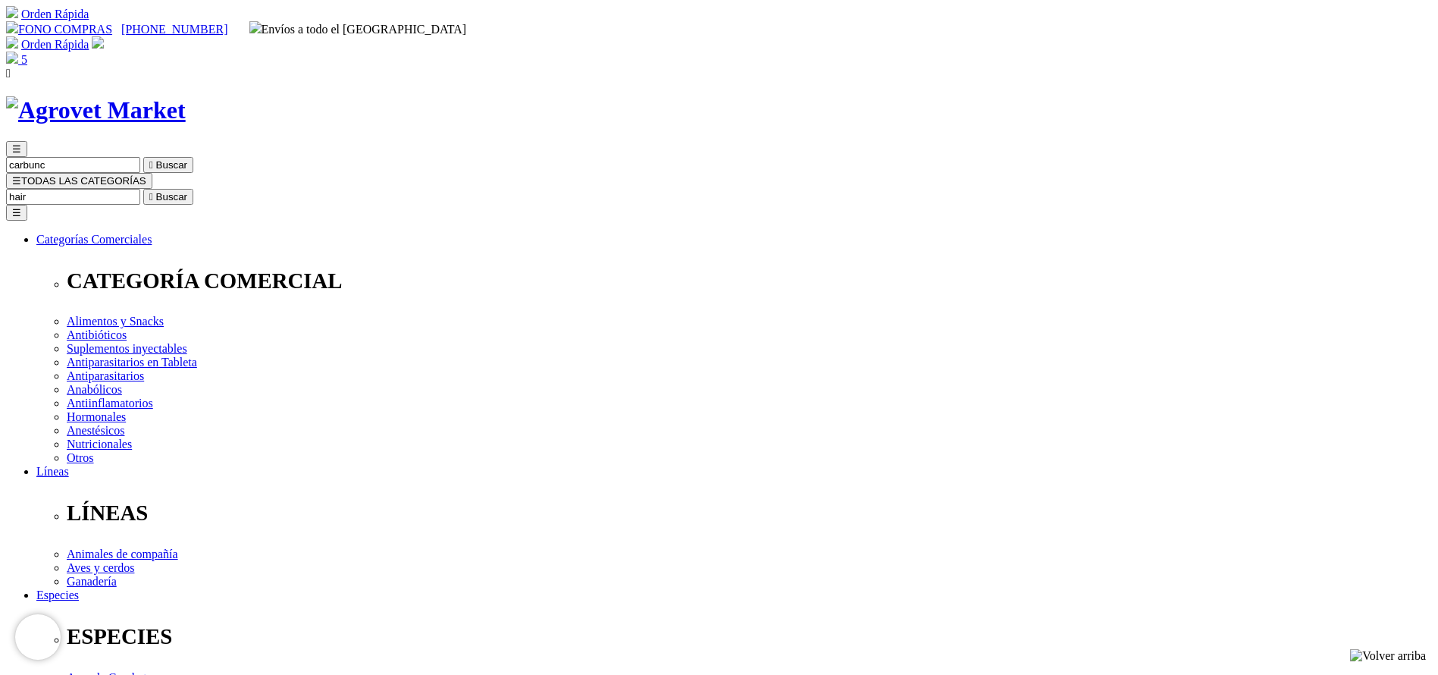
click at [143, 189] on button " Buscar" at bounding box center [168, 197] width 50 height 16
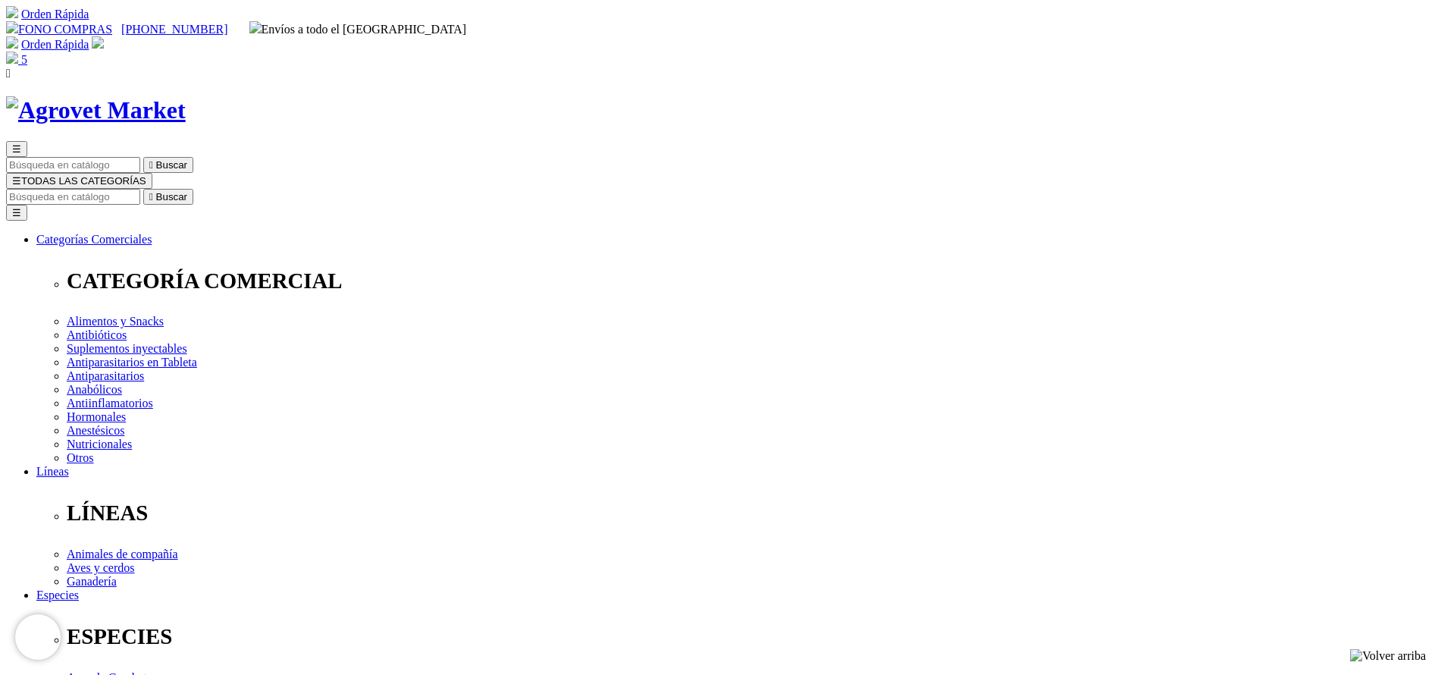
select select "83"
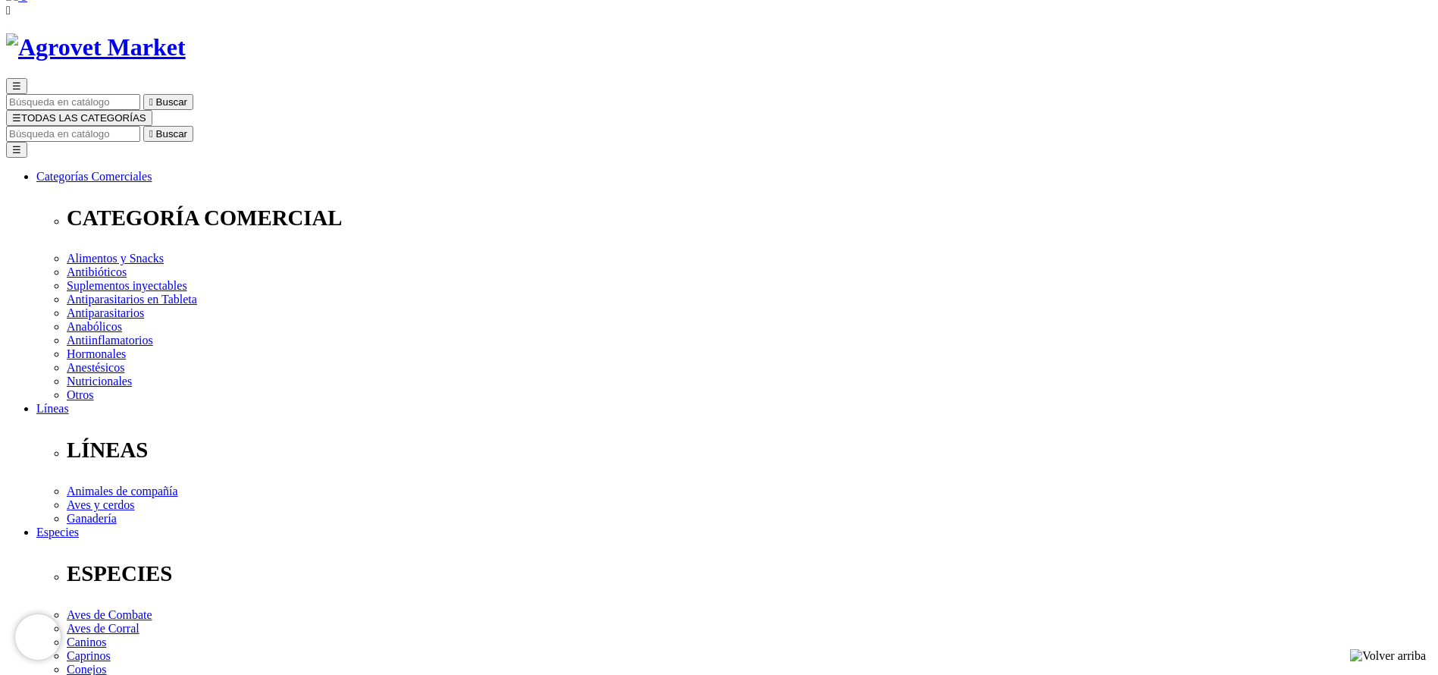
scroll to position [114, 0]
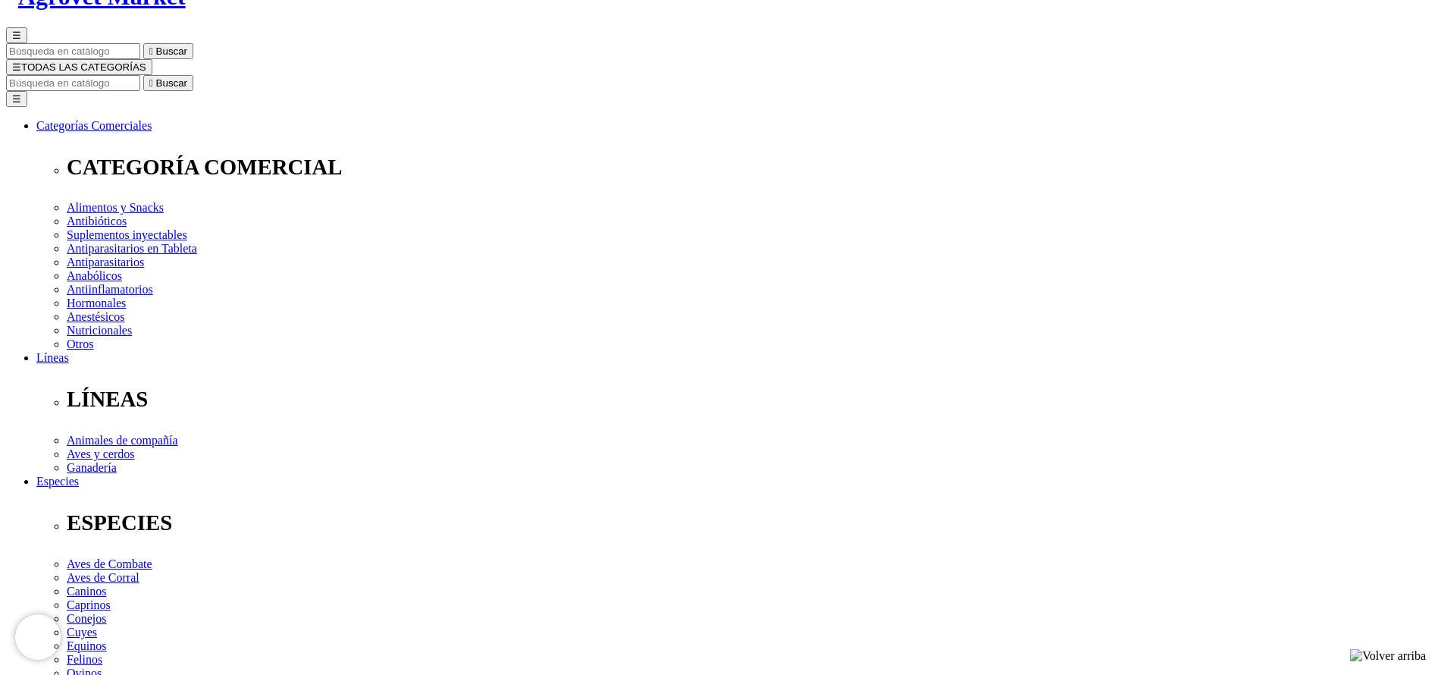
select select "83"
